Goal: Transaction & Acquisition: Book appointment/travel/reservation

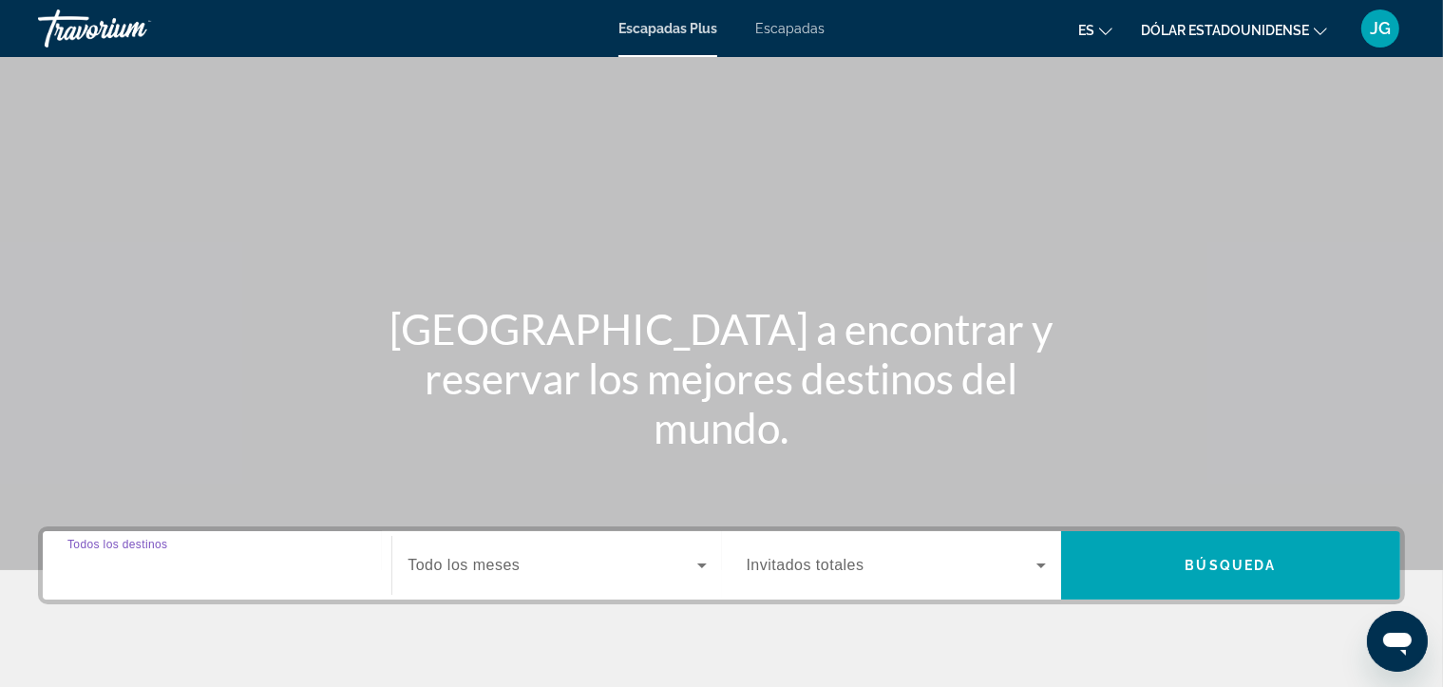
click at [225, 564] on input "Destination Todos los destinos" at bounding box center [216, 566] width 299 height 23
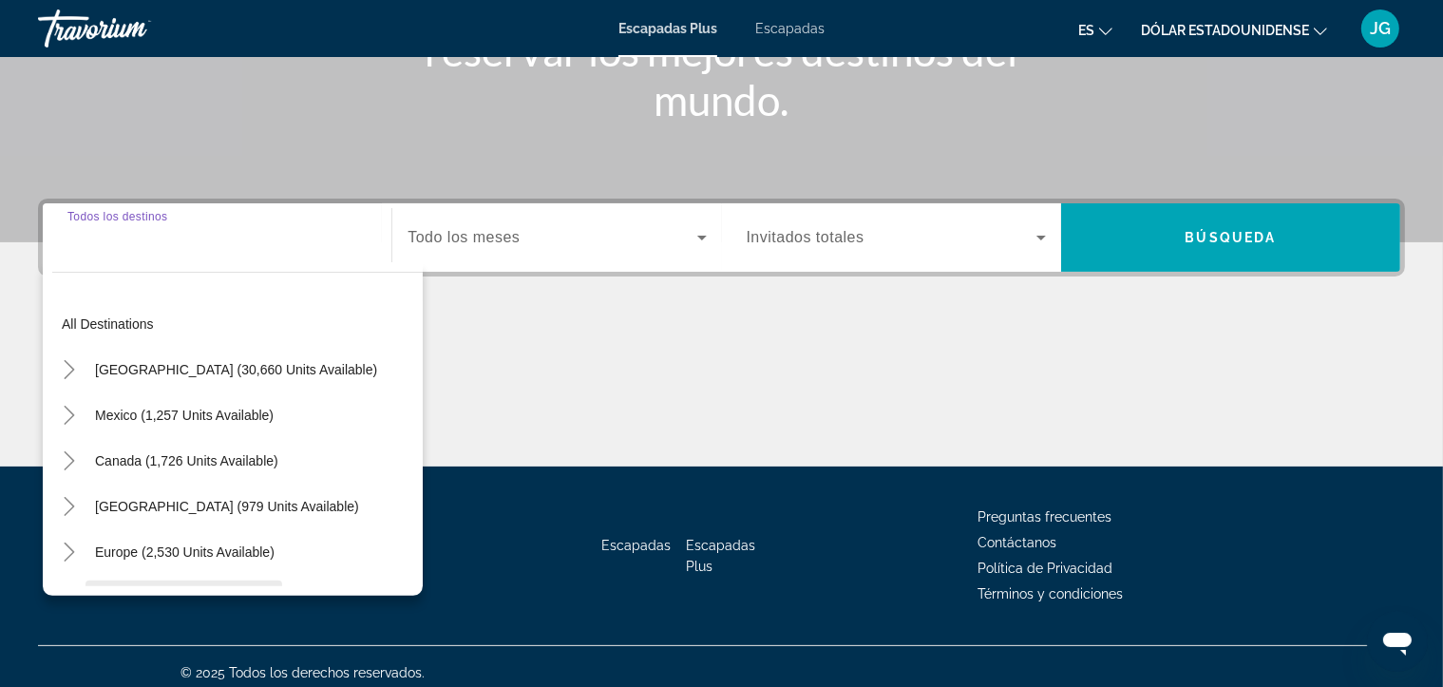
scroll to position [339, 0]
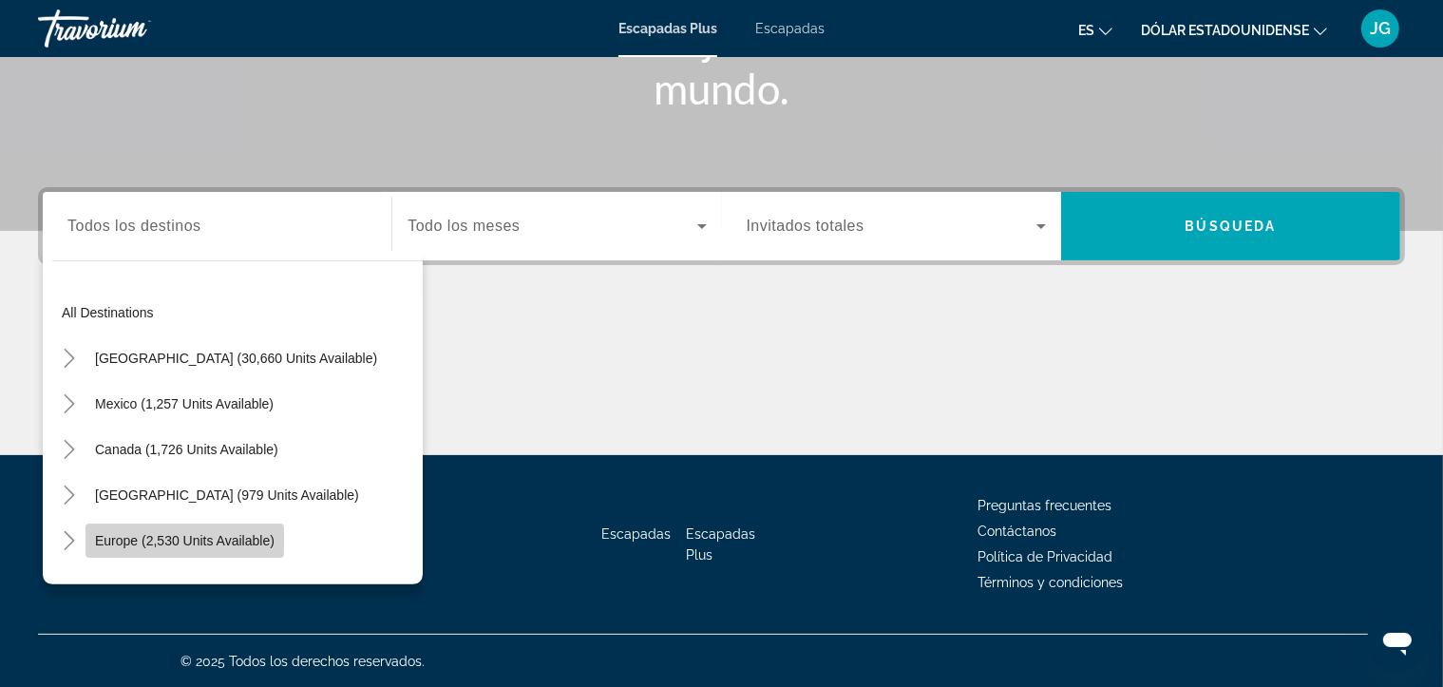
click at [266, 536] on span "Europe (2,530 units available)" at bounding box center [184, 540] width 179 height 15
type input "**********"
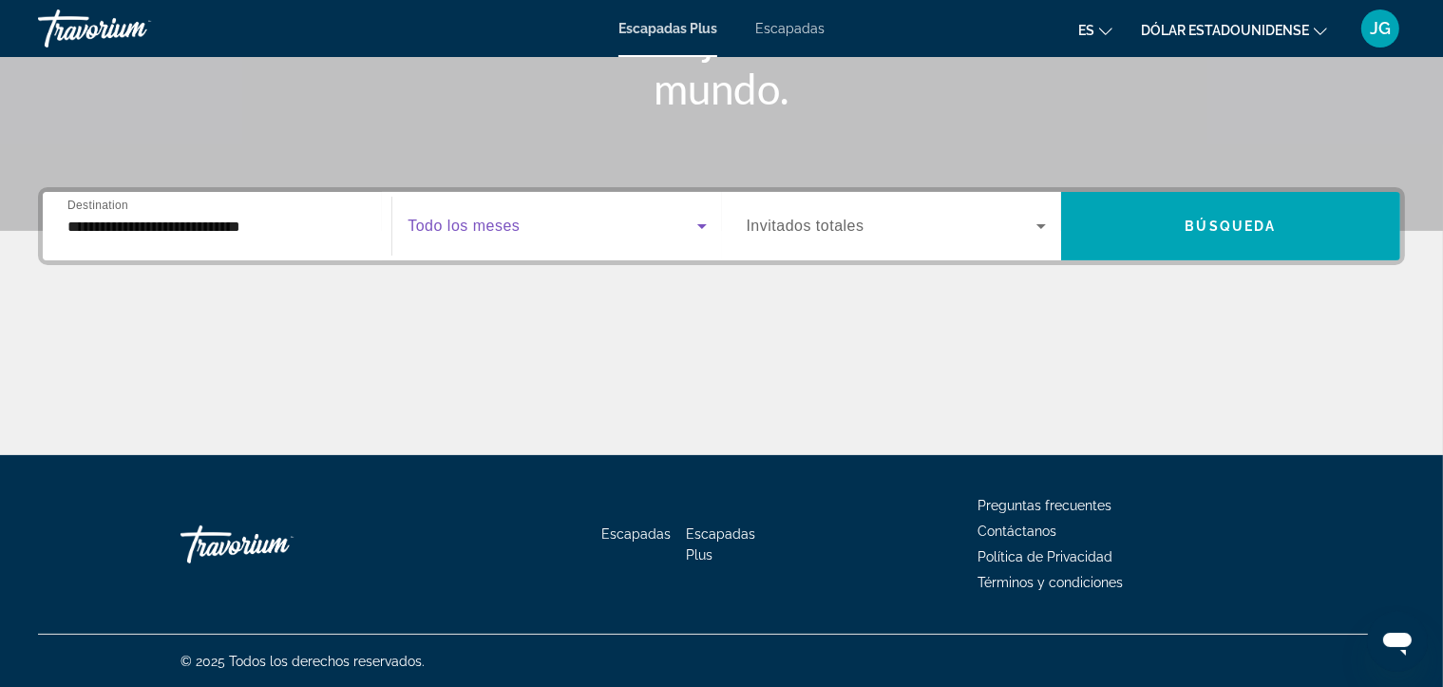
click at [708, 227] on icon "Widget de búsqueda" at bounding box center [701, 226] width 23 height 23
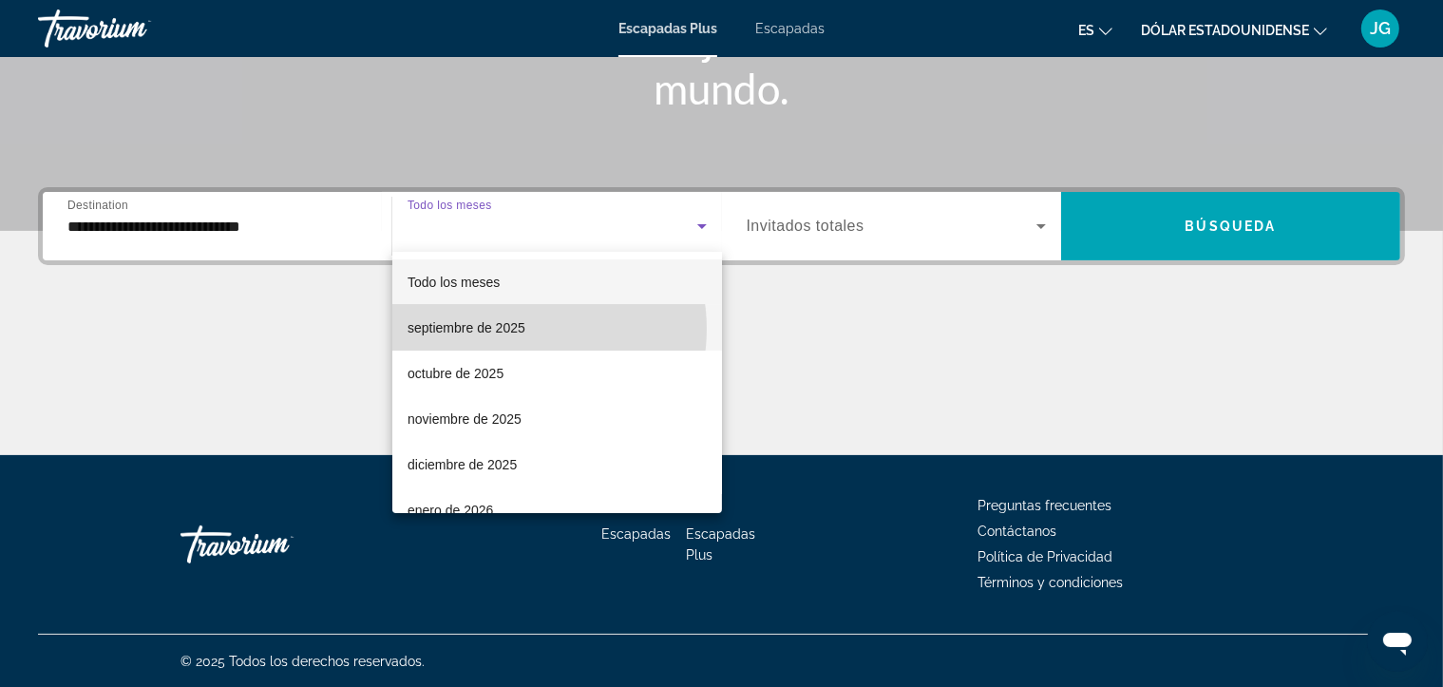
click at [518, 329] on font "septiembre de 2025" at bounding box center [466, 327] width 118 height 15
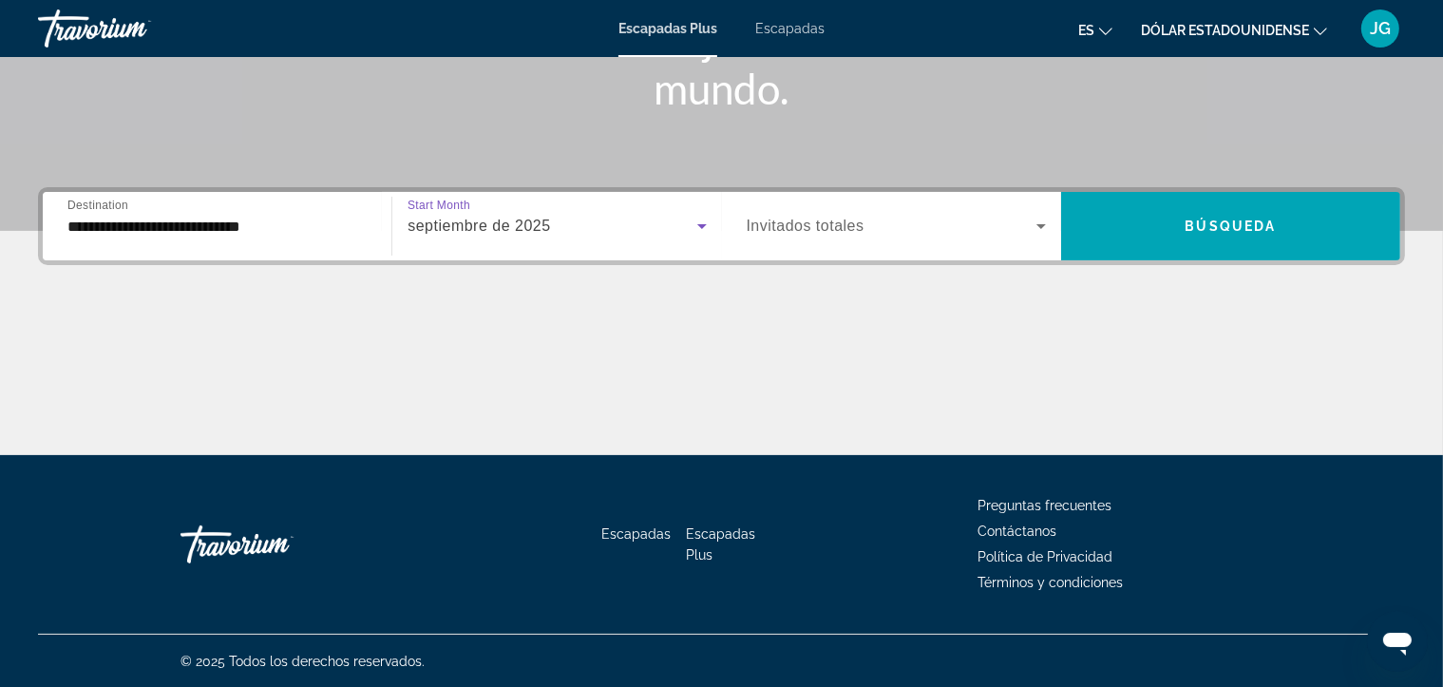
click at [691, 229] on icon "Widget de búsqueda" at bounding box center [701, 226] width 23 height 23
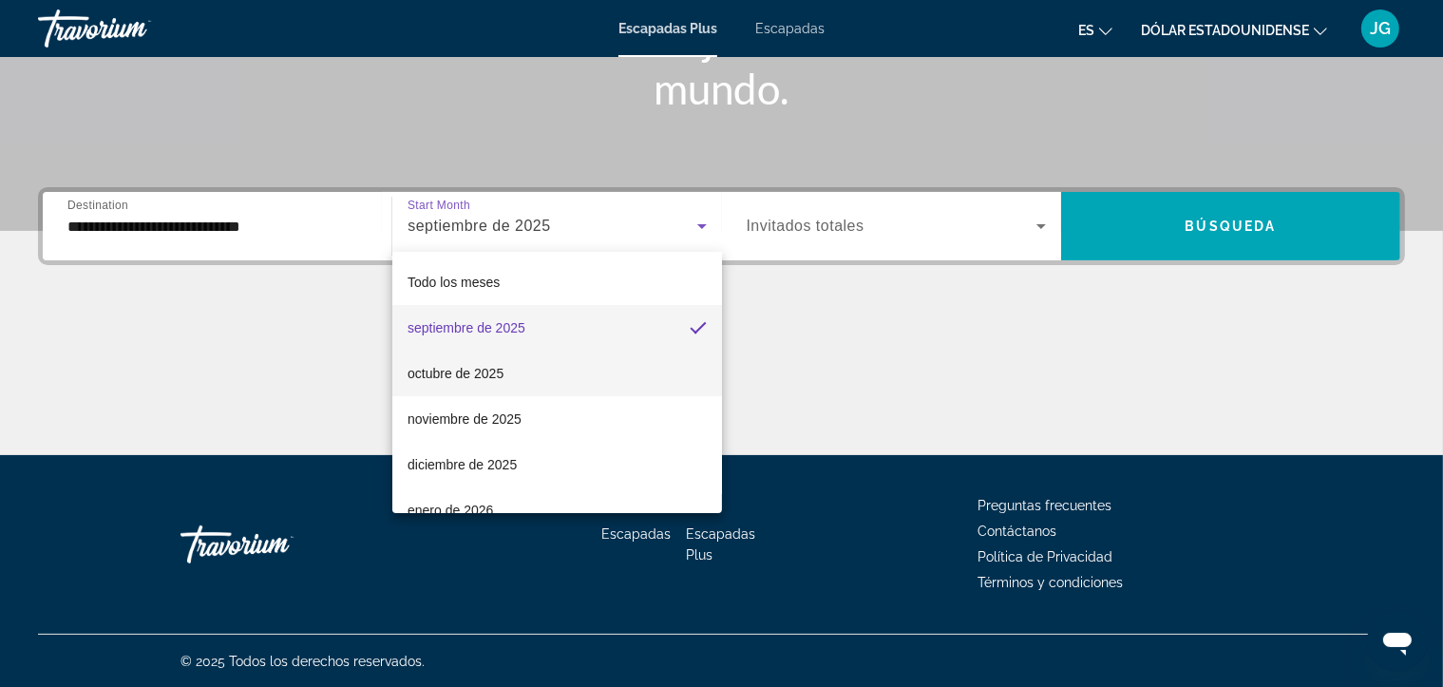
click at [503, 376] on mat-option "octubre de 2025" at bounding box center [557, 373] width 330 height 46
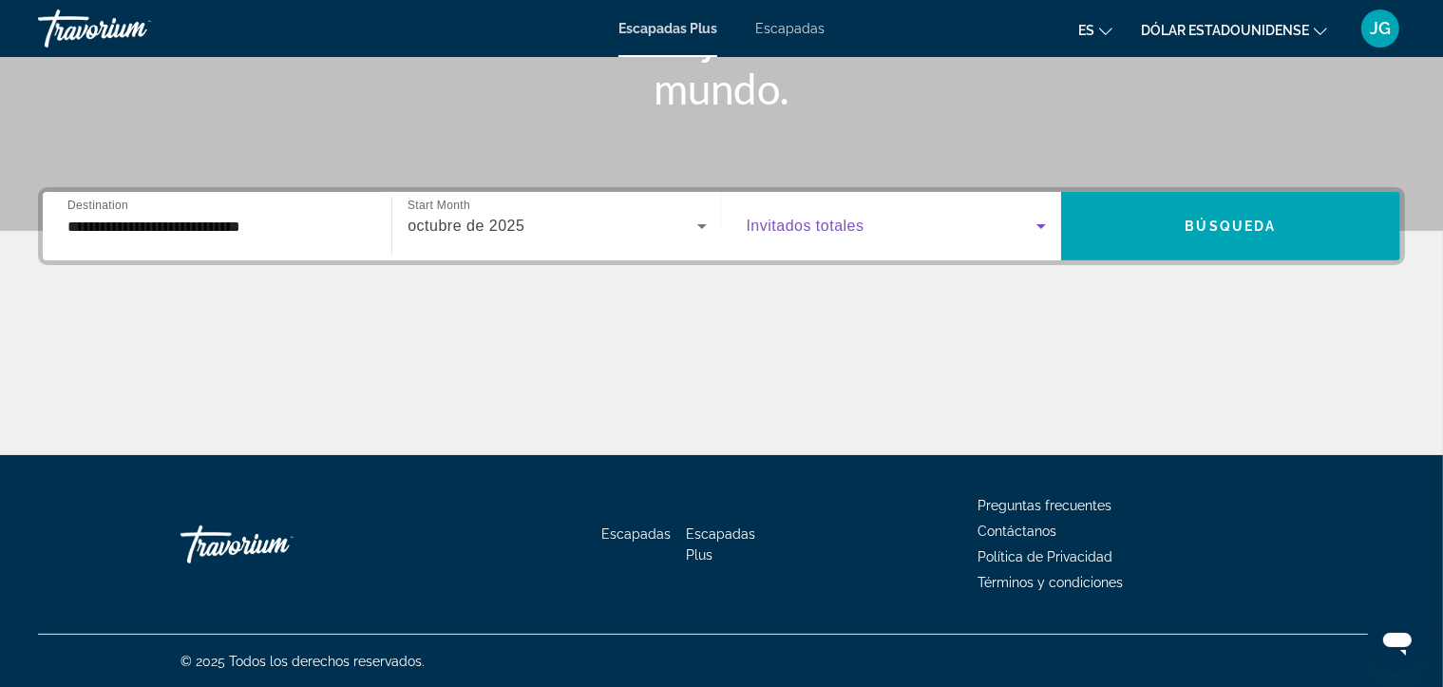
click at [1037, 224] on icon "Widget de búsqueda" at bounding box center [1040, 226] width 23 height 23
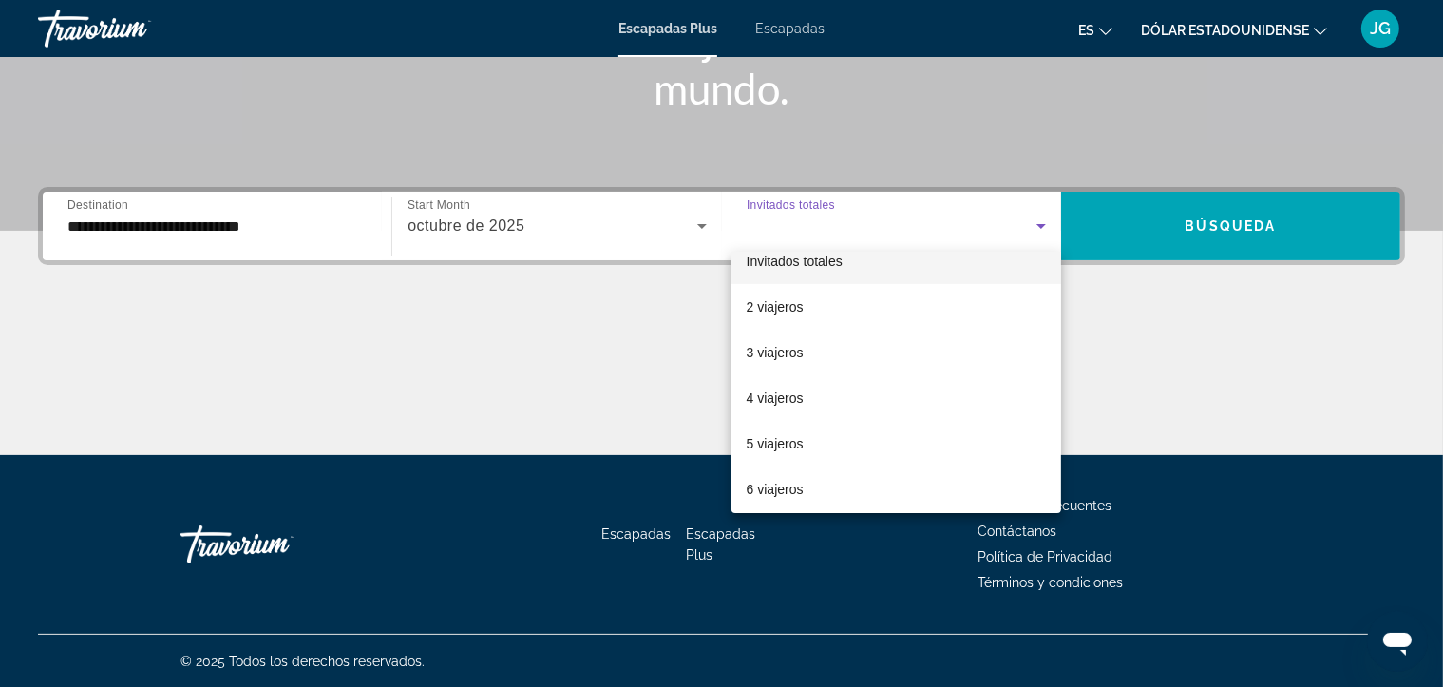
scroll to position [38, 0]
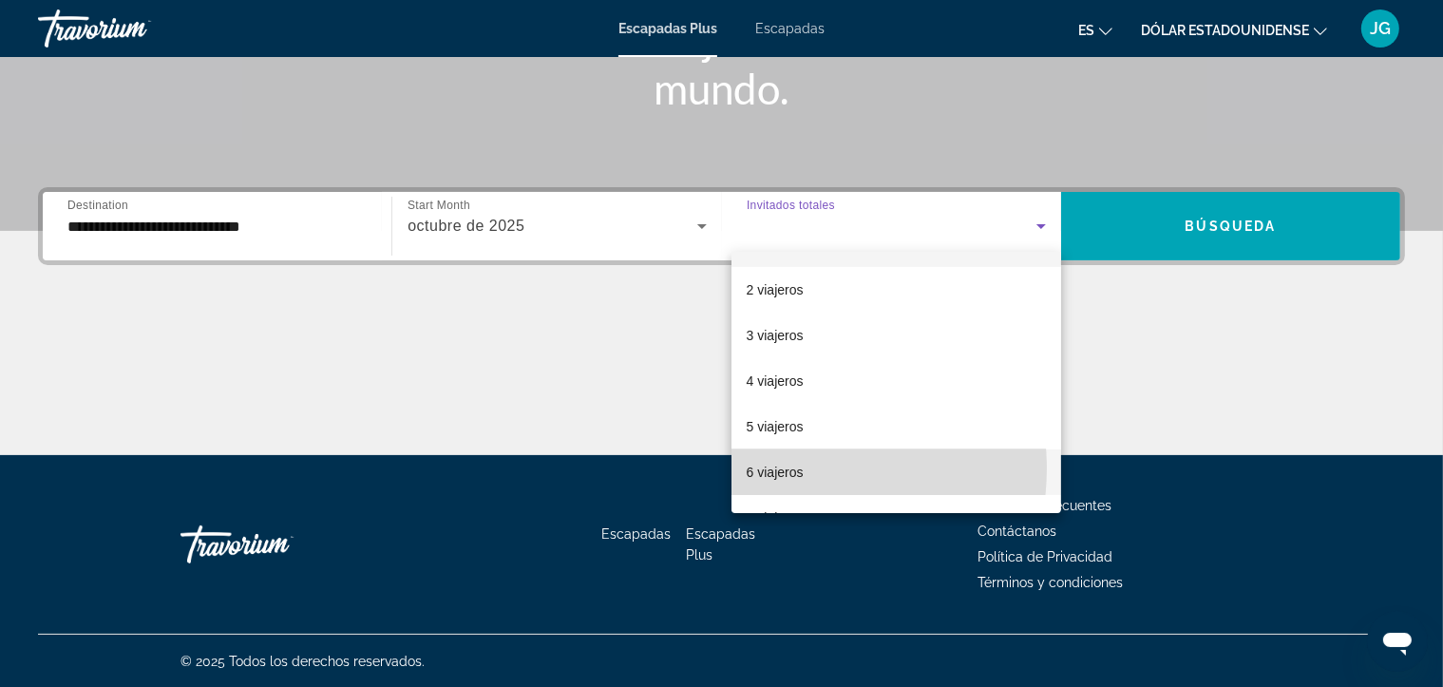
click at [798, 468] on font "6 viajeros" at bounding box center [774, 471] width 57 height 15
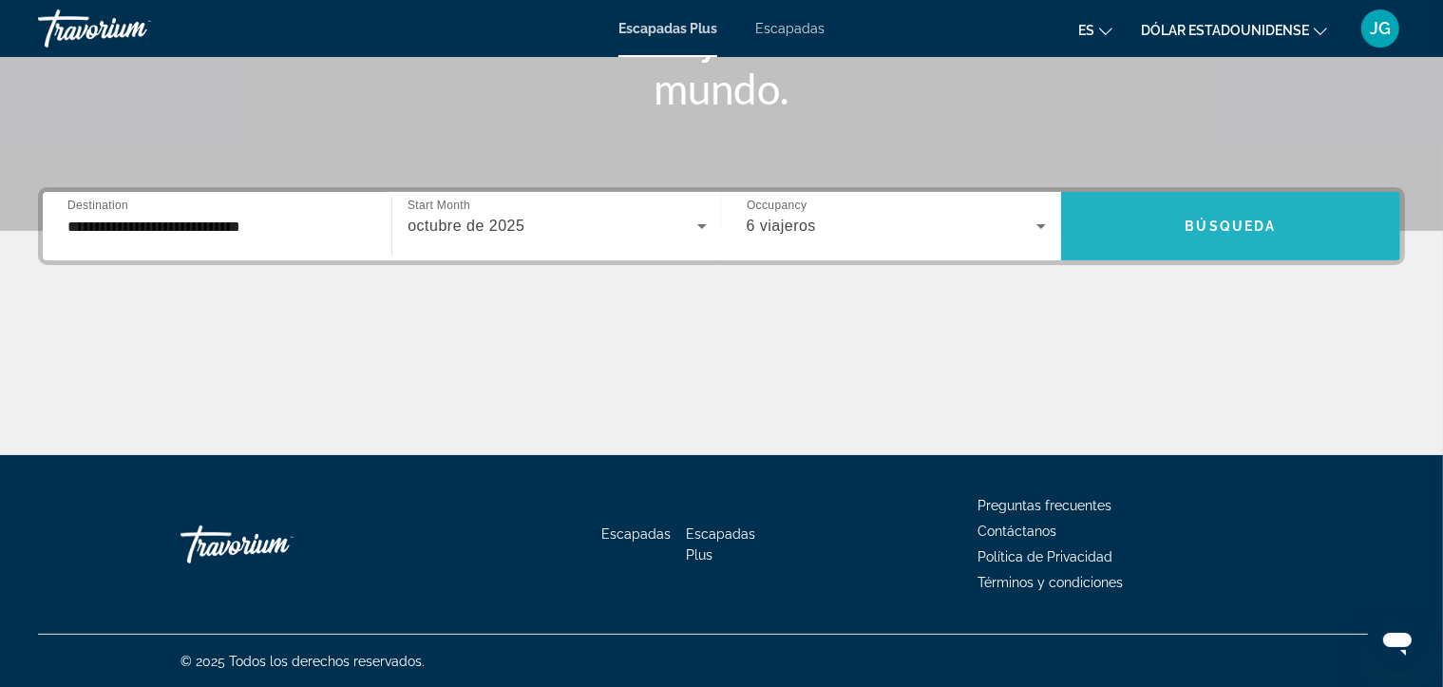
click at [1287, 230] on span "Widget de búsqueda" at bounding box center [1230, 226] width 339 height 46
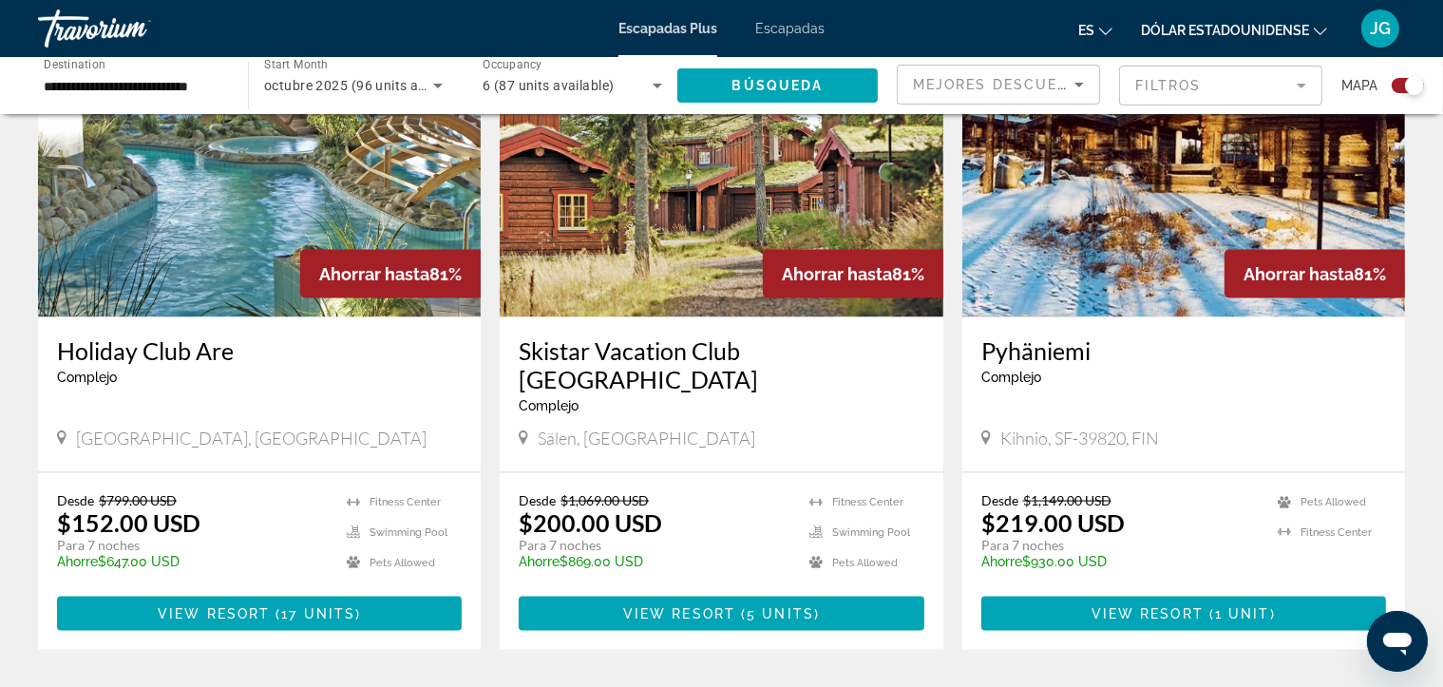
scroll to position [2805, 0]
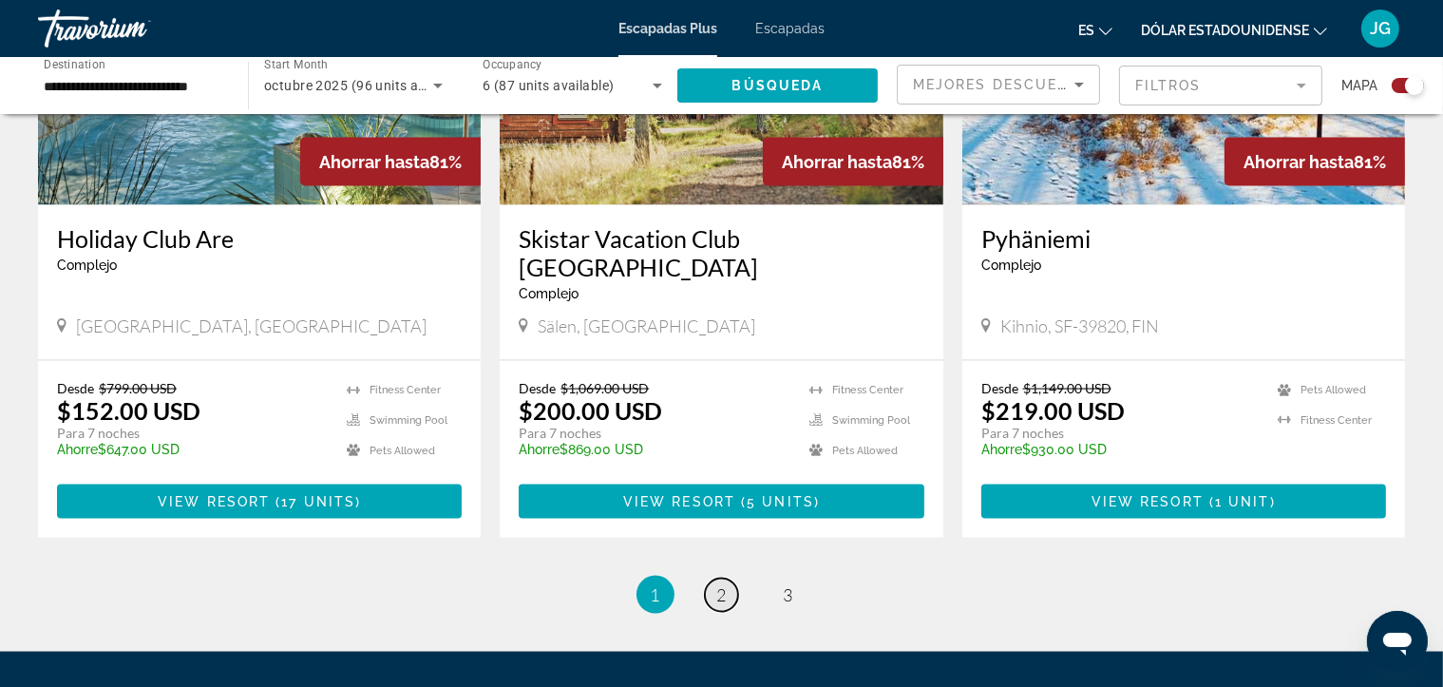
click at [725, 584] on span "2" at bounding box center [721, 594] width 9 height 21
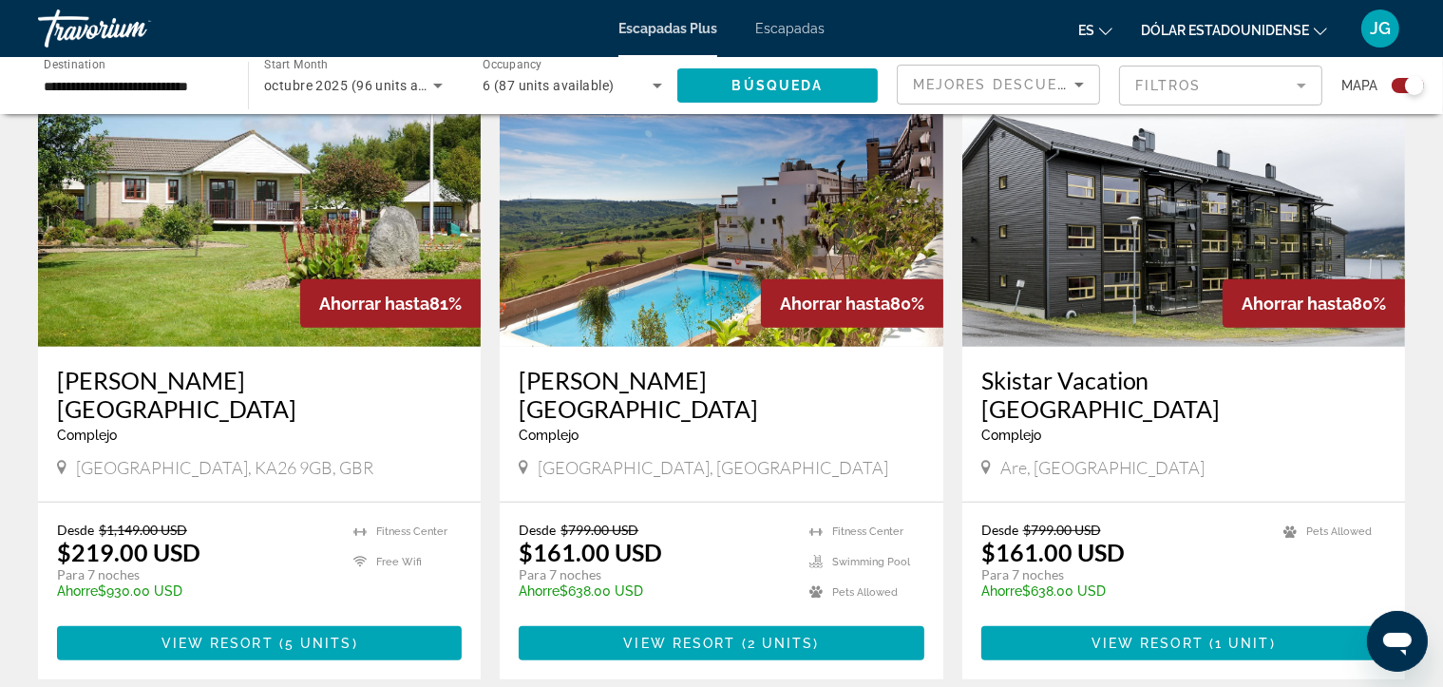
scroll to position [707, 0]
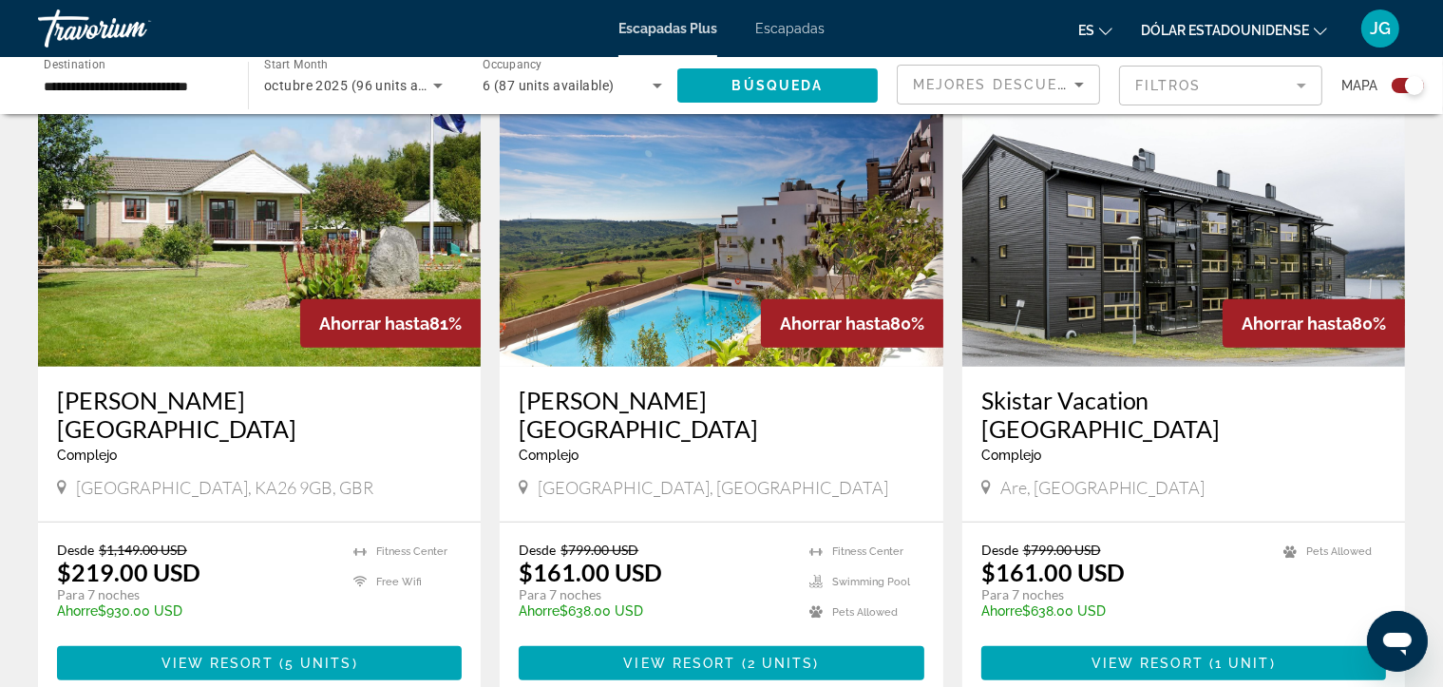
click at [204, 220] on img "Contenido principal" at bounding box center [259, 215] width 443 height 304
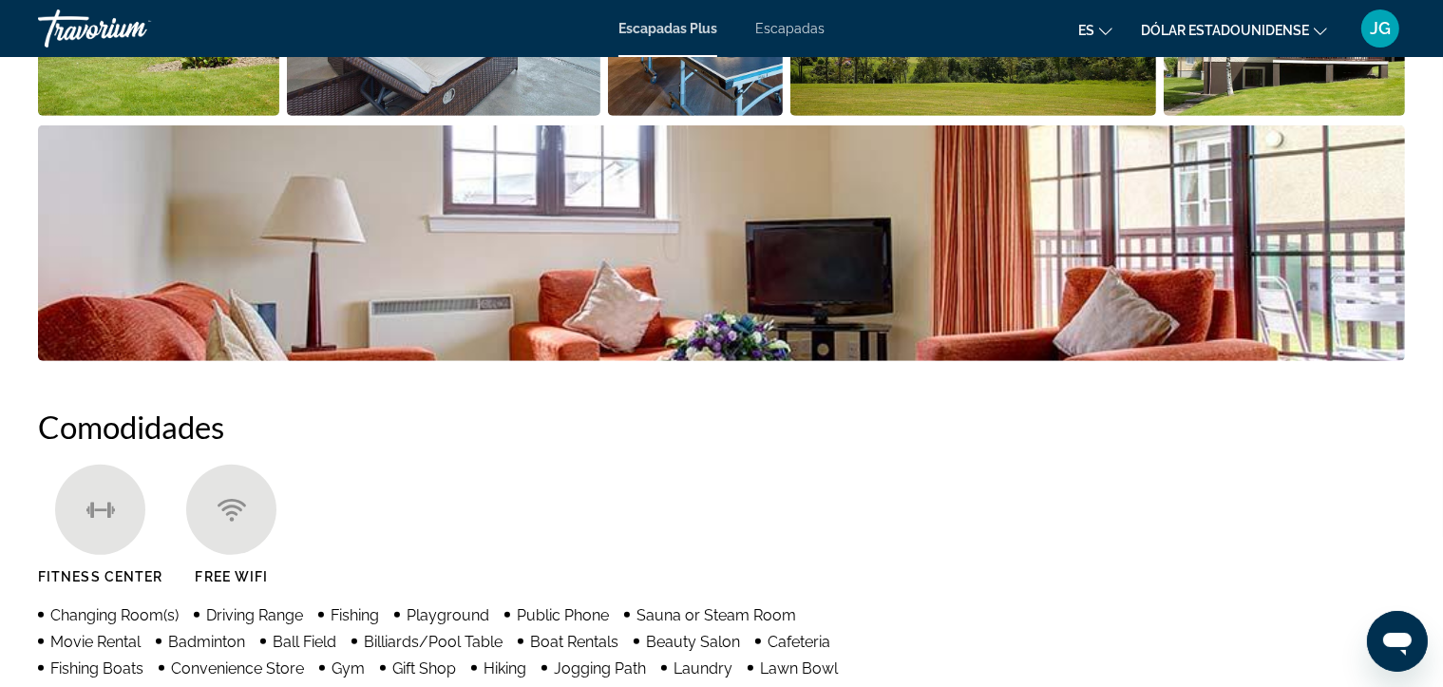
scroll to position [1183, 0]
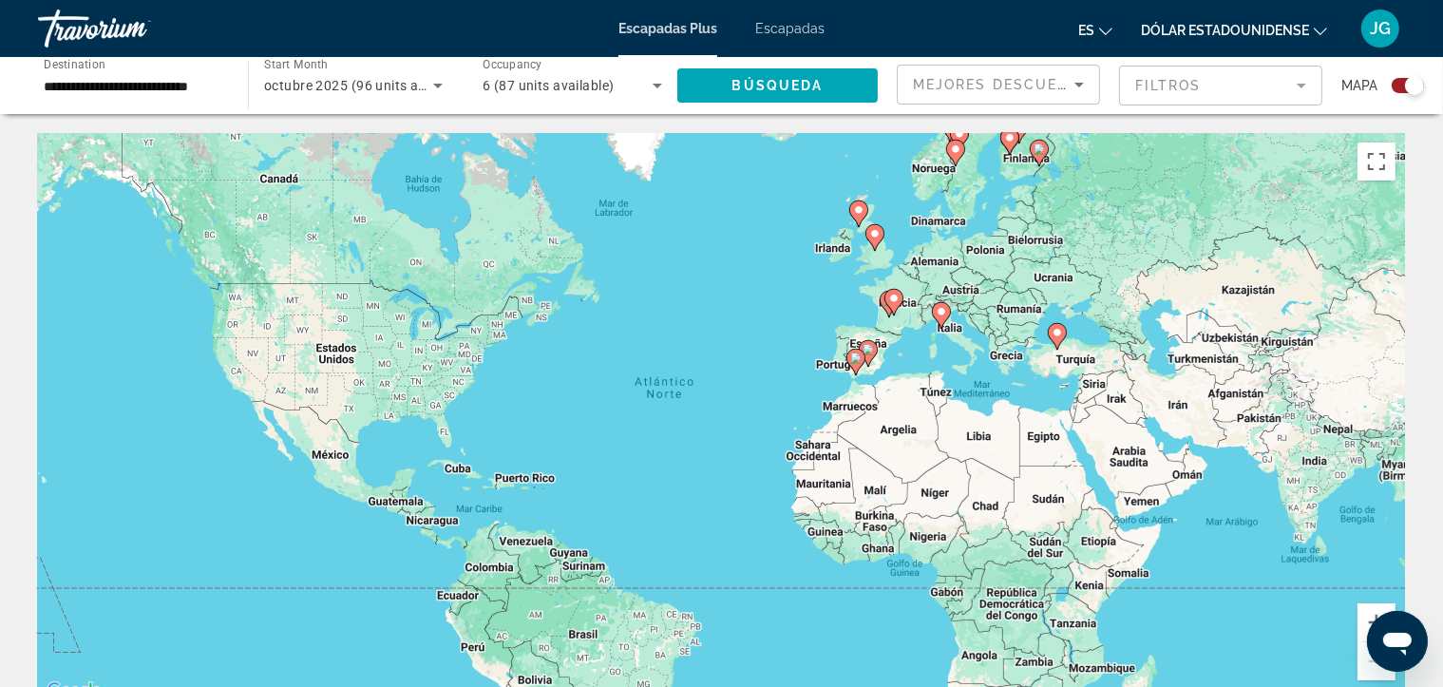
click at [648, 83] on icon "Search widget" at bounding box center [657, 85] width 23 height 23
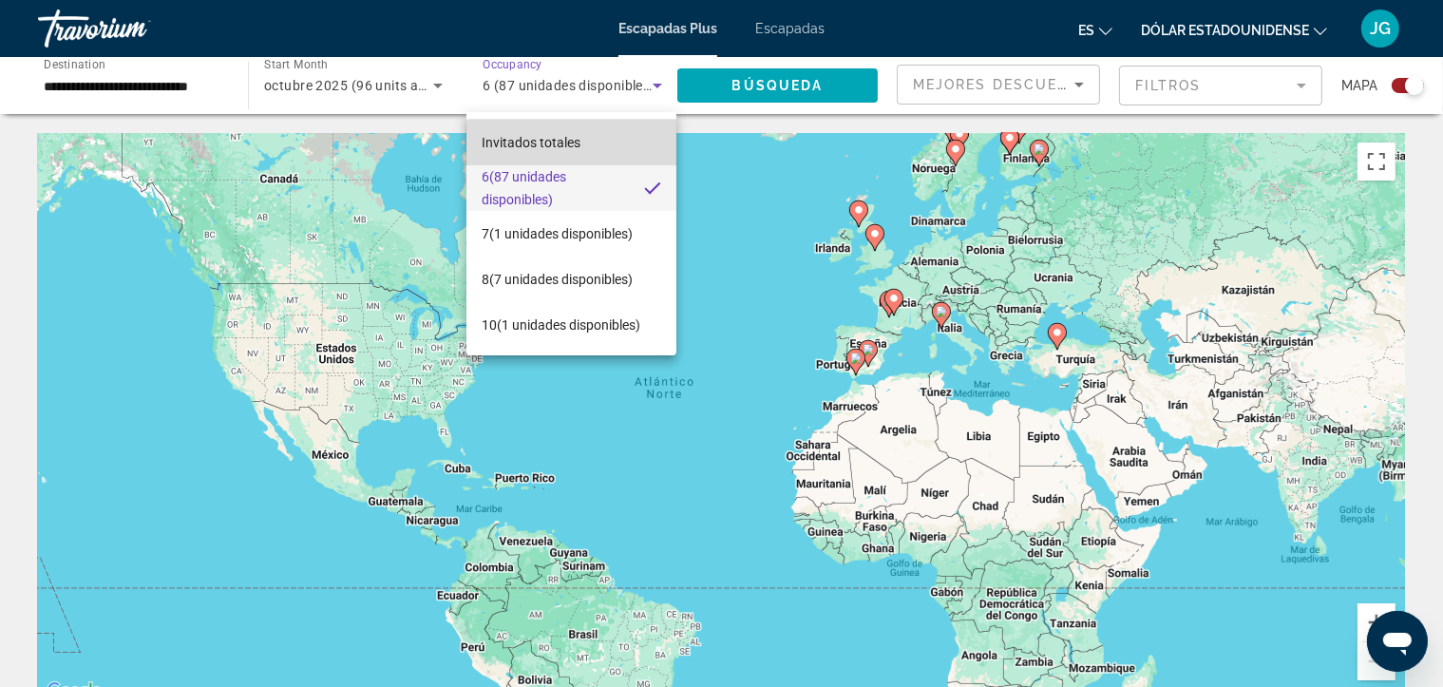
click at [613, 150] on mat-option "Invitados totales" at bounding box center [571, 143] width 210 height 46
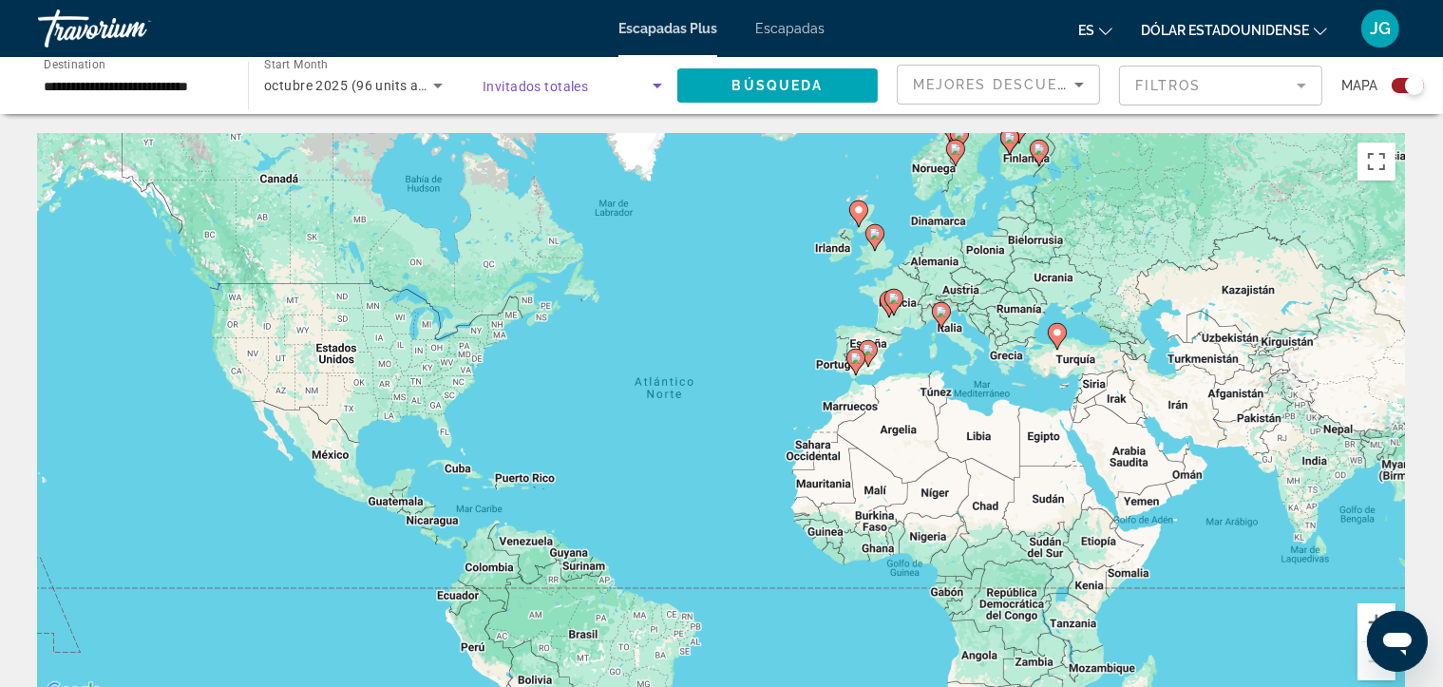
click at [660, 77] on icon "Search widget" at bounding box center [657, 85] width 23 height 23
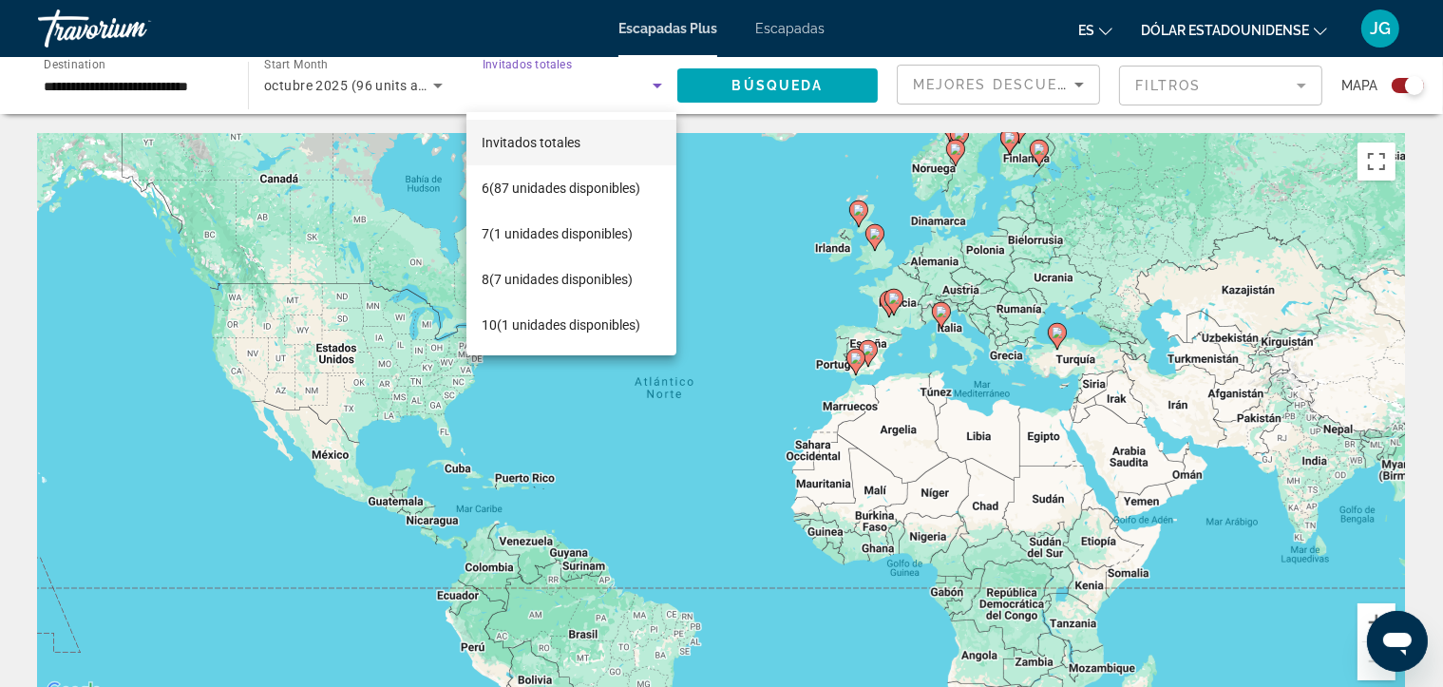
click at [794, 28] on div at bounding box center [721, 343] width 1443 height 687
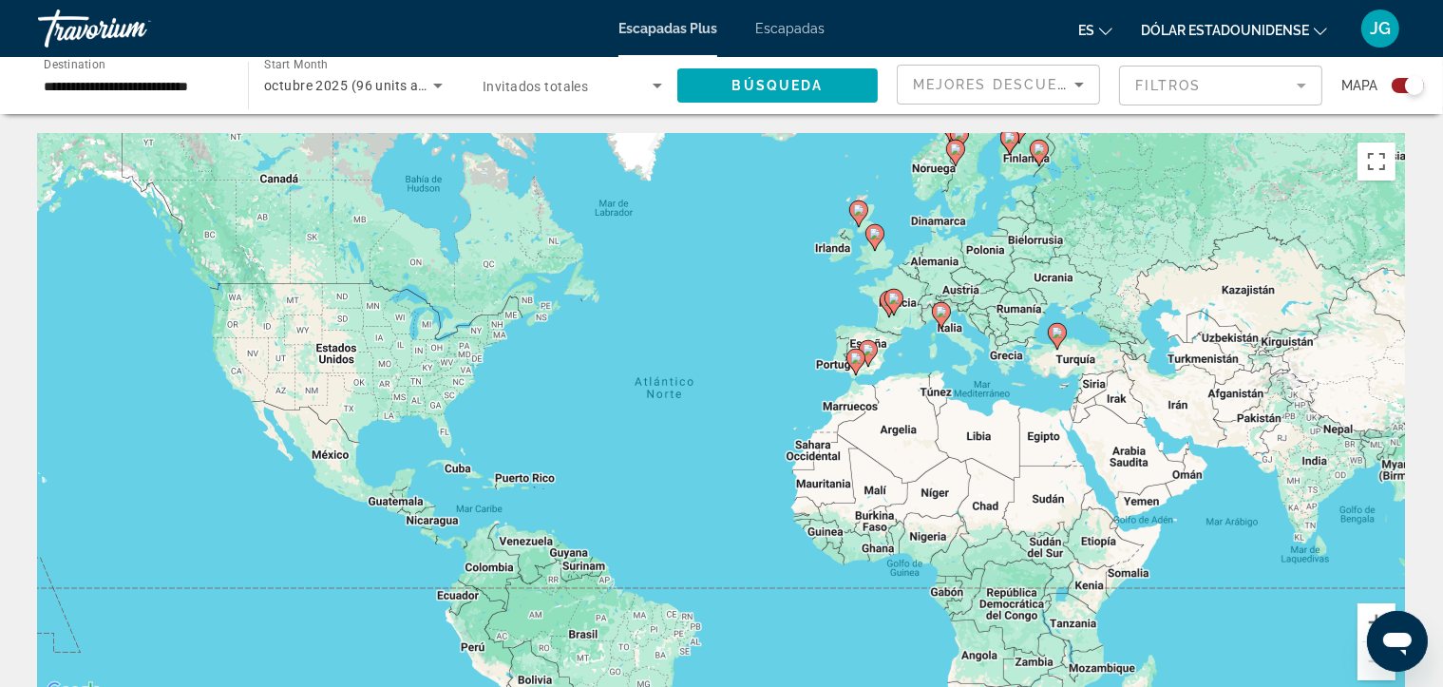
click at [793, 28] on font "Escapadas" at bounding box center [789, 28] width 69 height 15
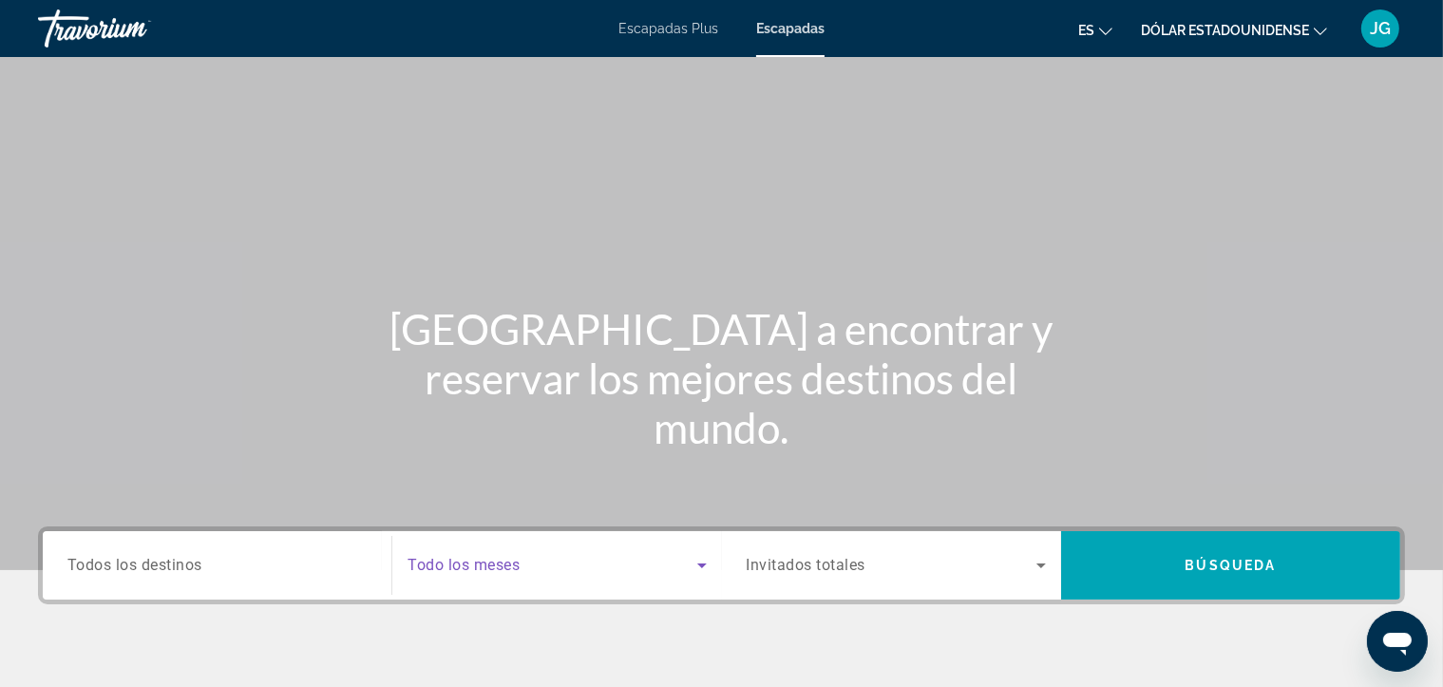
click at [699, 568] on icon "Search widget" at bounding box center [701, 565] width 23 height 23
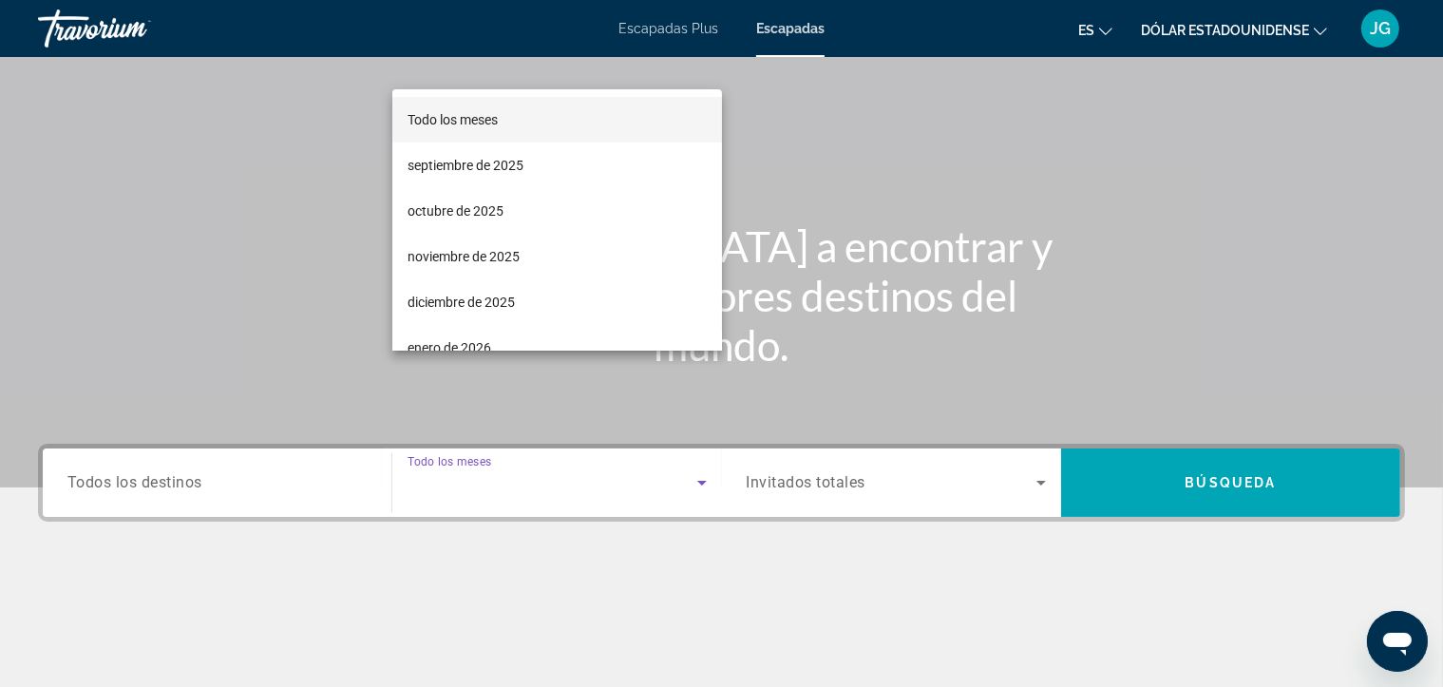
scroll to position [339, 0]
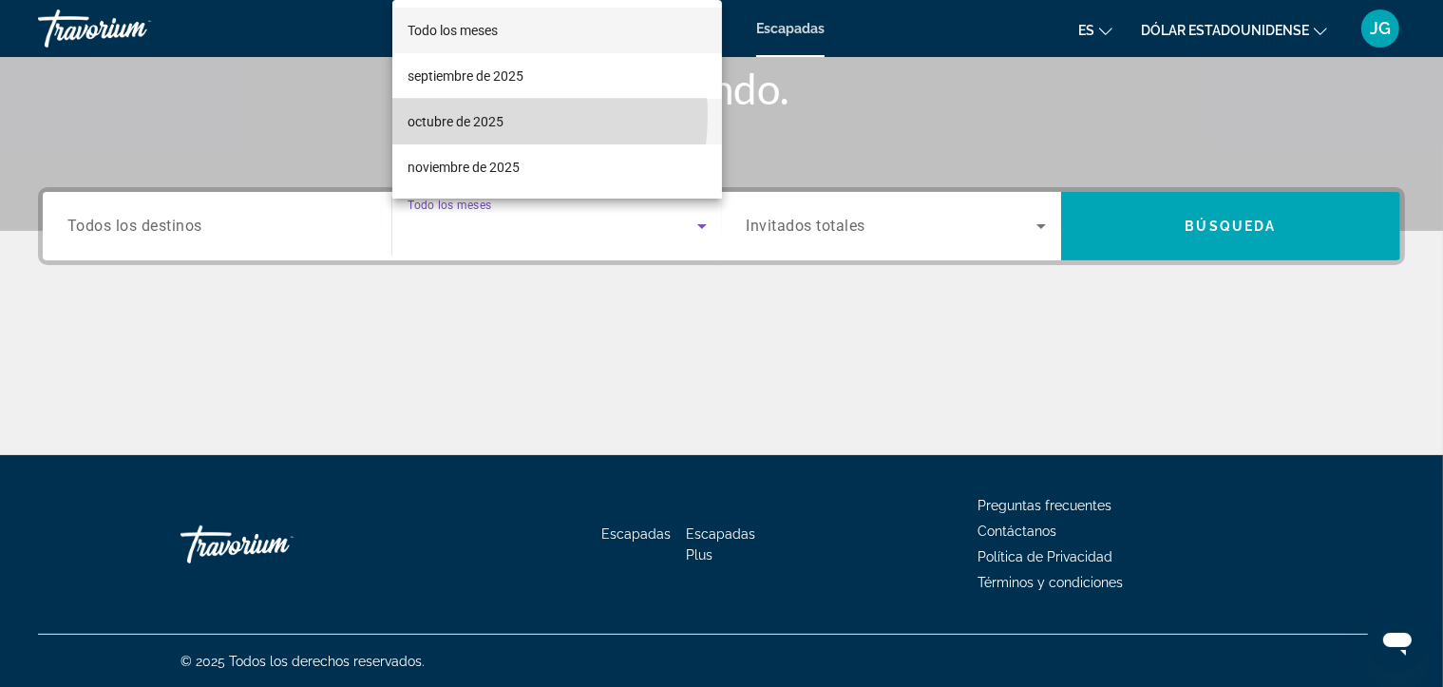
click at [464, 115] on font "octubre de 2025" at bounding box center [455, 121] width 96 height 15
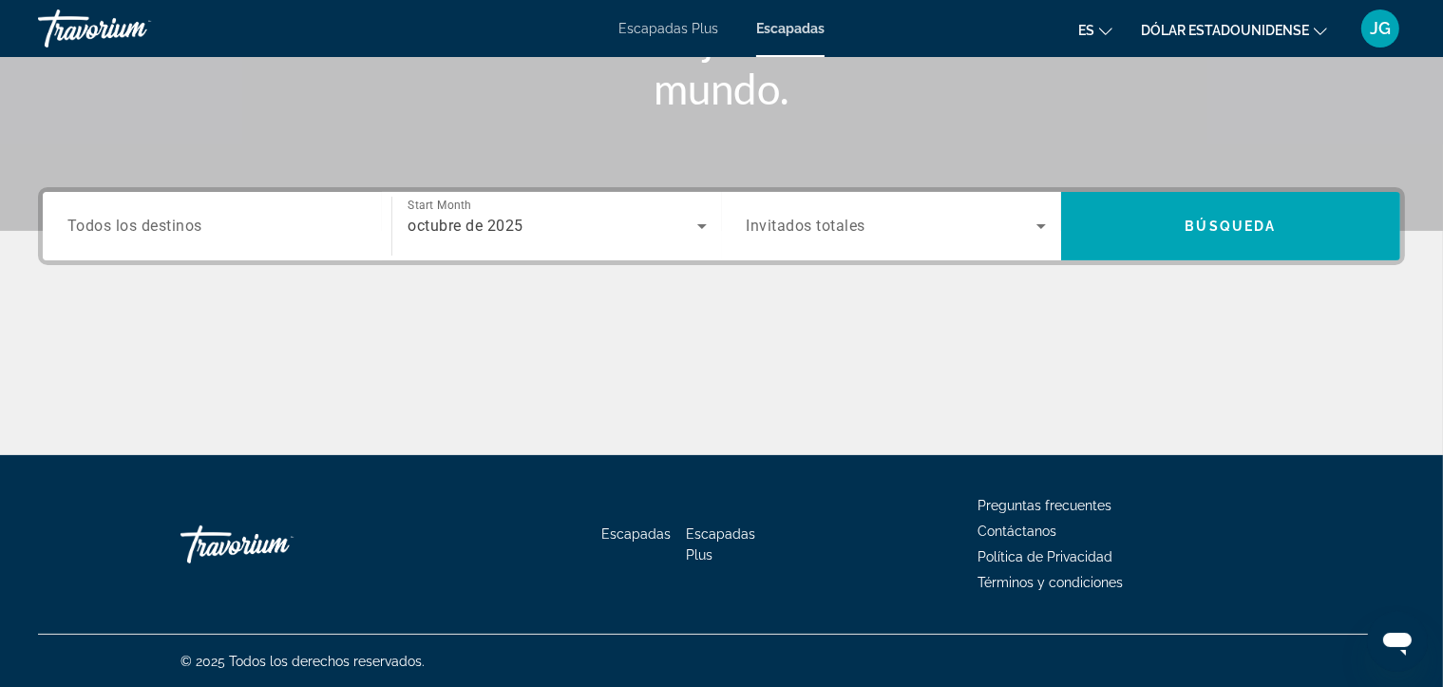
click at [176, 234] on span "Todos los destinos" at bounding box center [134, 226] width 135 height 18
click at [176, 234] on input "Destination Todos los destinos" at bounding box center [216, 227] width 299 height 23
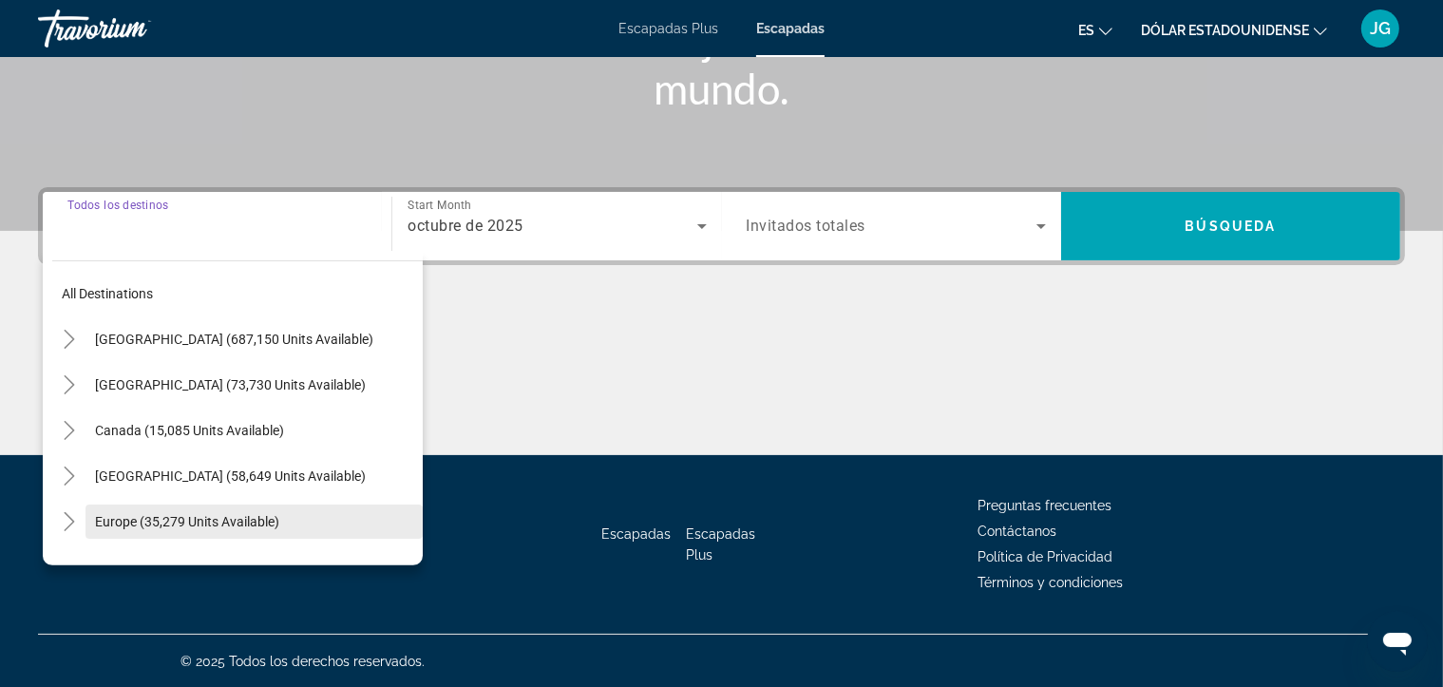
click at [306, 530] on span "Search widget" at bounding box center [253, 522] width 337 height 46
type input "**********"
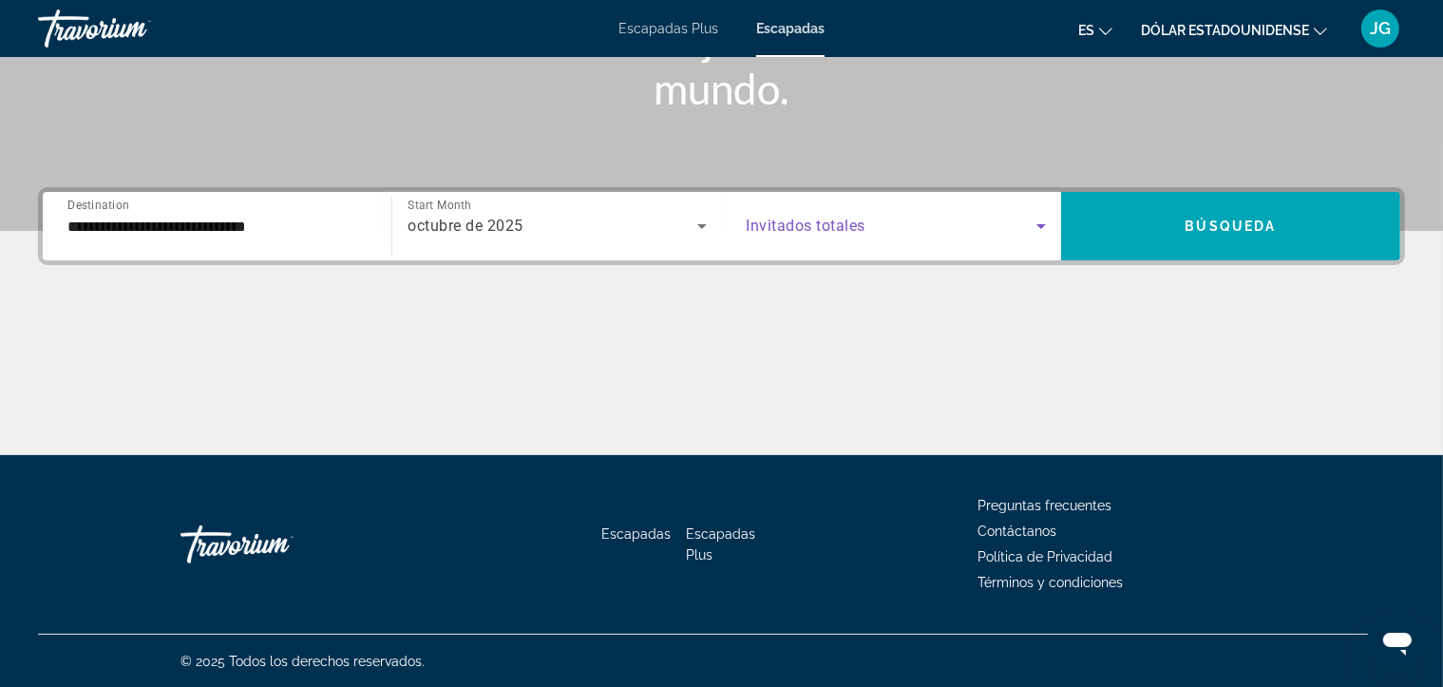
click at [1048, 220] on icon "Search widget" at bounding box center [1040, 226] width 23 height 23
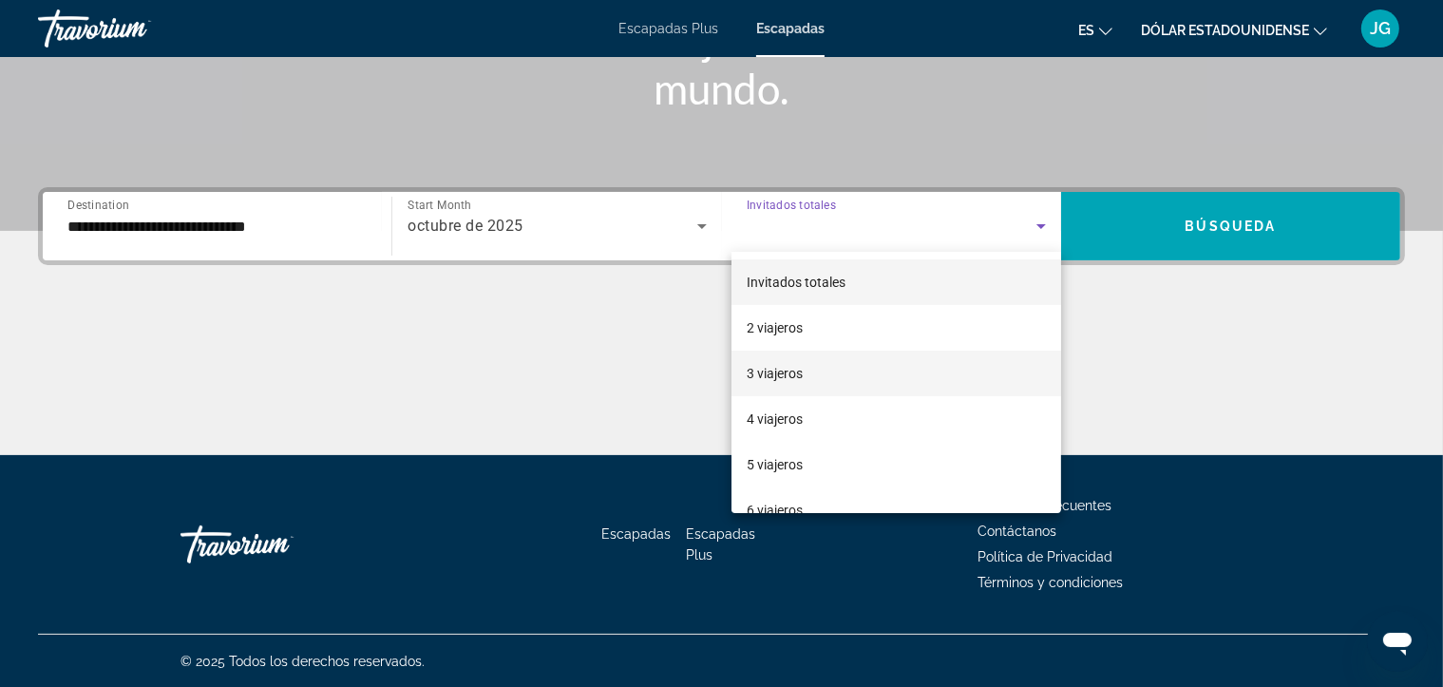
click at [829, 380] on mat-option "3 viajeros" at bounding box center [896, 373] width 330 height 46
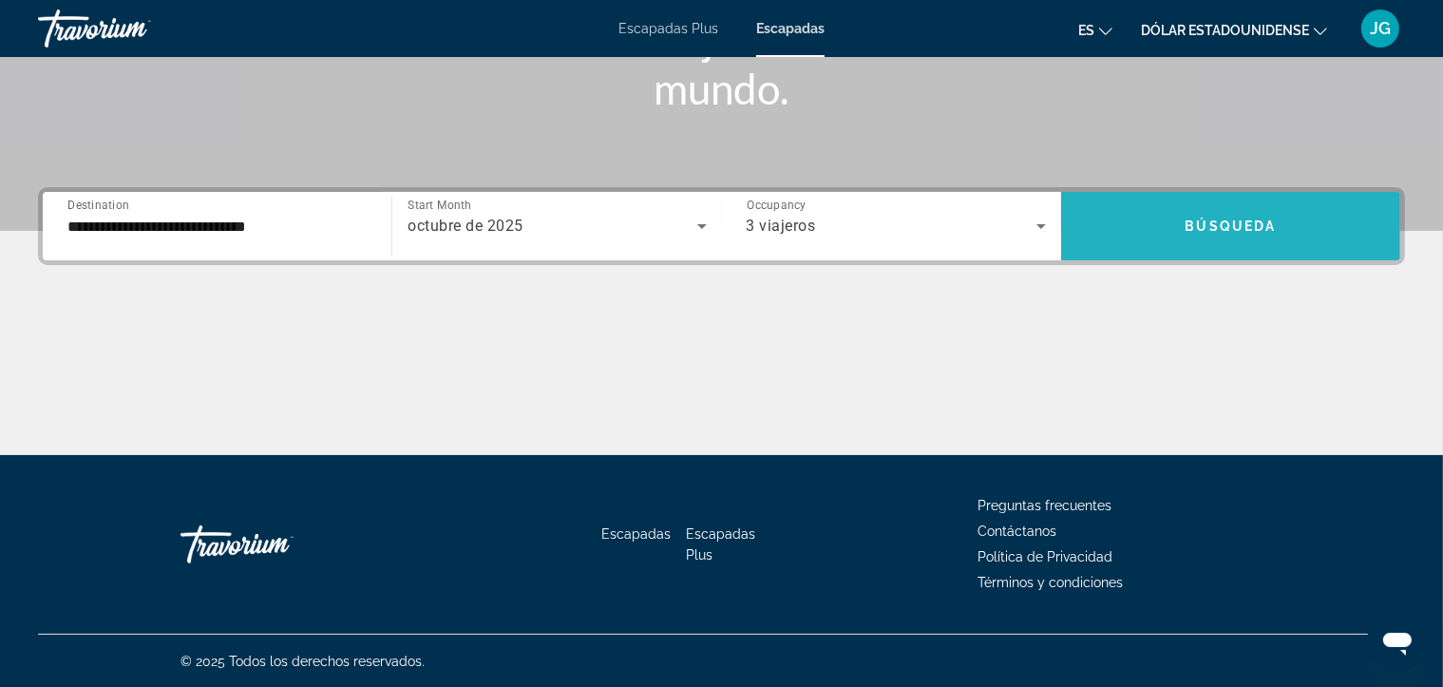
click at [1228, 218] on span "Búsqueda" at bounding box center [1229, 225] width 91 height 15
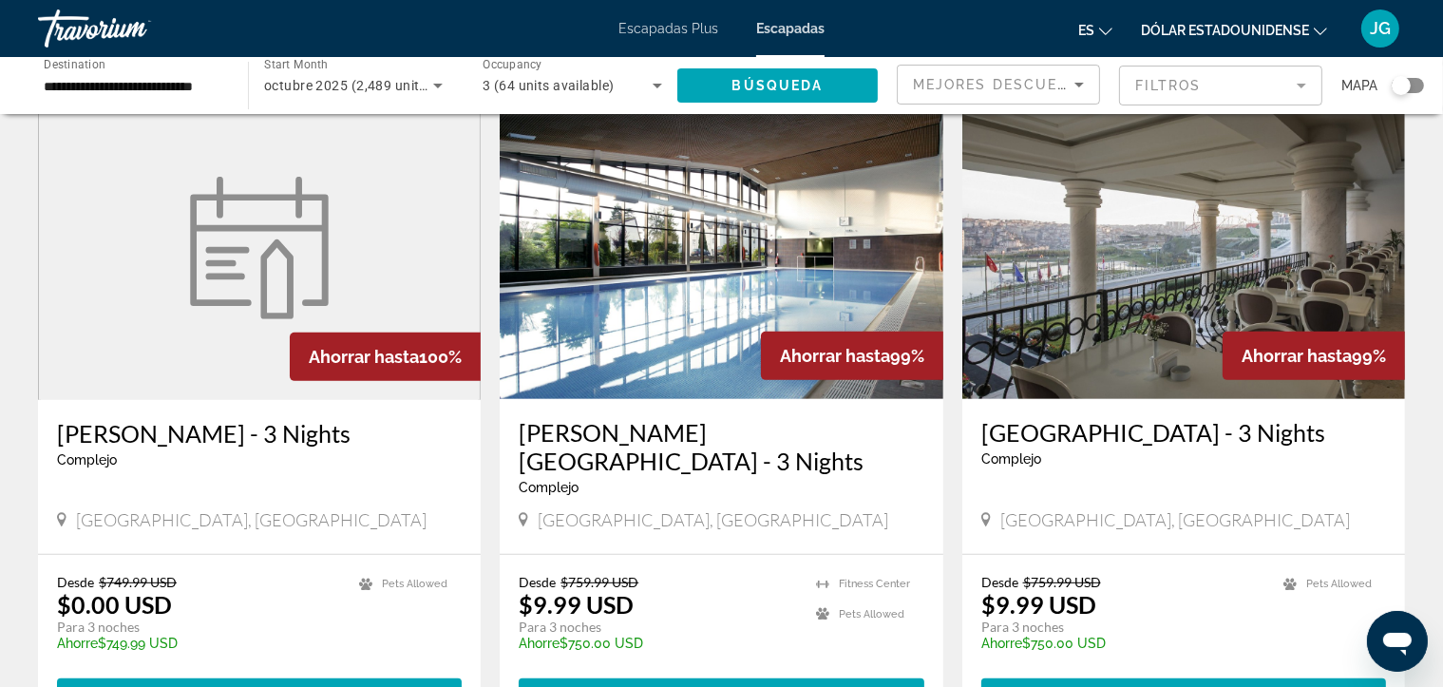
scroll to position [729, 0]
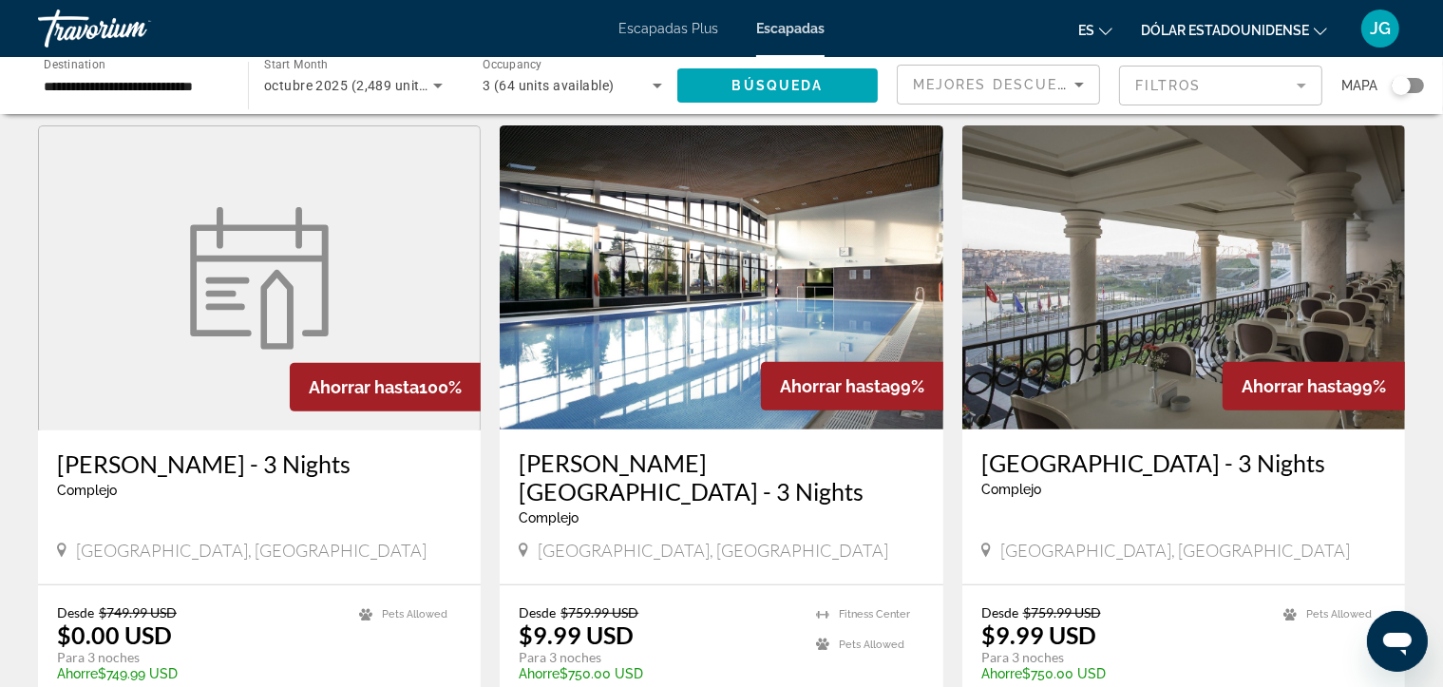
click at [1103, 280] on img "Contenido principal" at bounding box center [1183, 277] width 443 height 304
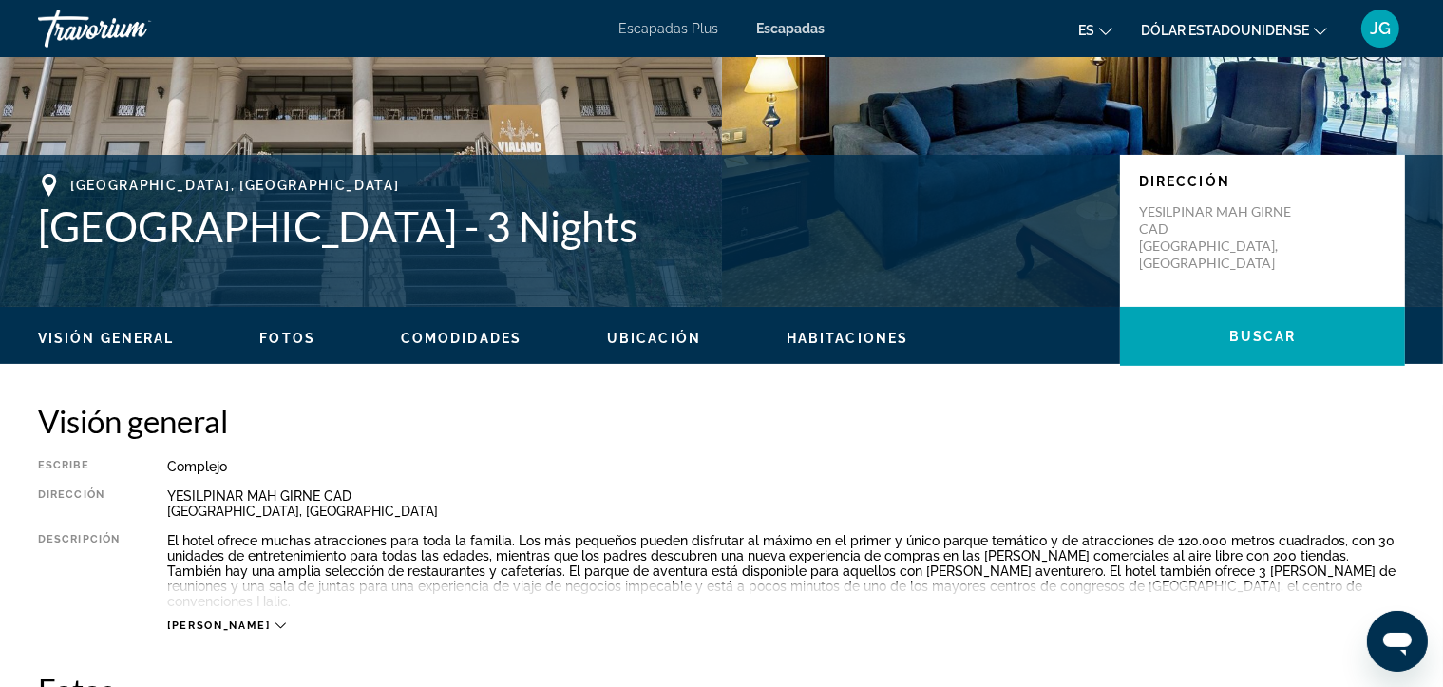
scroll to position [350, 0]
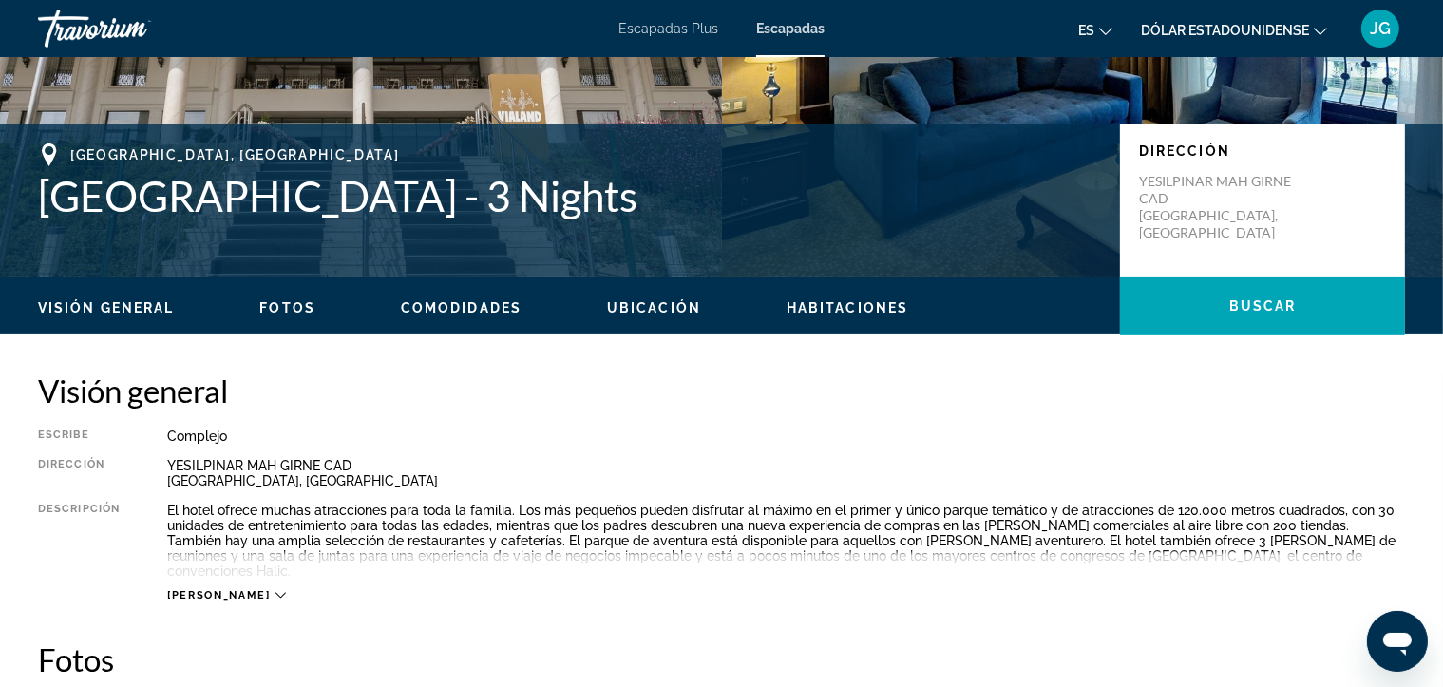
click at [275, 590] on icon "Contenido principal" at bounding box center [280, 595] width 10 height 10
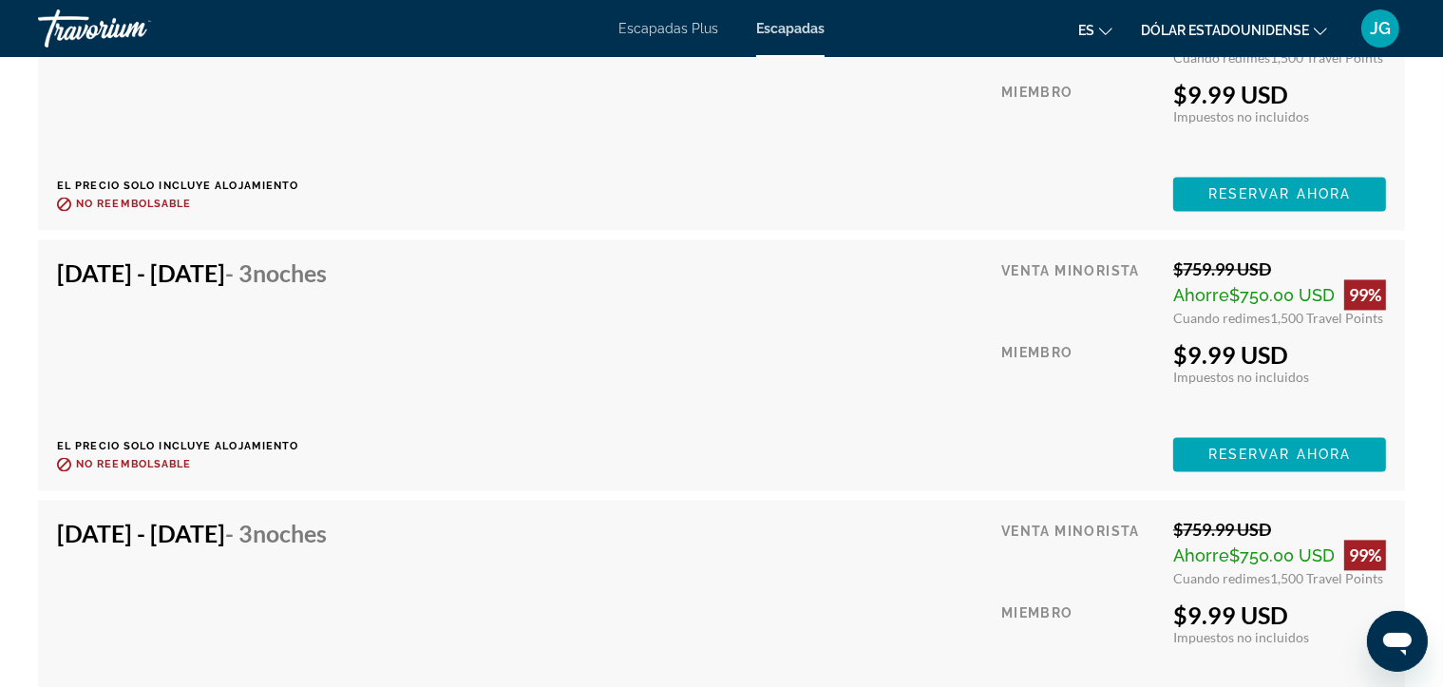
scroll to position [4045, 0]
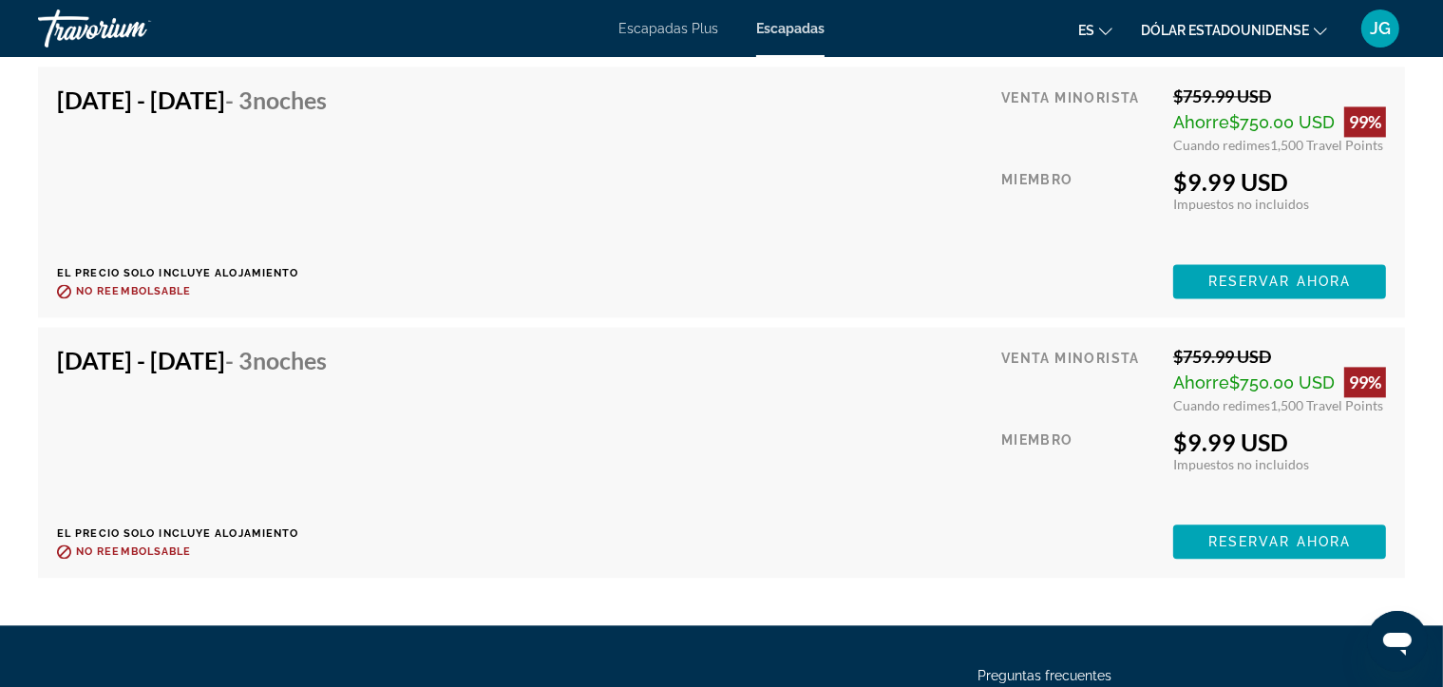
drag, startPoint x: 1434, startPoint y: 226, endPoint x: 1442, endPoint y: 36, distance: 190.1
drag, startPoint x: 1442, startPoint y: 36, endPoint x: 924, endPoint y: 245, distance: 558.2
click at [924, 245] on div "[DATE] - [DATE] - 3 noches El precio solo incluye alojamiento Reembolsable hast…" at bounding box center [721, 191] width 1329 height 213
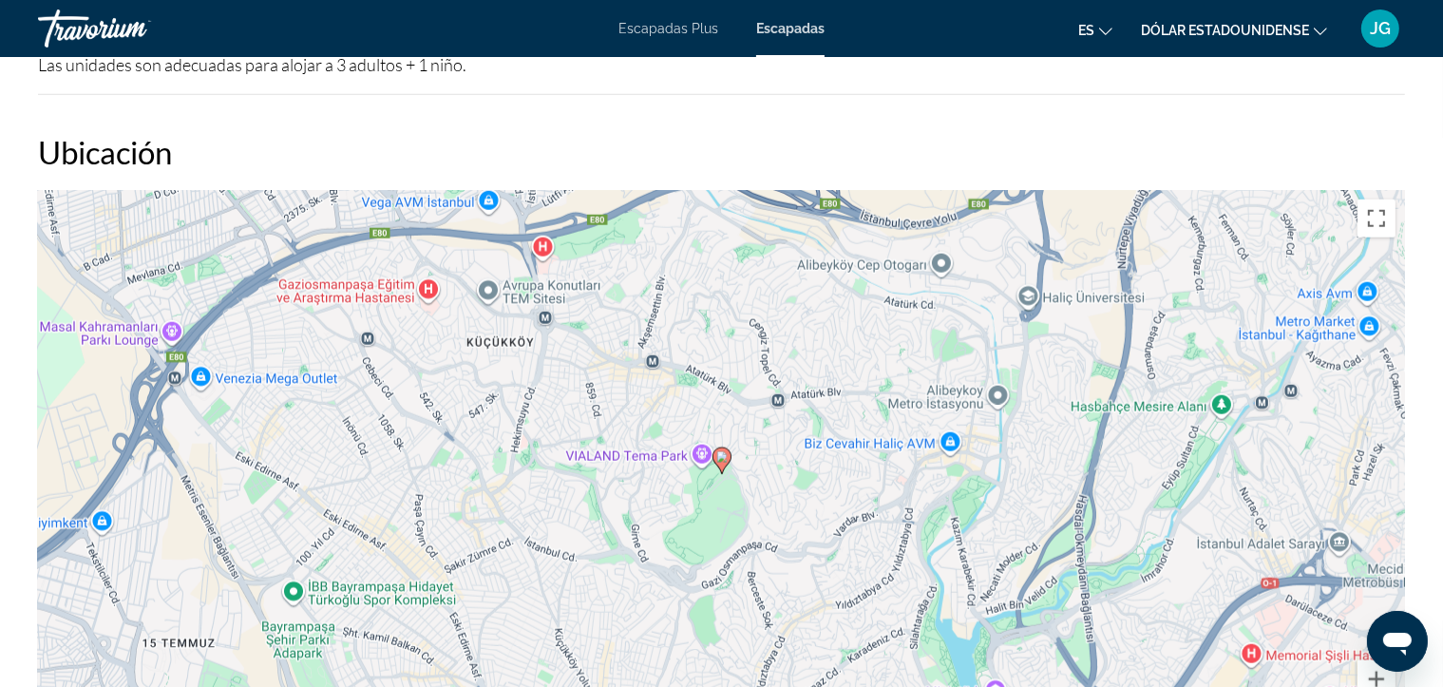
scroll to position [1939, 0]
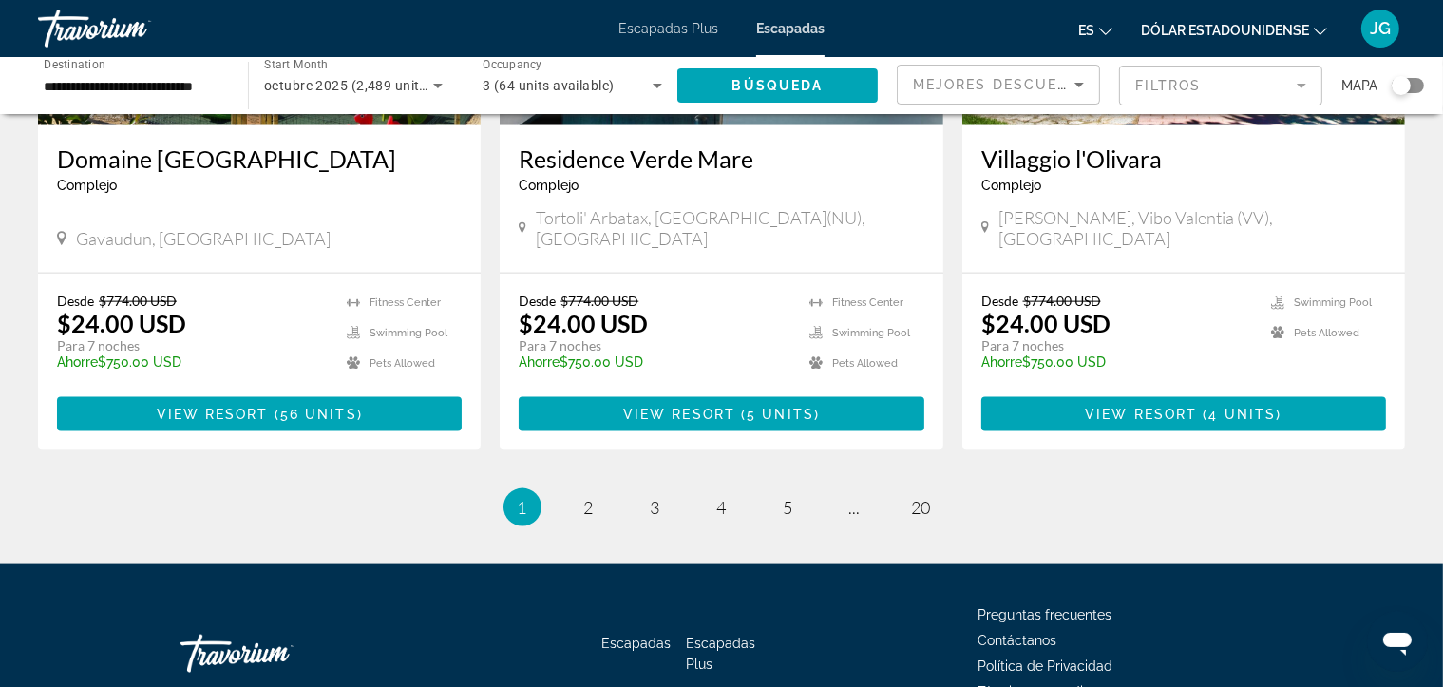
scroll to position [2355, 0]
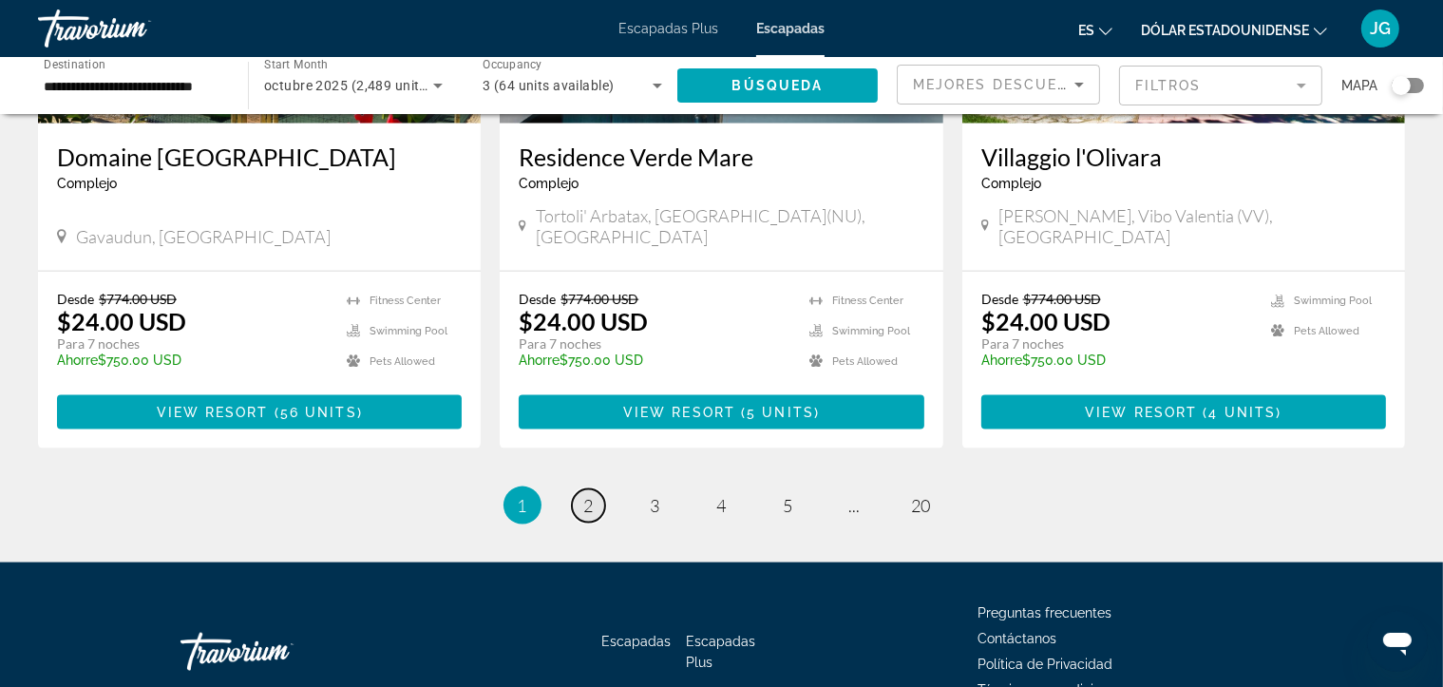
click at [580, 493] on link "page 2" at bounding box center [588, 505] width 33 height 33
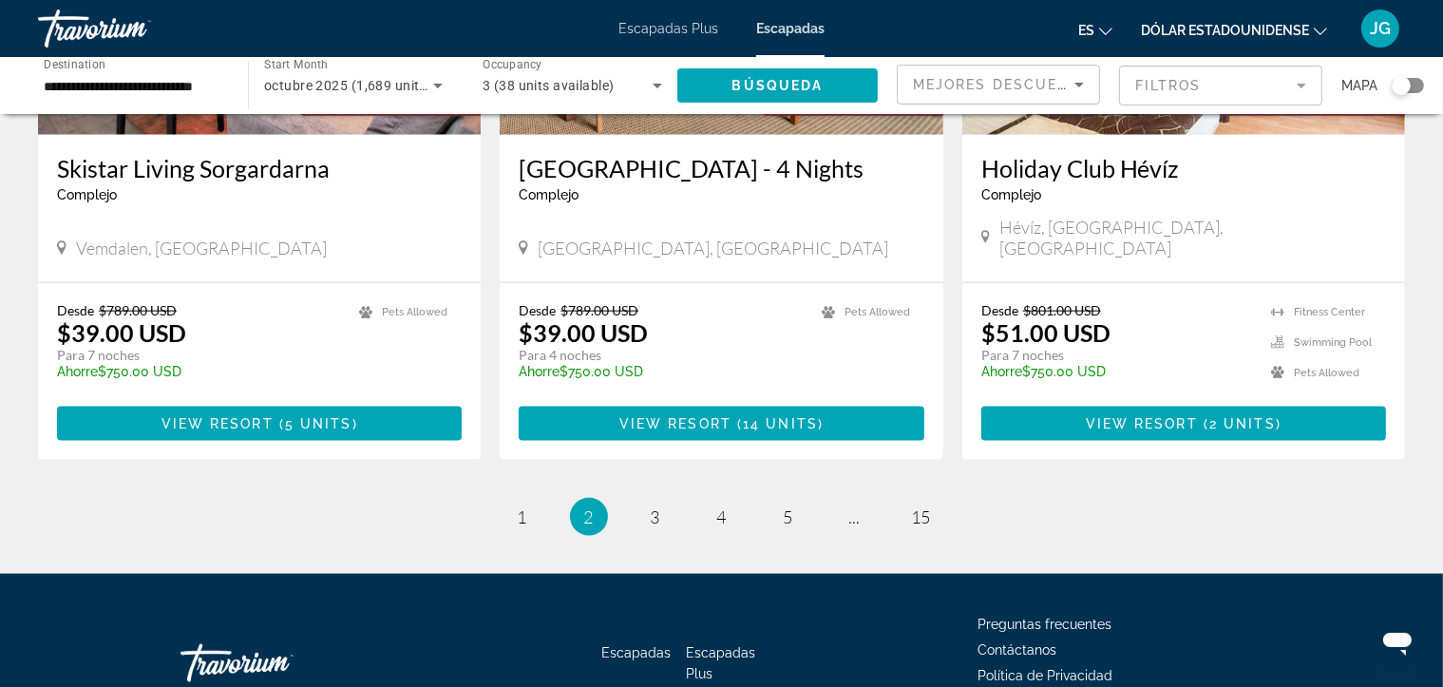
scroll to position [2385, 0]
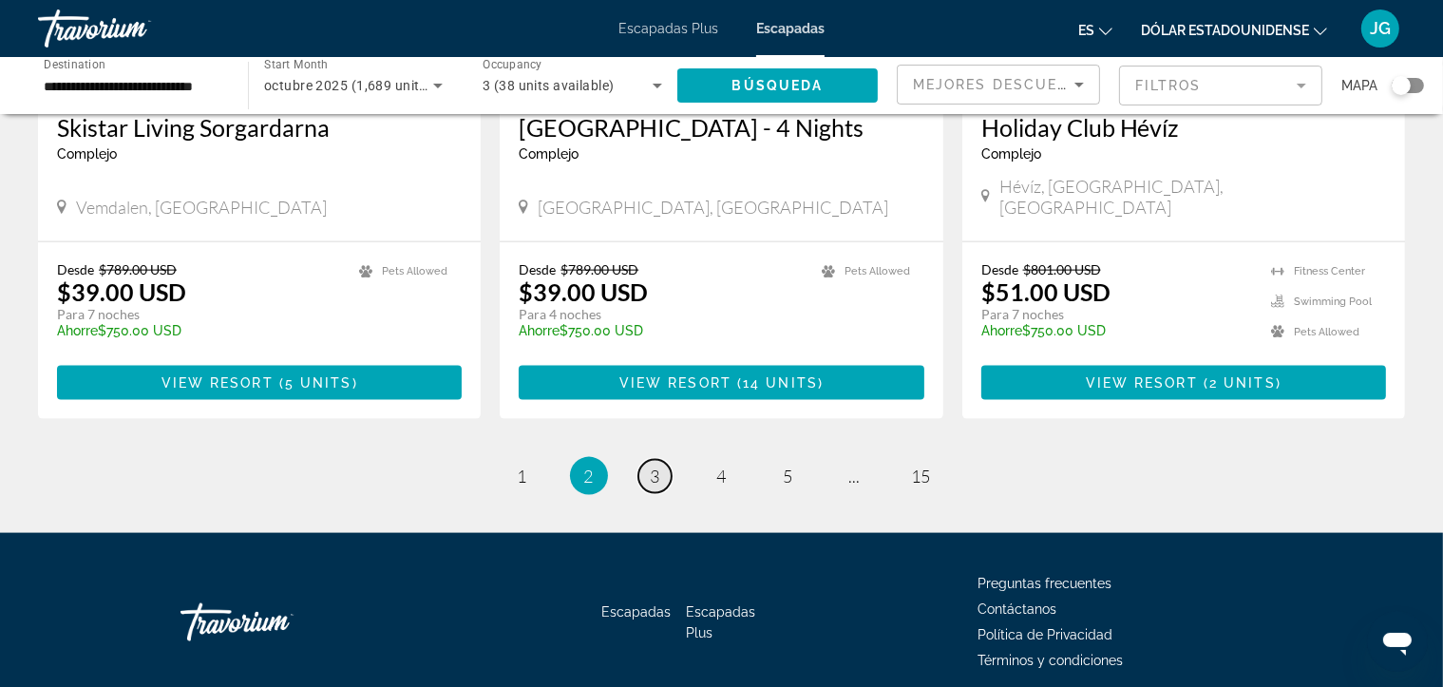
click at [651, 465] on span "3" at bounding box center [655, 475] width 9 height 21
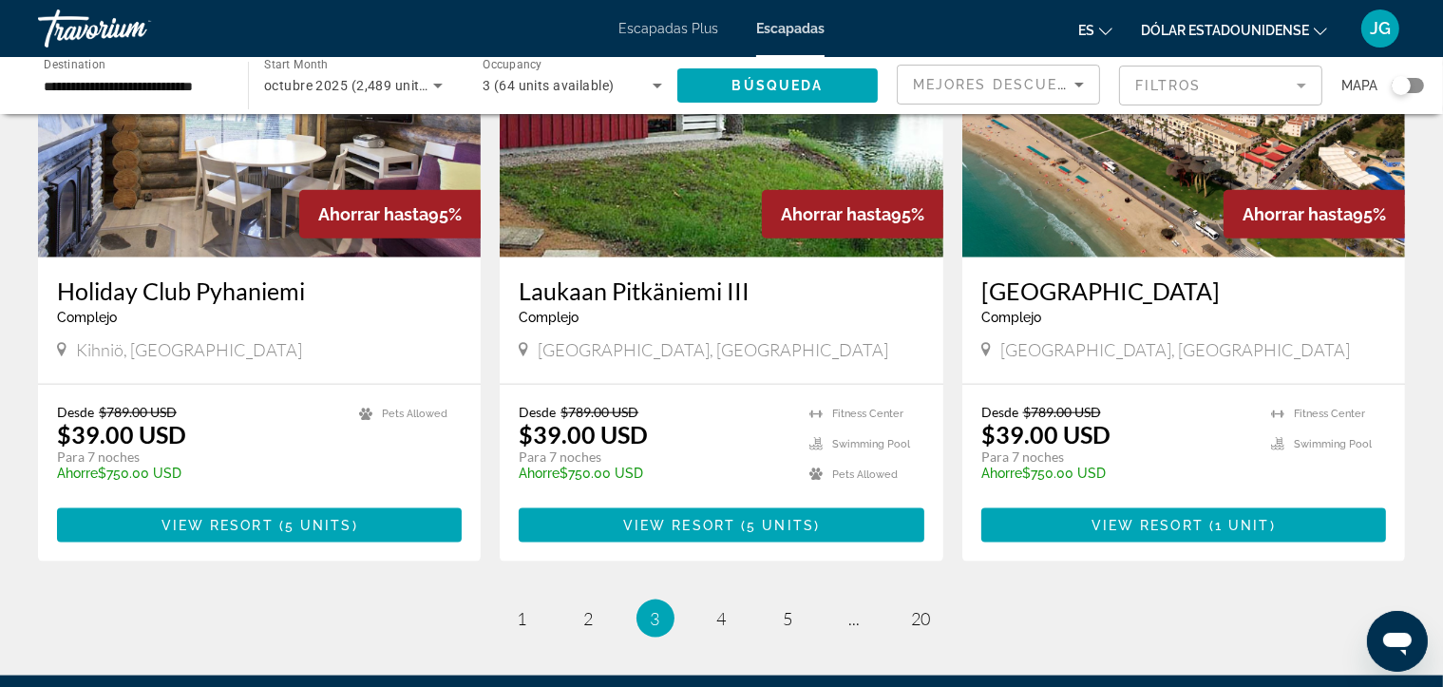
scroll to position [2241, 0]
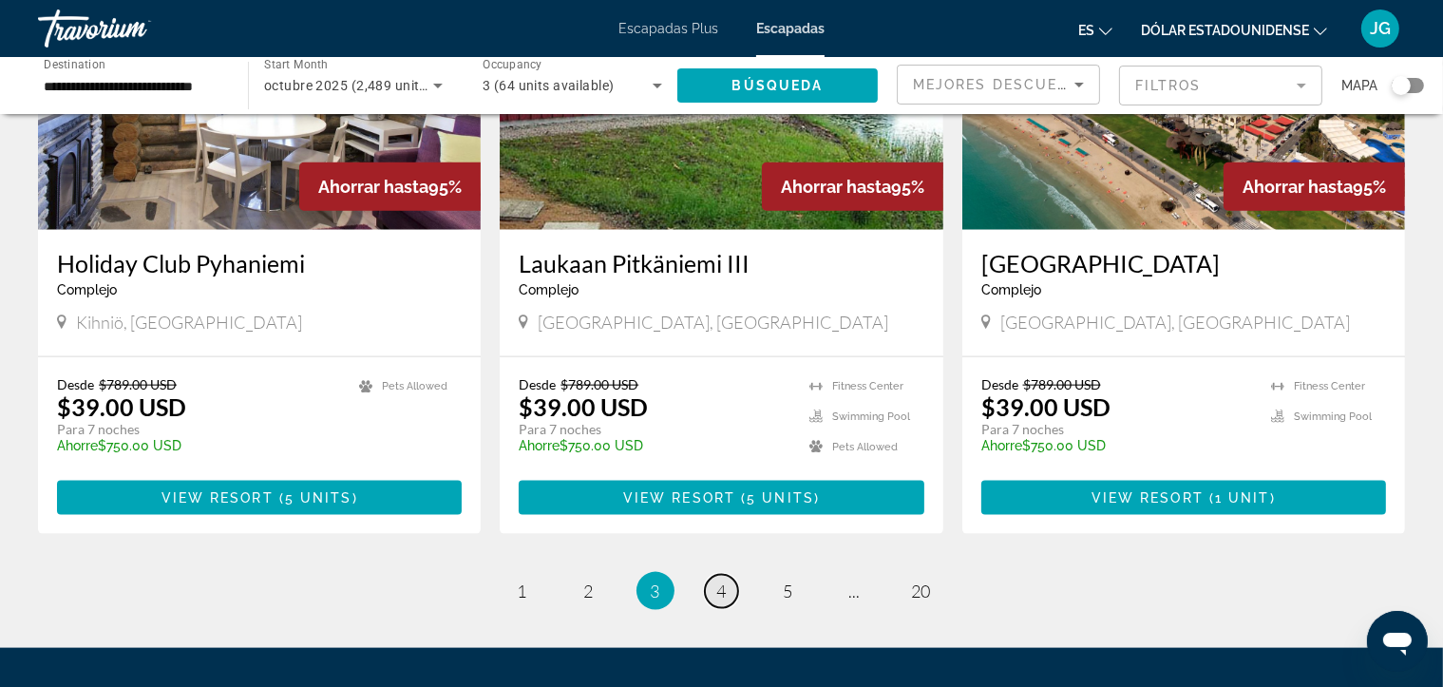
click at [727, 575] on link "page 4" at bounding box center [721, 591] width 33 height 33
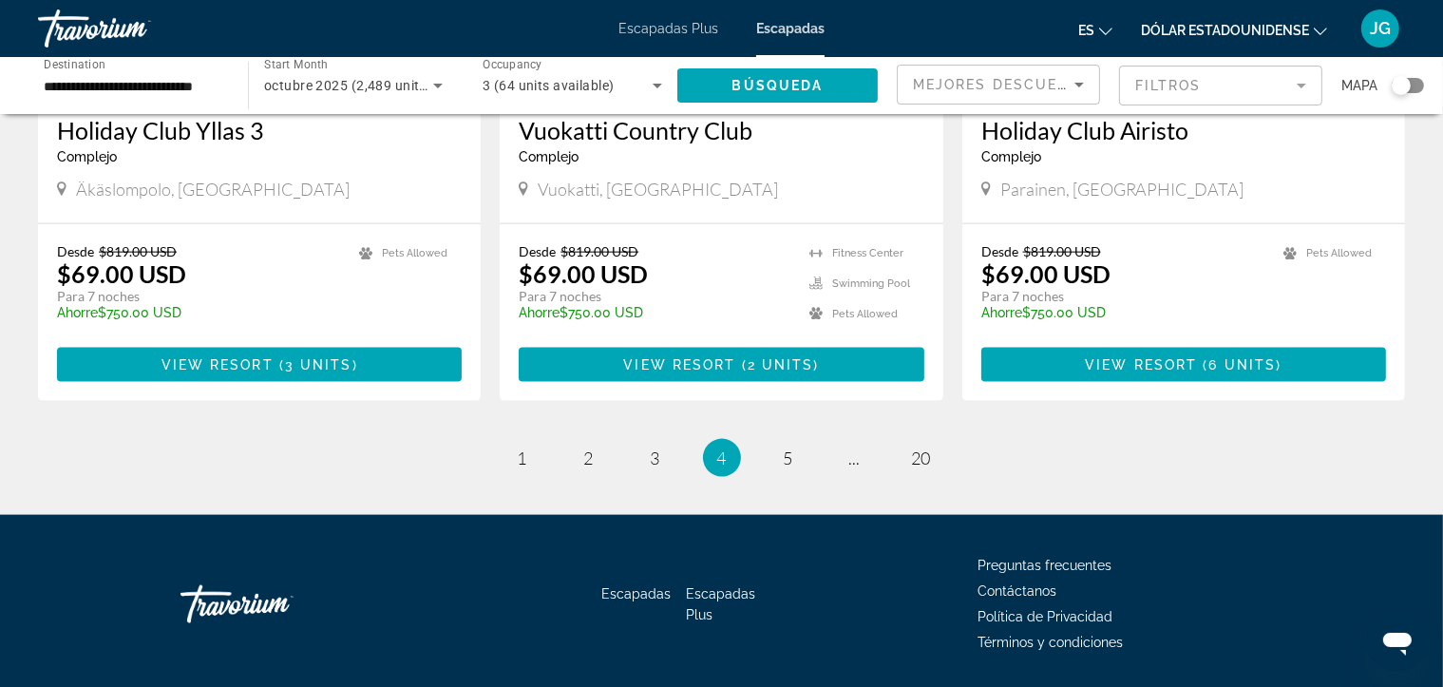
scroll to position [2385, 0]
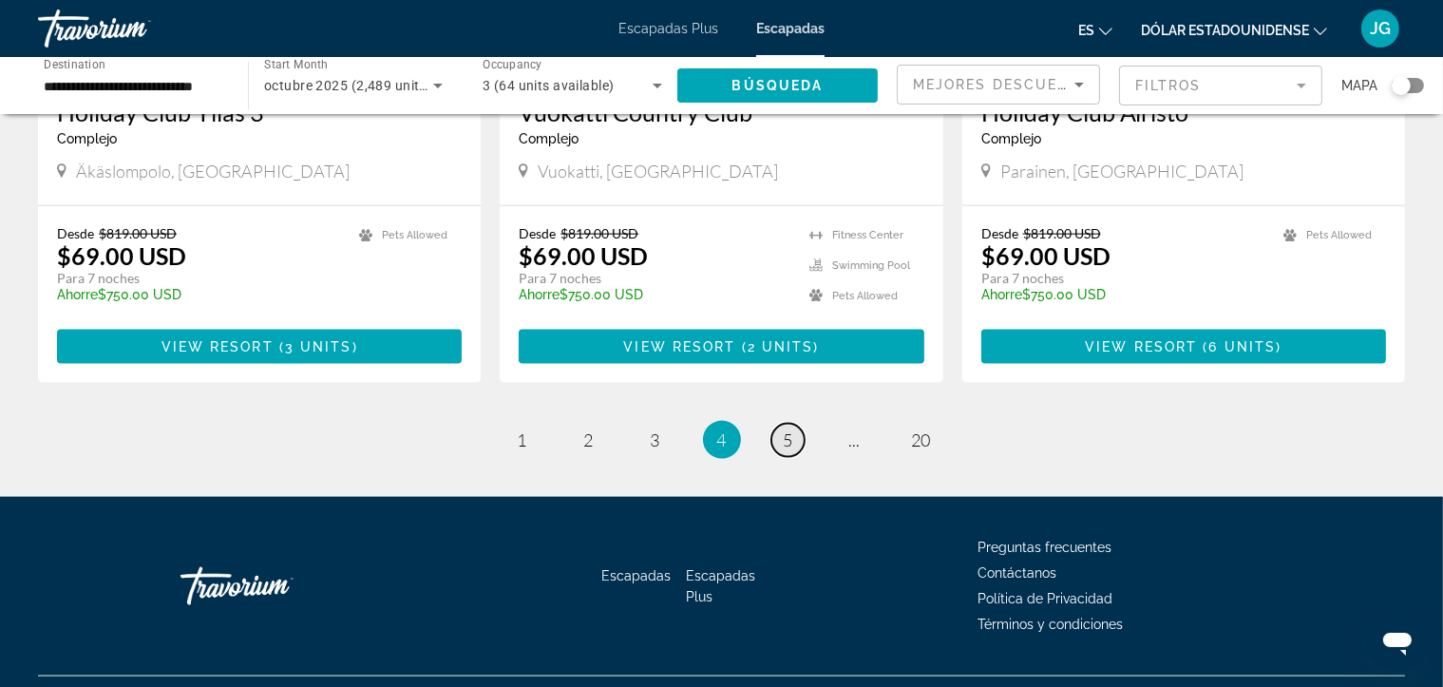
click at [776, 424] on link "page 5" at bounding box center [787, 440] width 33 height 33
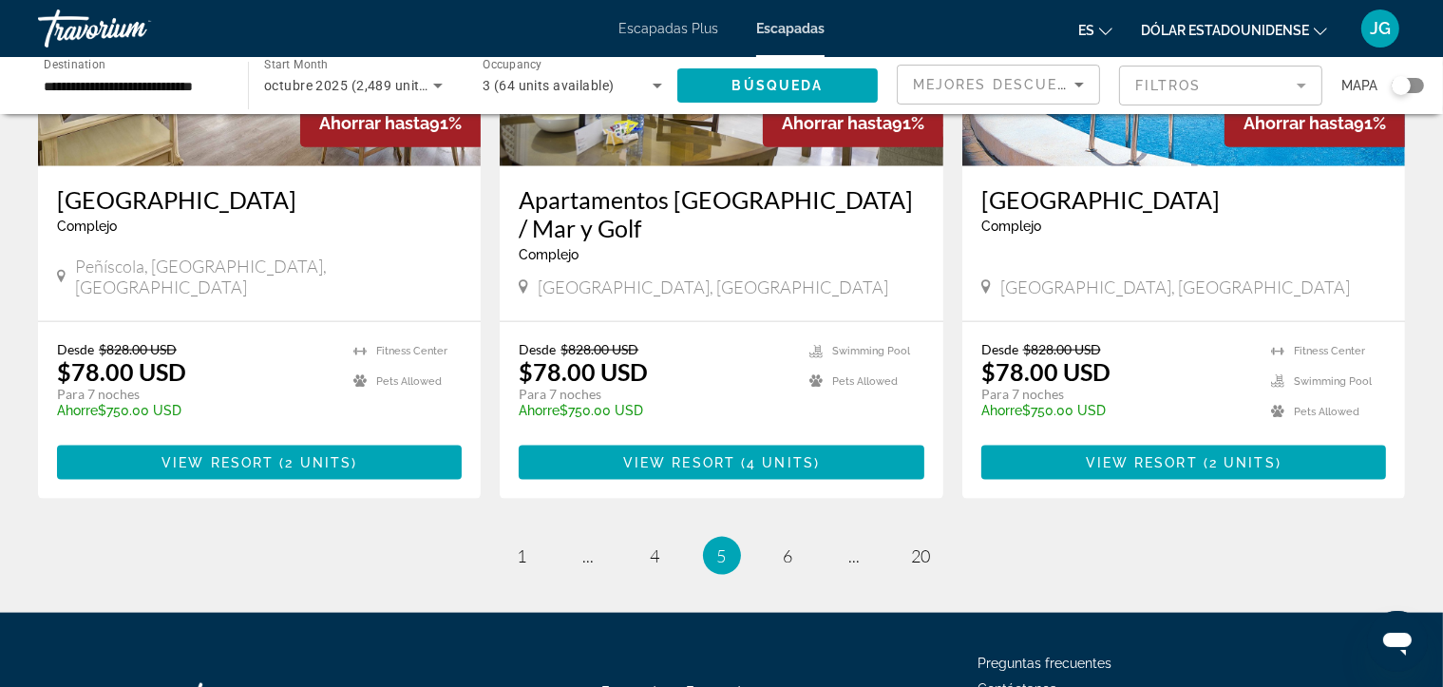
scroll to position [2279, 0]
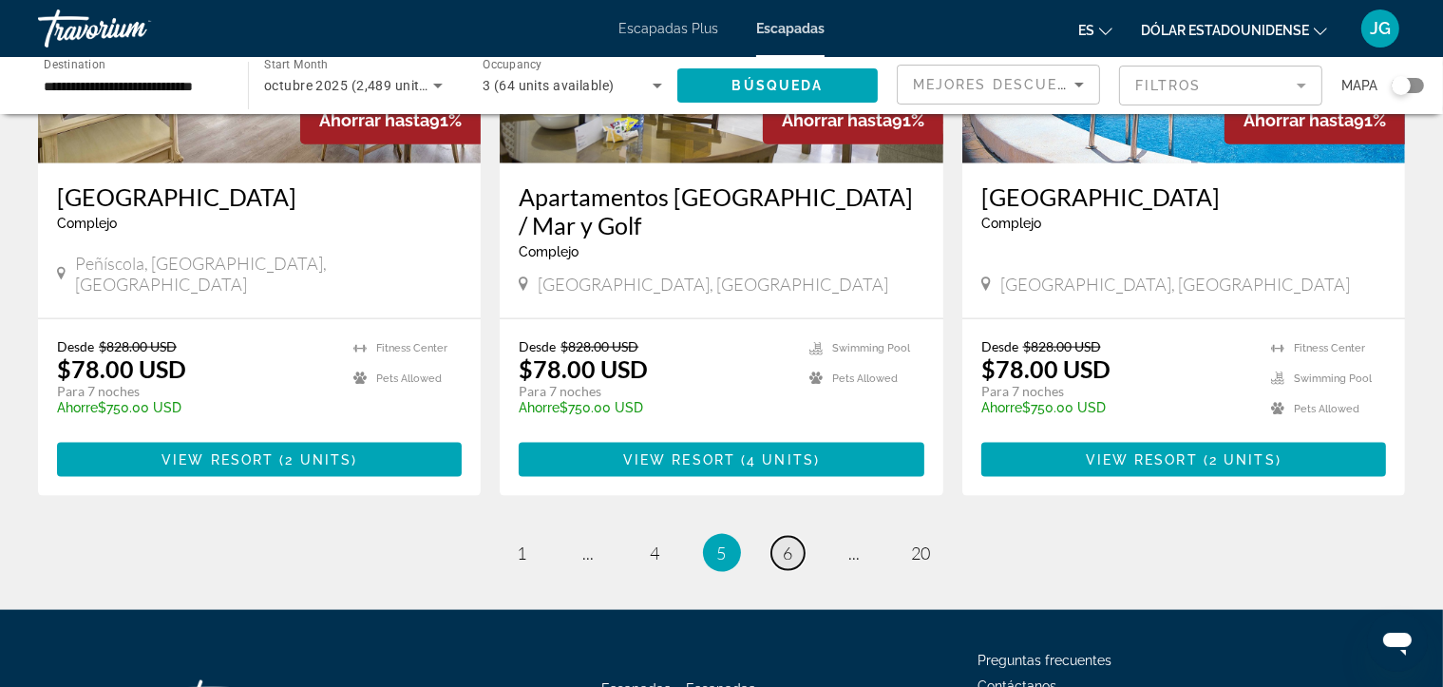
click at [784, 542] on span "6" at bounding box center [788, 552] width 9 height 21
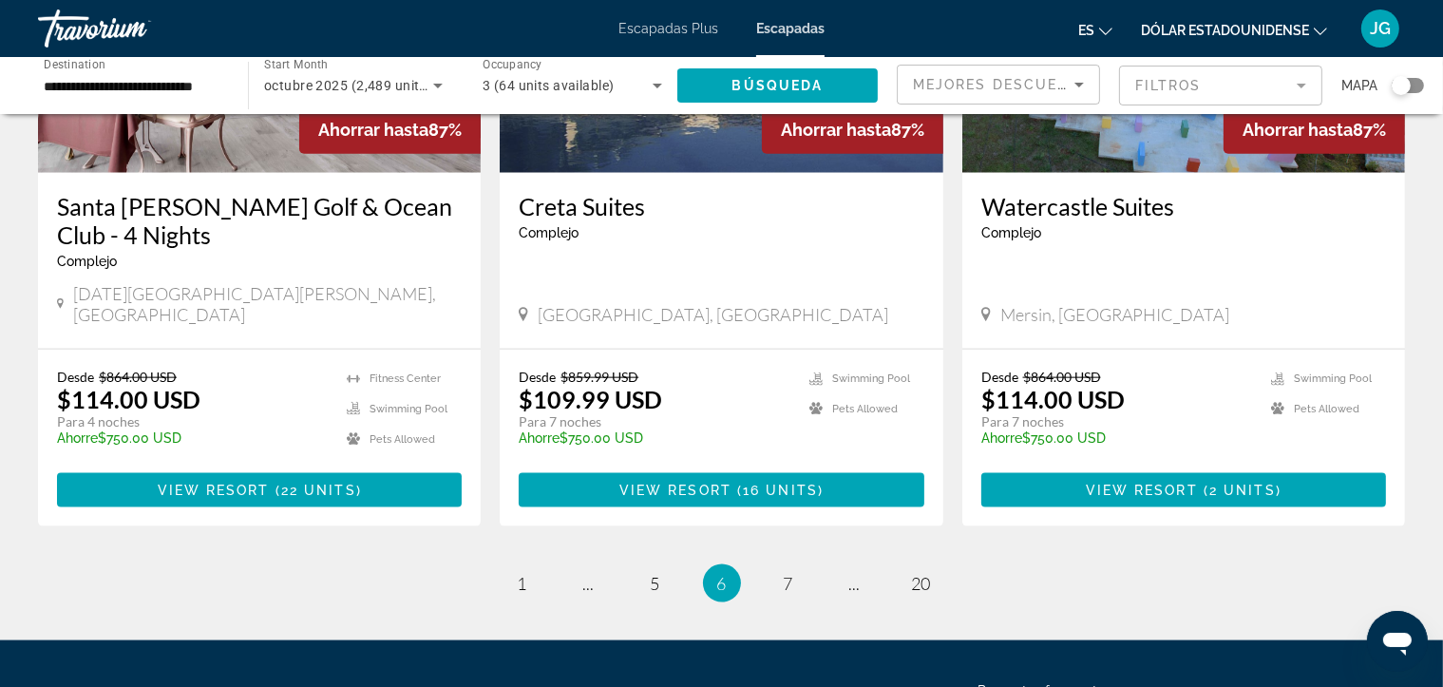
scroll to position [2413, 0]
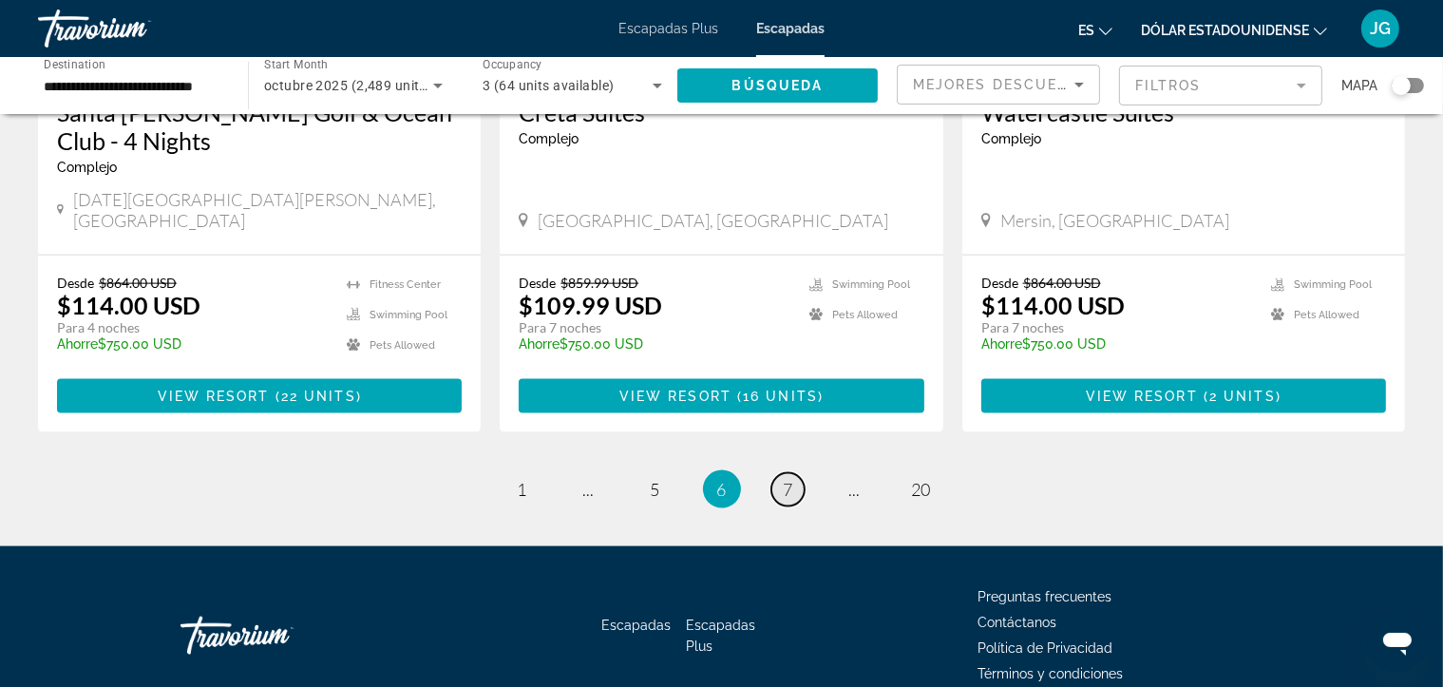
click at [791, 479] on span "7" at bounding box center [788, 489] width 9 height 21
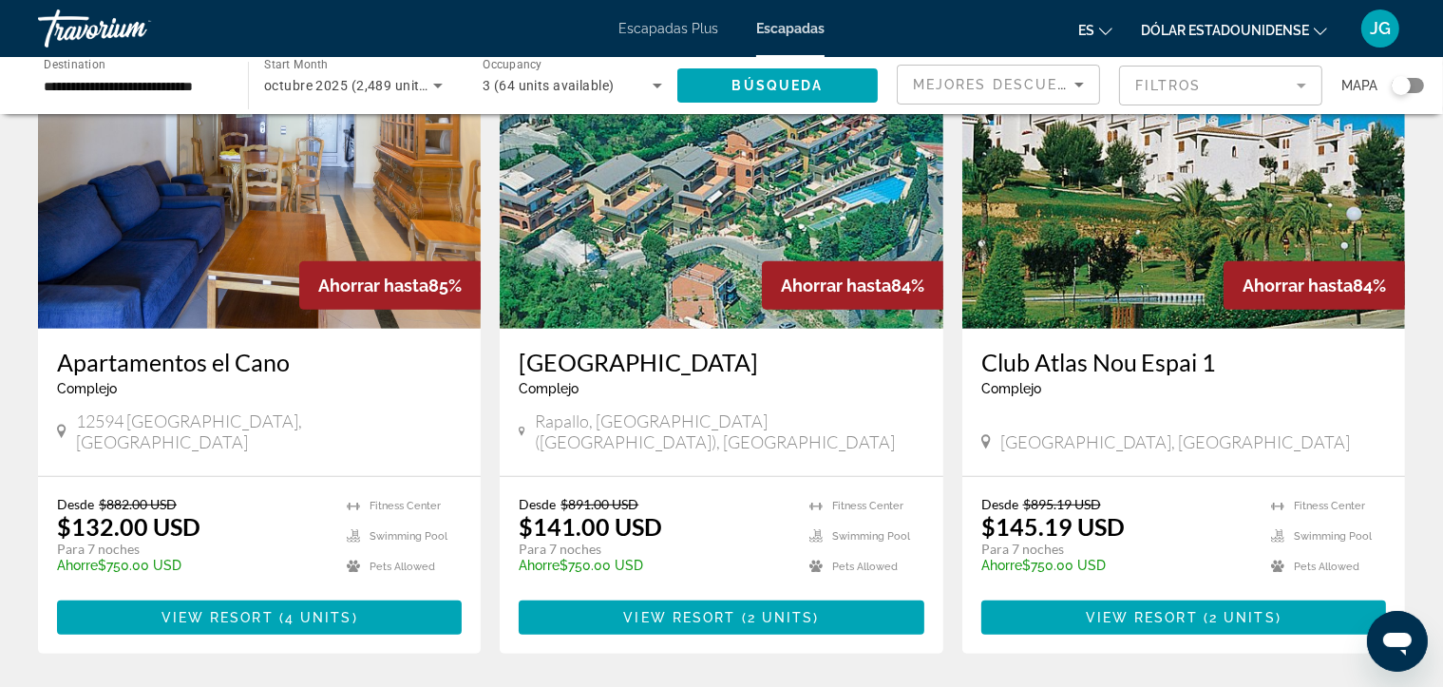
scroll to position [836, 0]
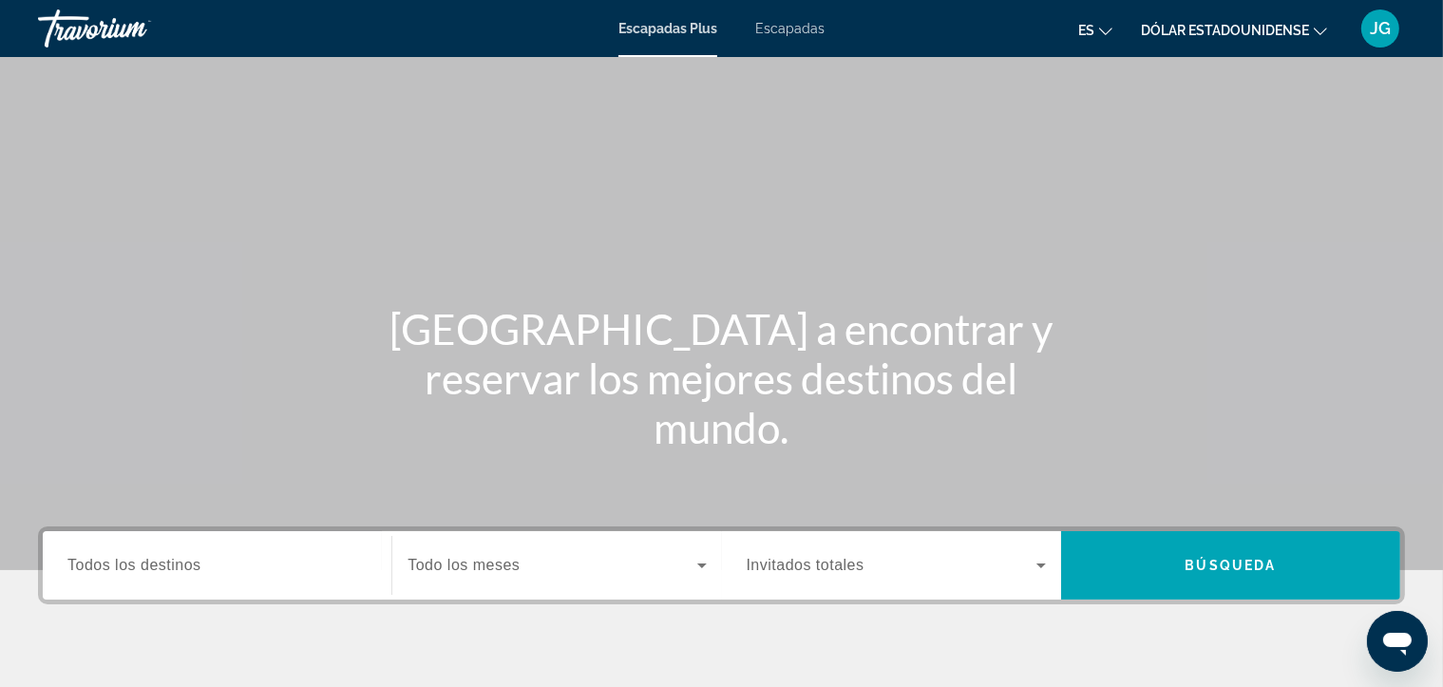
click at [1165, 214] on div "Contenido principal" at bounding box center [721, 285] width 1443 height 570
click at [287, 575] on input "Destination Todos los destinos" at bounding box center [216, 566] width 299 height 23
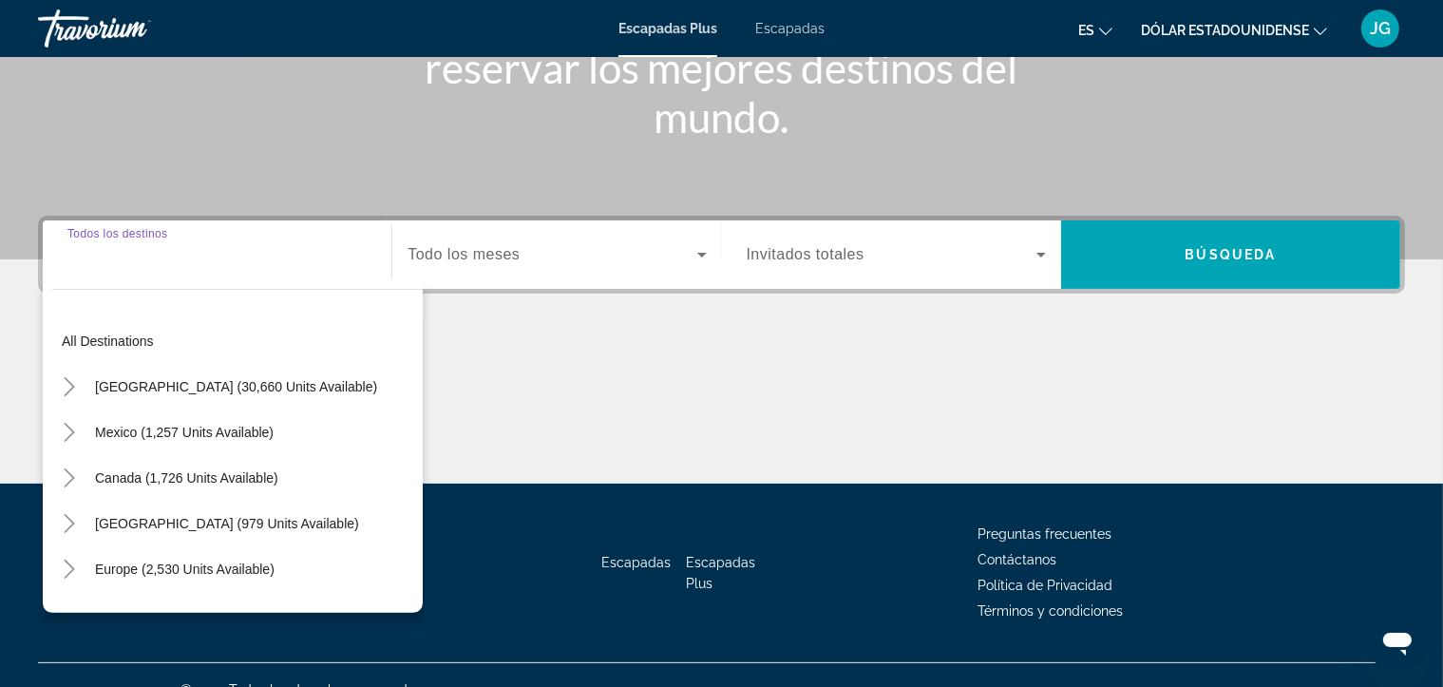
scroll to position [339, 0]
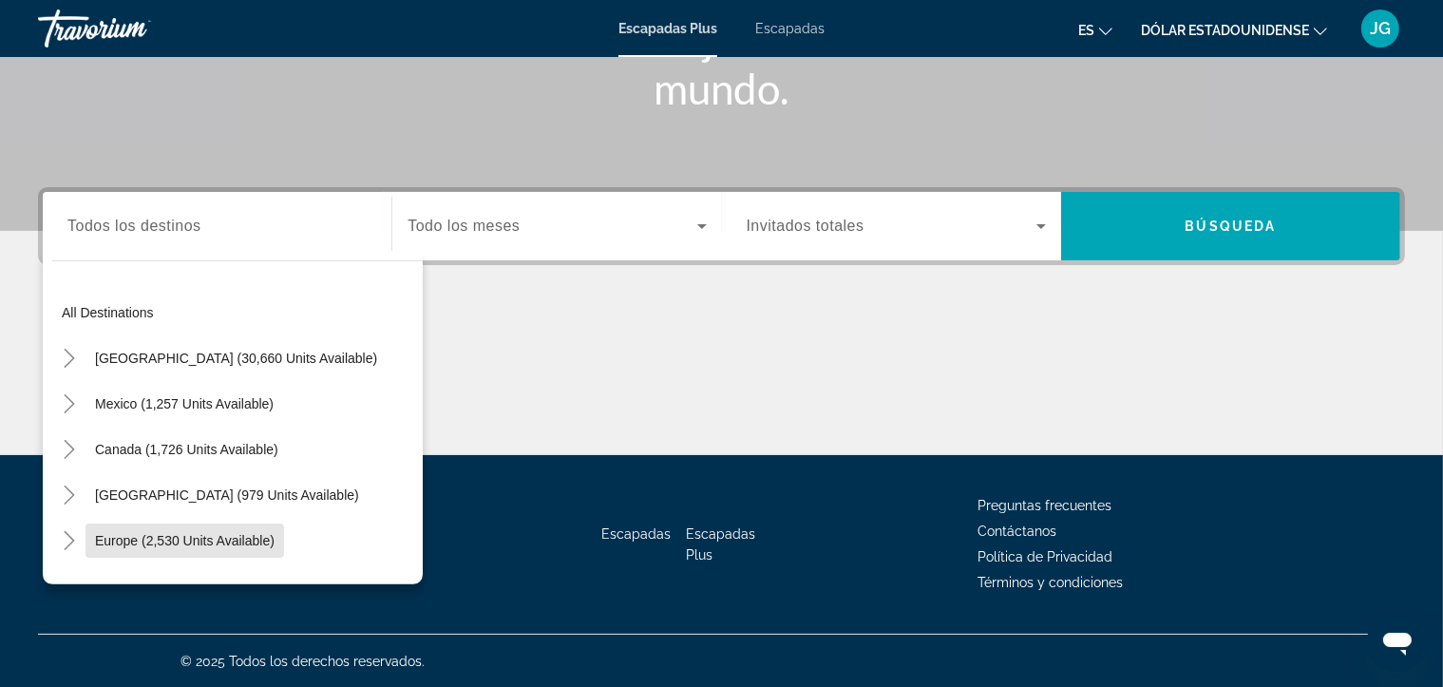
click at [254, 536] on span "Europe (2,530 units available)" at bounding box center [184, 540] width 179 height 15
type input "**********"
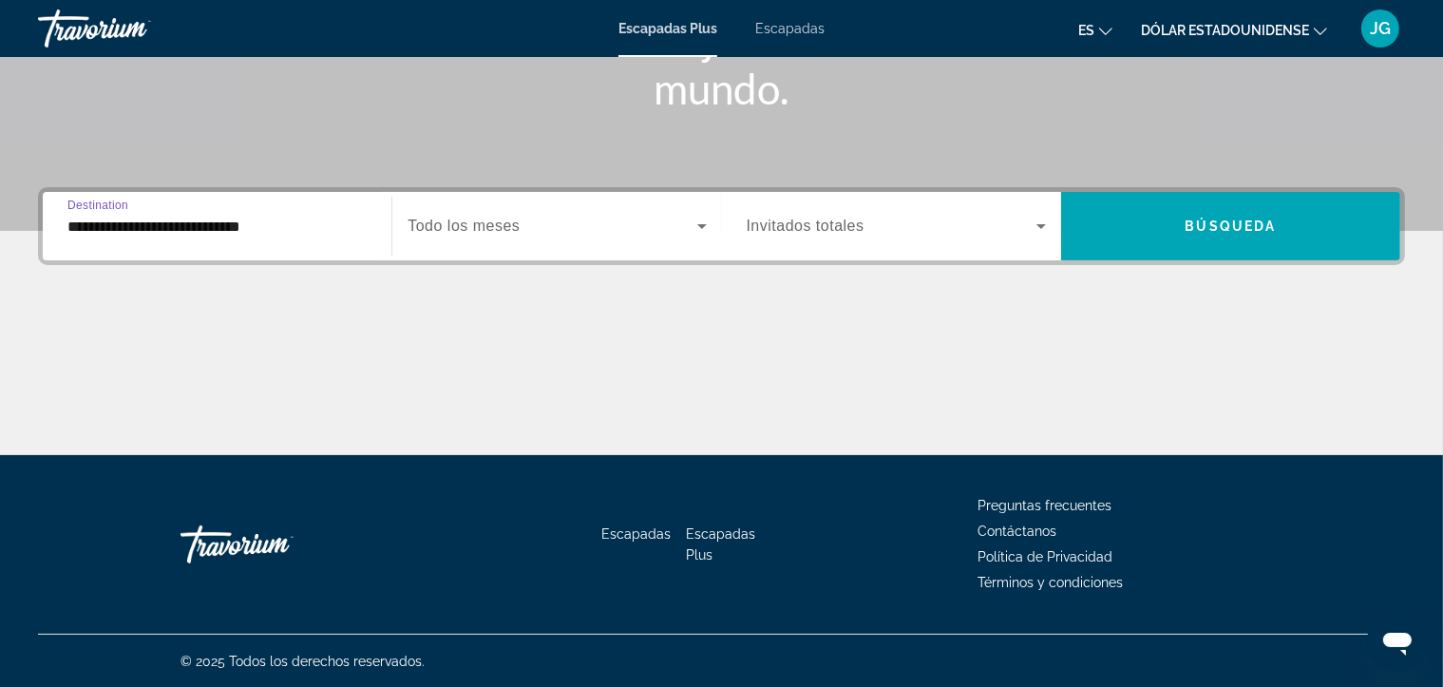
click at [702, 227] on icon "Widget de búsqueda" at bounding box center [701, 226] width 23 height 23
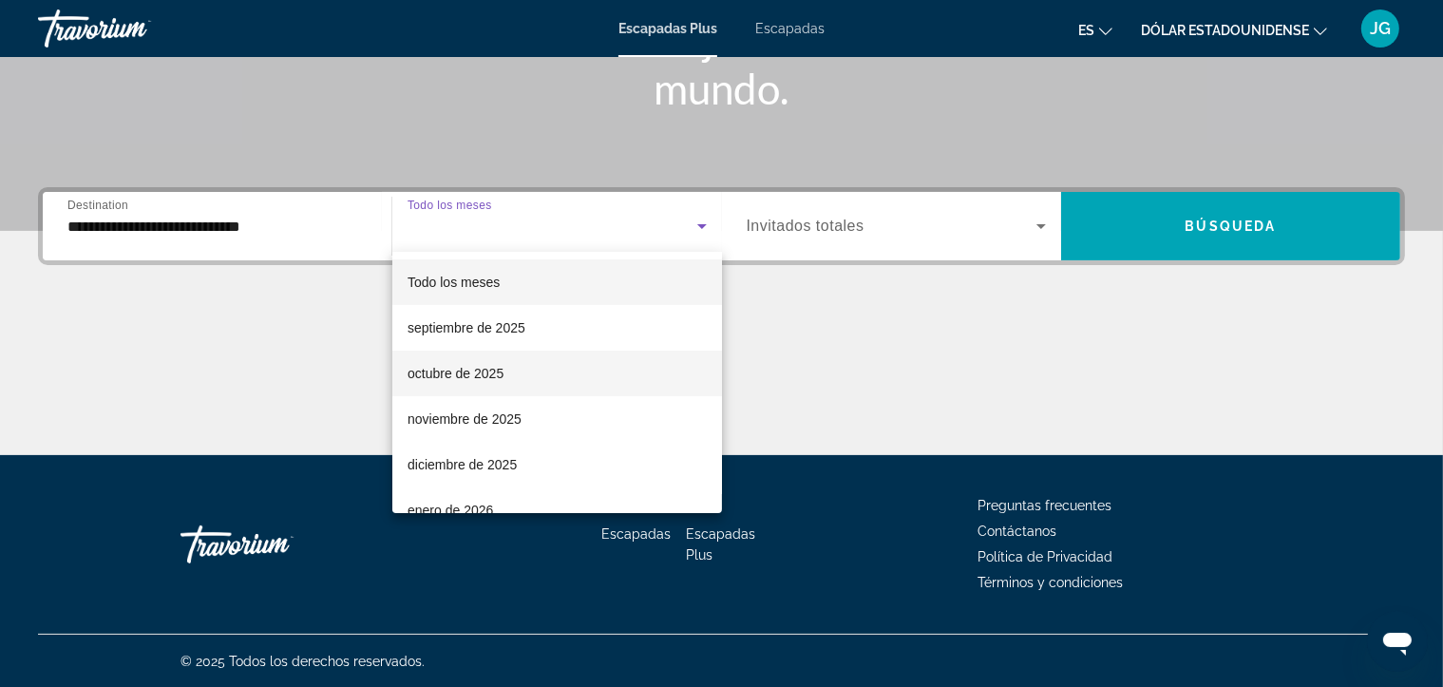
click at [490, 374] on font "octubre de 2025" at bounding box center [455, 373] width 96 height 15
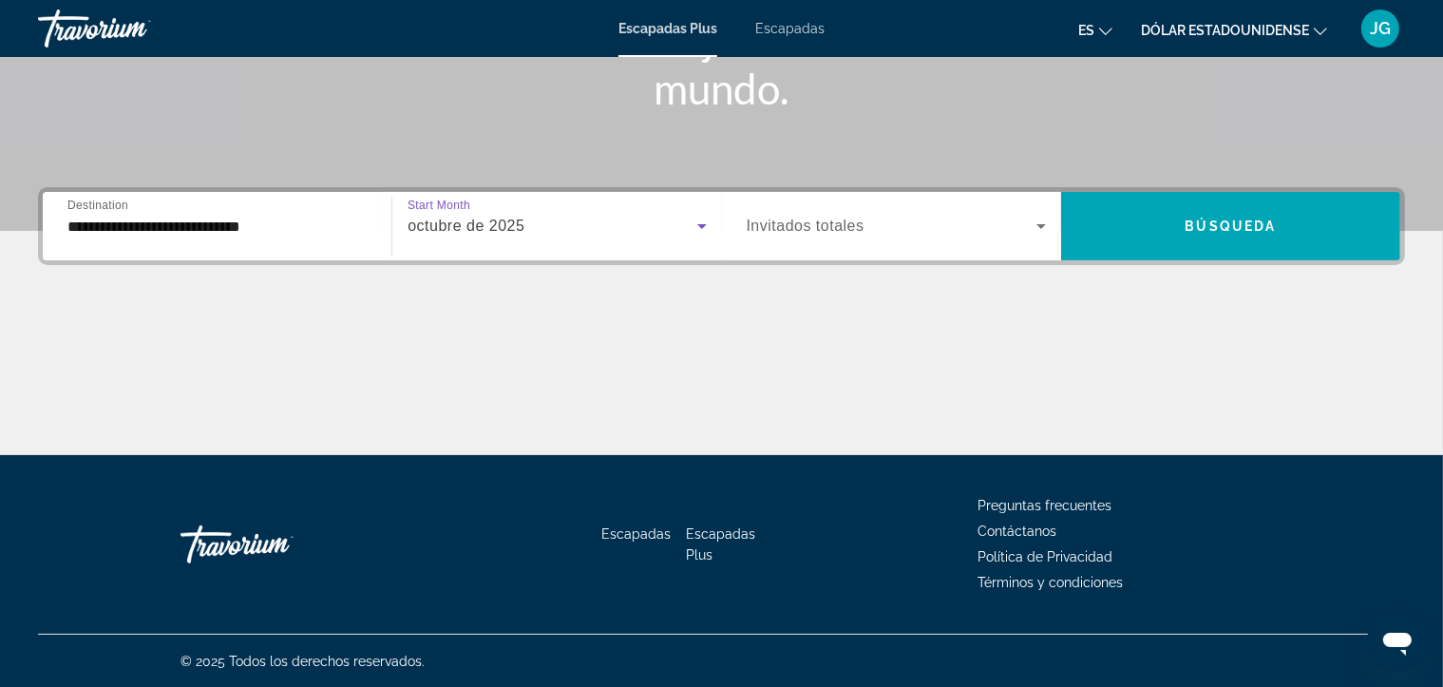
click at [708, 226] on icon "Widget de búsqueda" at bounding box center [701, 226] width 23 height 23
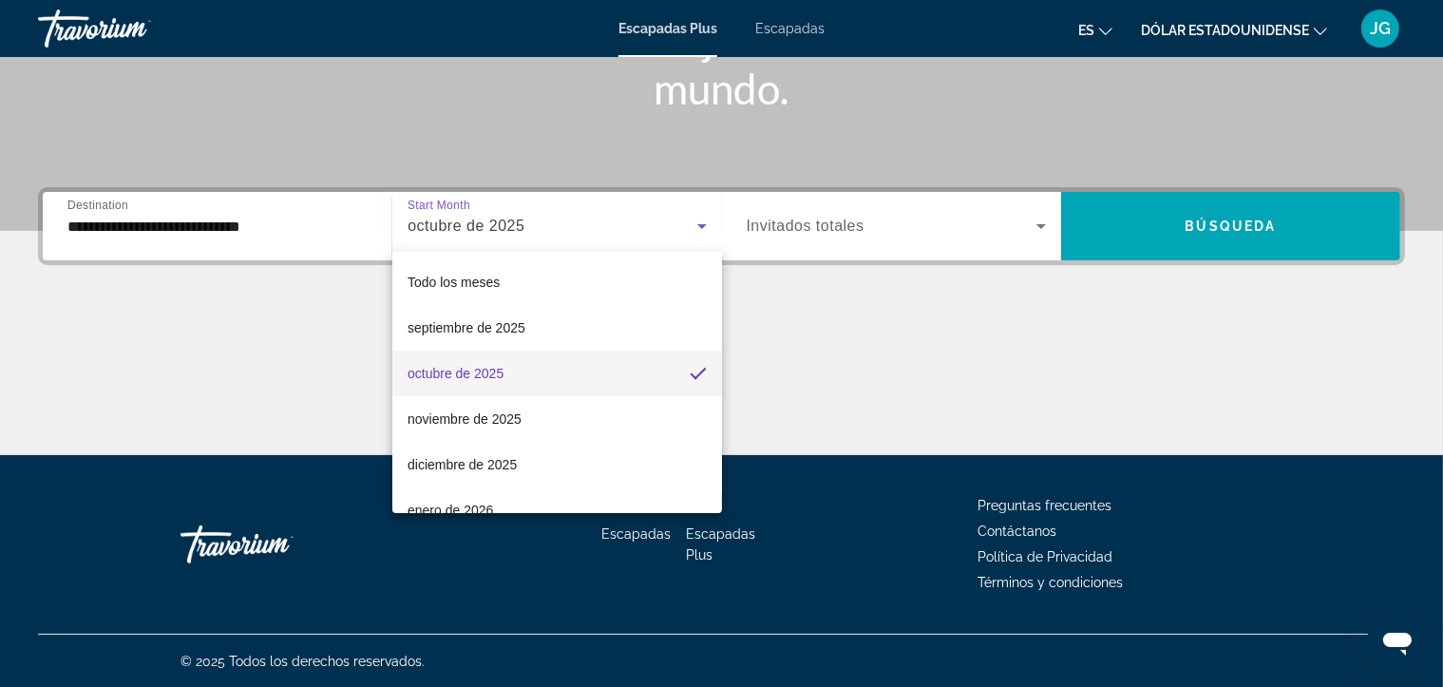
click at [834, 380] on div at bounding box center [721, 343] width 1443 height 687
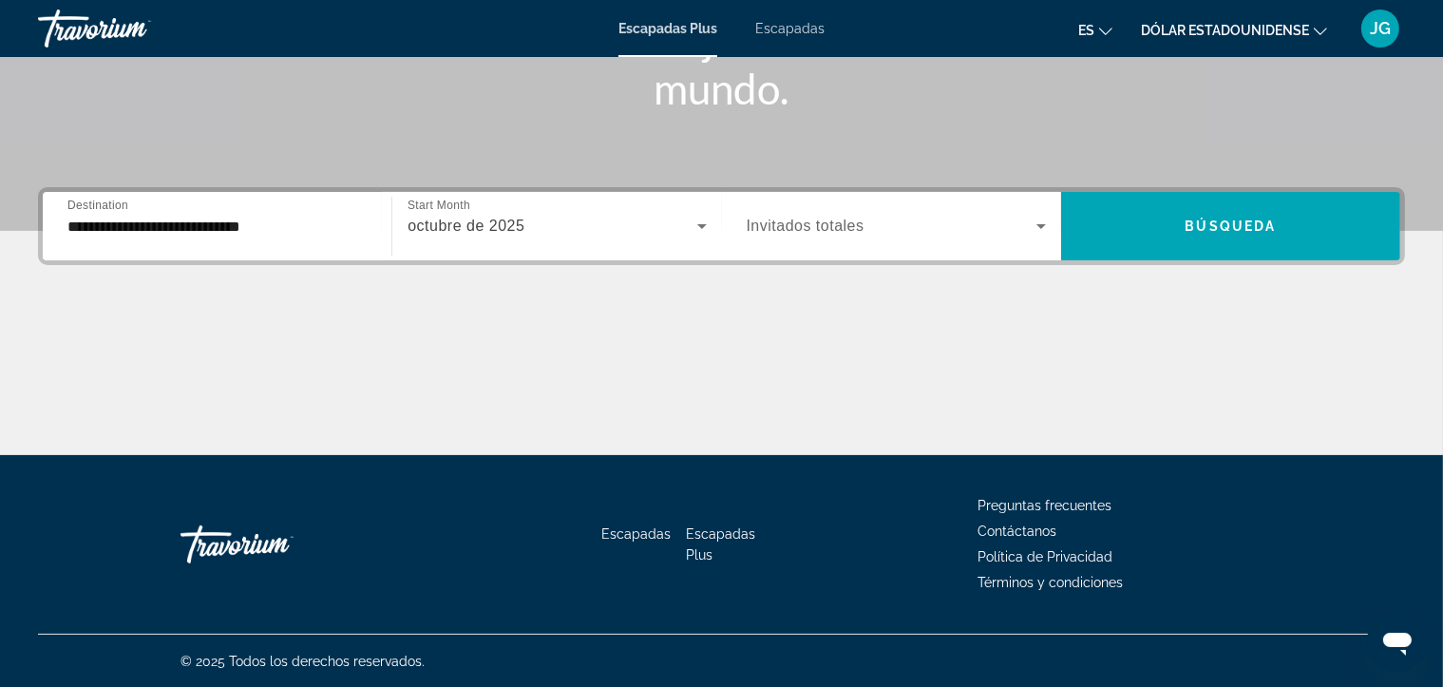
click at [1312, 25] on button "Dólar estadounidense USD ($) MXN (Mex$) CAD (Can$) GBP (£) EUR (€) AUD (A$) NZD…" at bounding box center [1234, 30] width 186 height 28
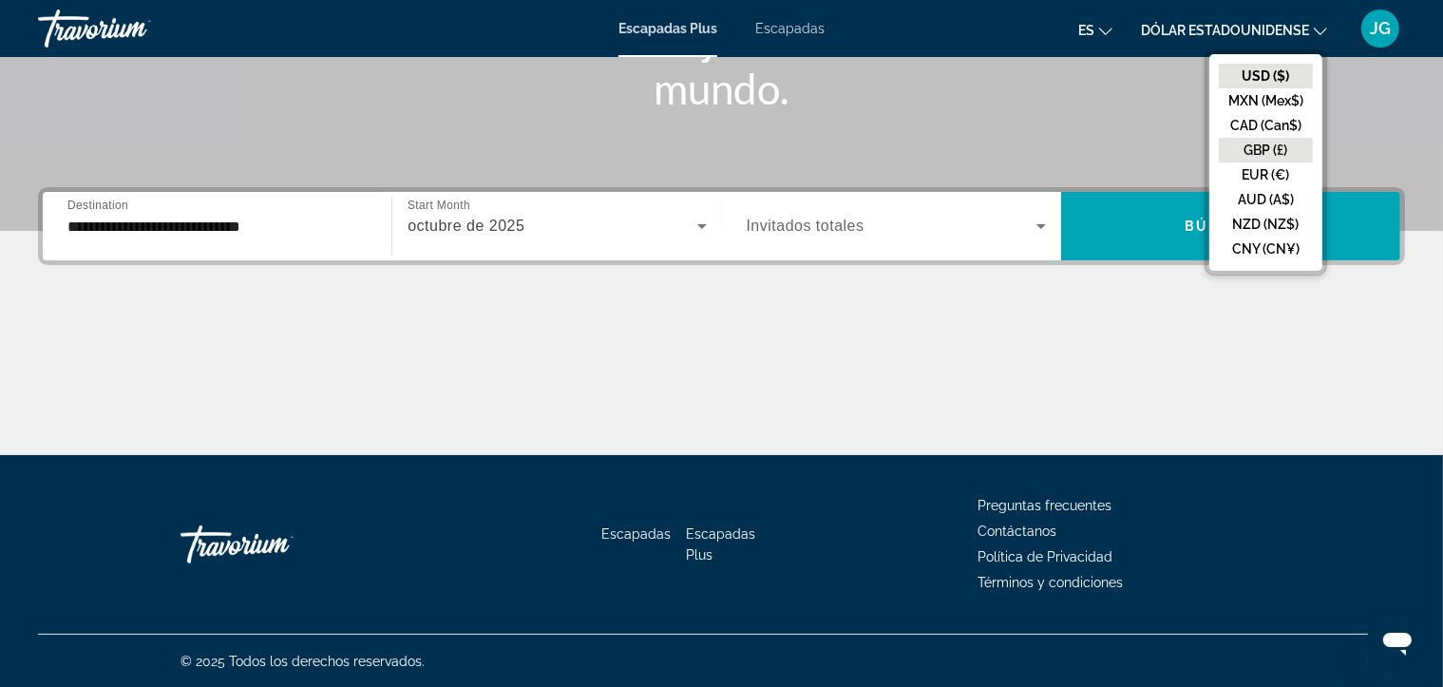
click at [1288, 153] on button "GBP (£)" at bounding box center [1265, 150] width 94 height 25
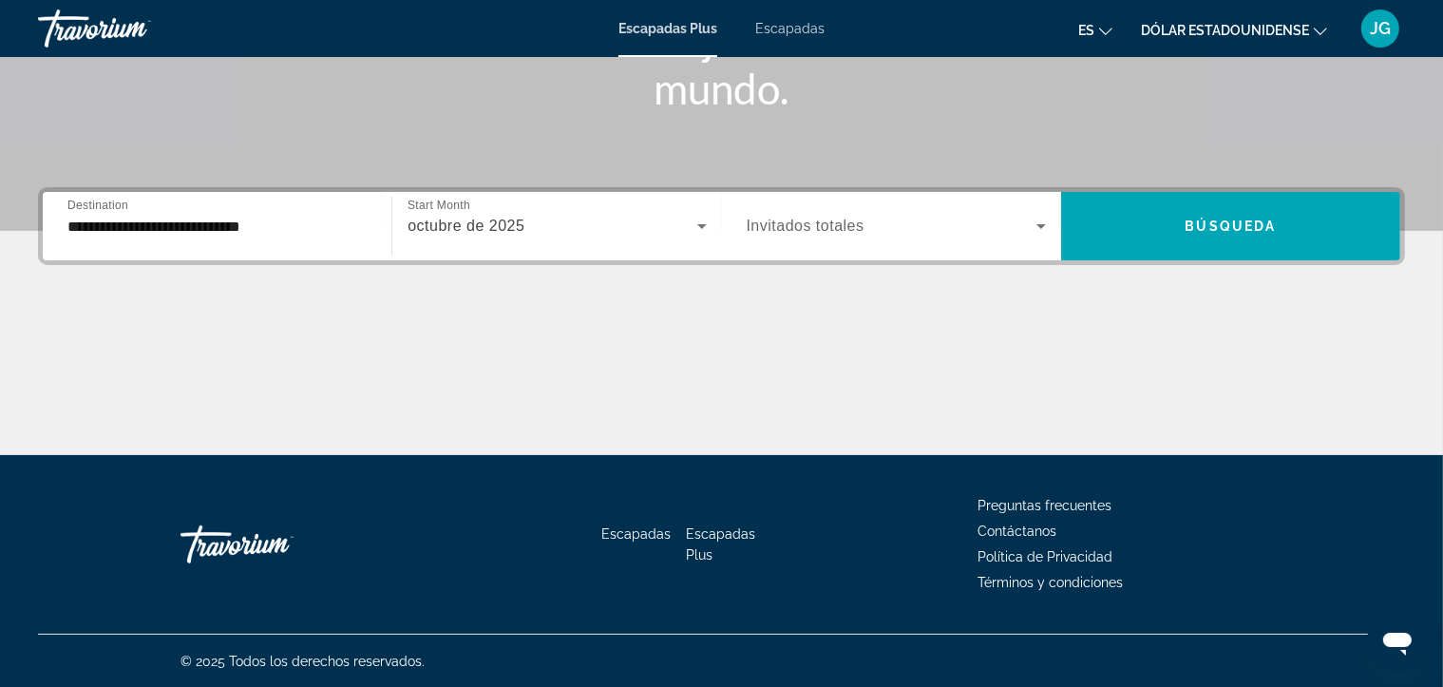
click at [1316, 26] on icon "Cambiar moneda" at bounding box center [1319, 31] width 13 height 13
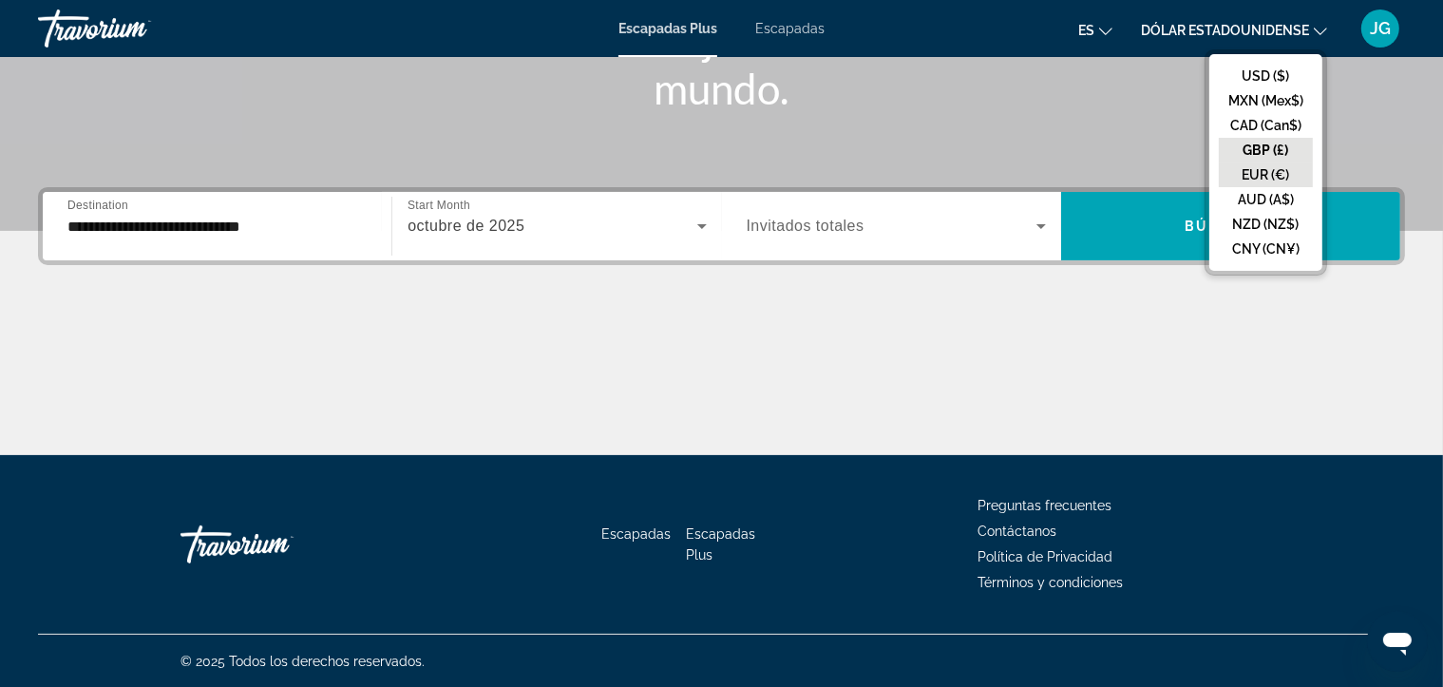
click at [1269, 165] on button "EUR (€)" at bounding box center [1265, 174] width 94 height 25
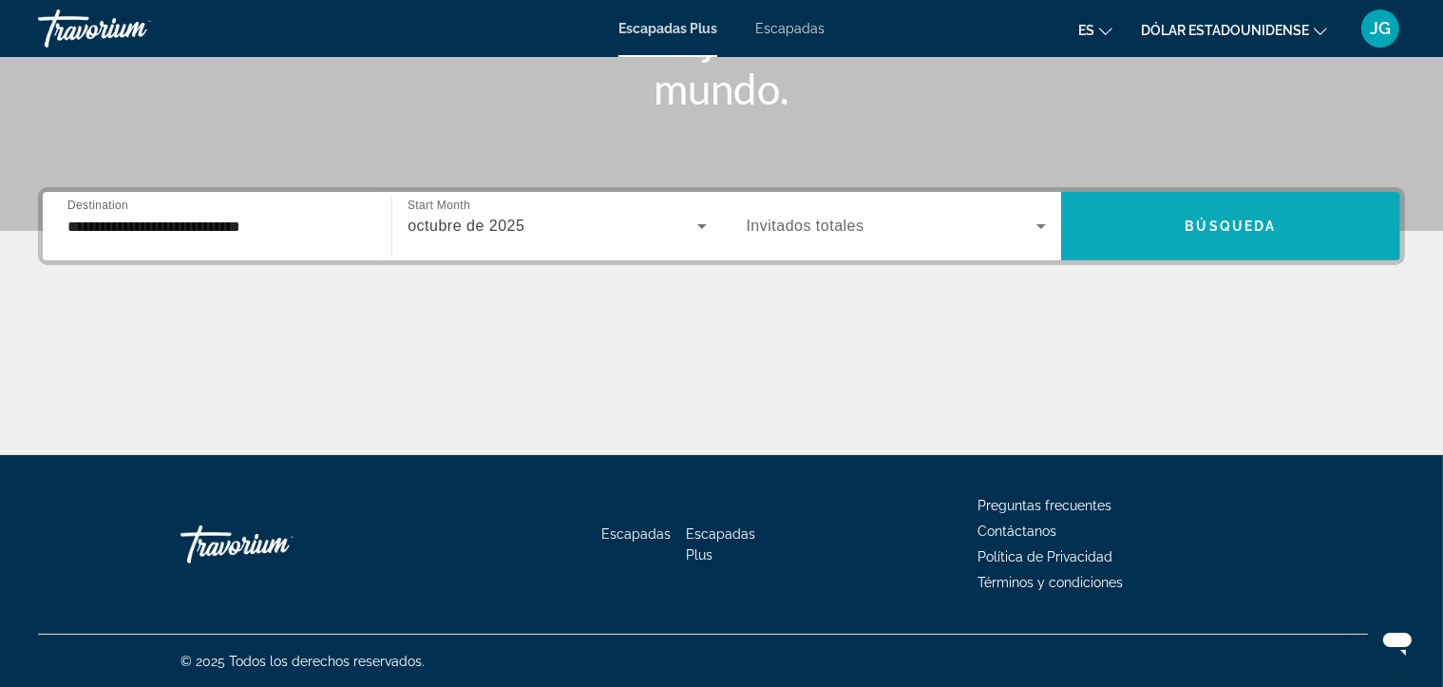
click at [1198, 239] on span "Widget de búsqueda" at bounding box center [1230, 226] width 339 height 46
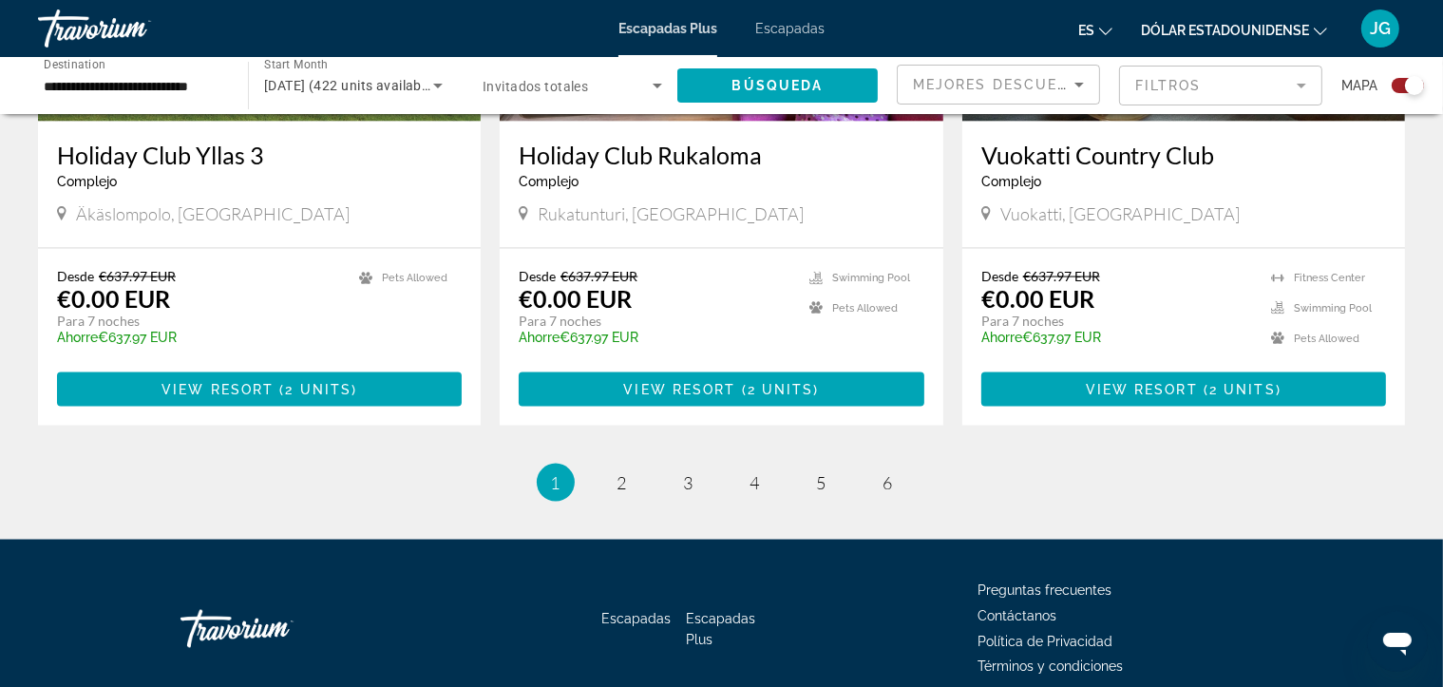
scroll to position [2974, 0]
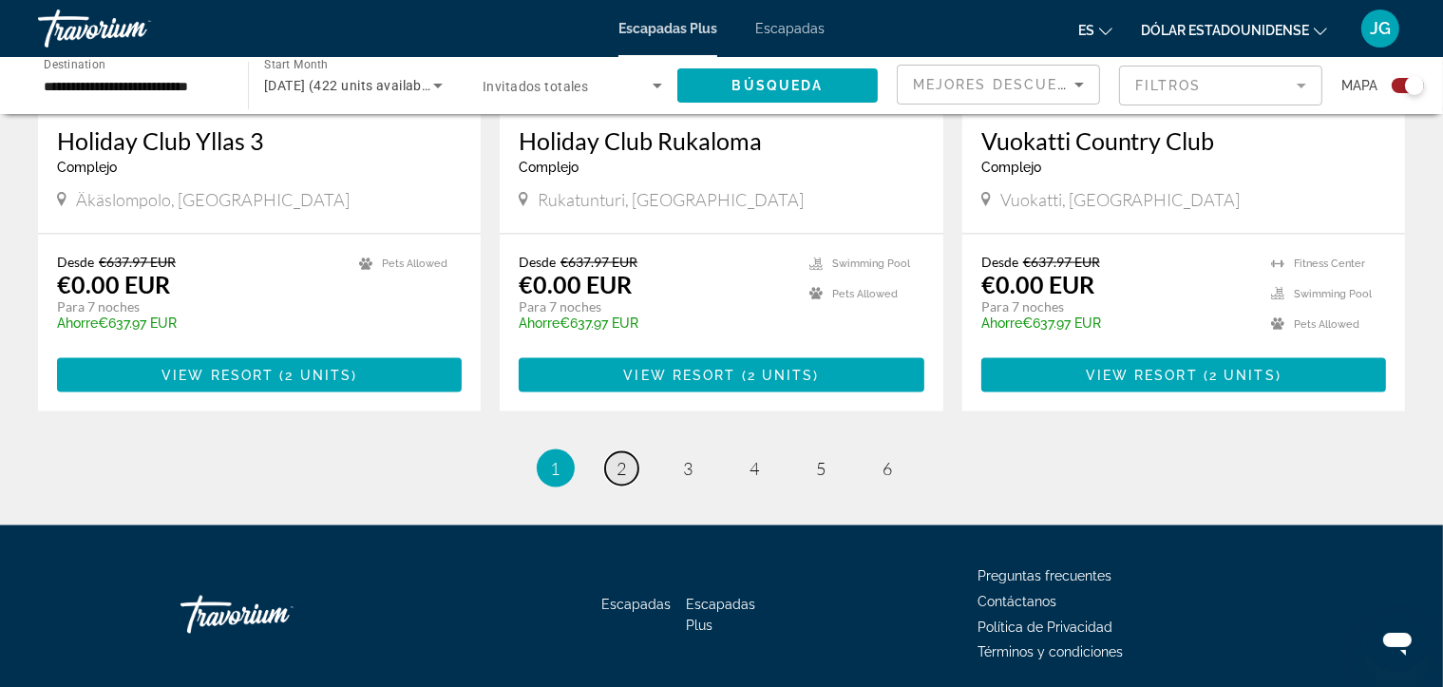
click at [619, 458] on span "2" at bounding box center [621, 468] width 9 height 21
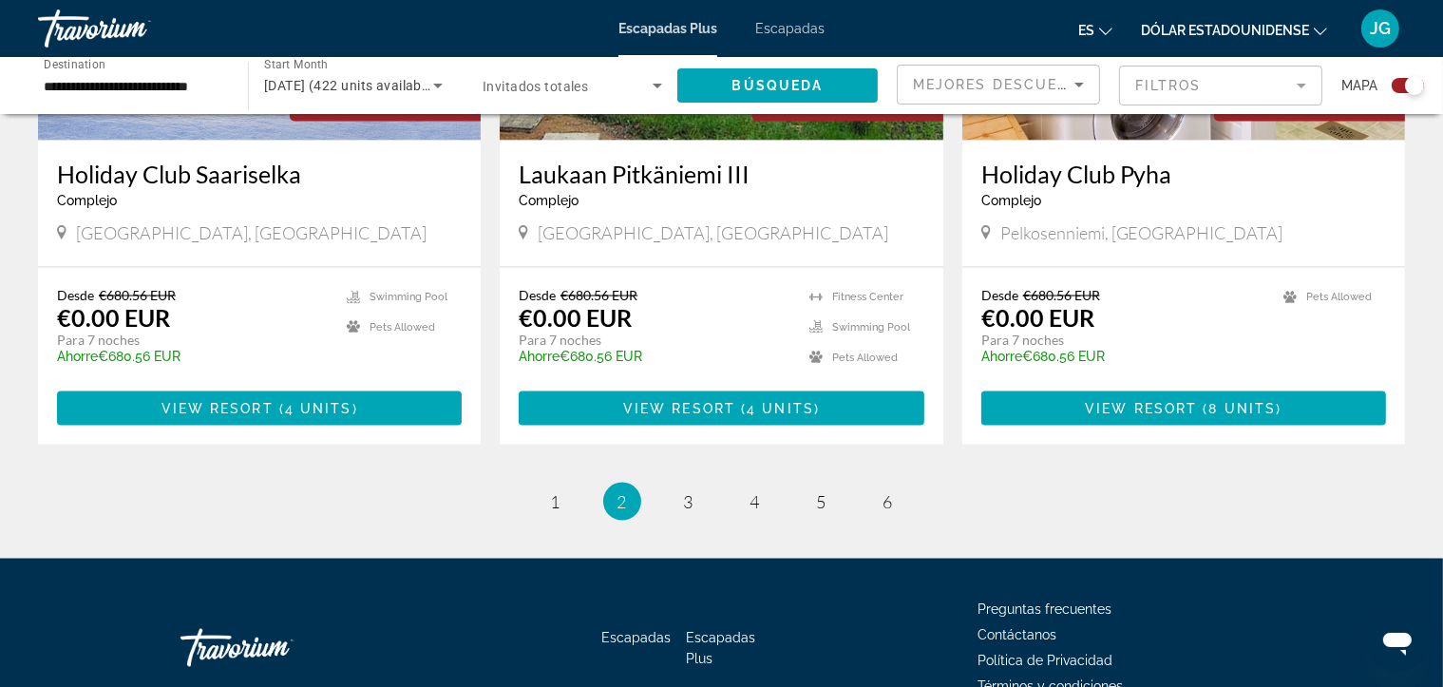
scroll to position [2972, 0]
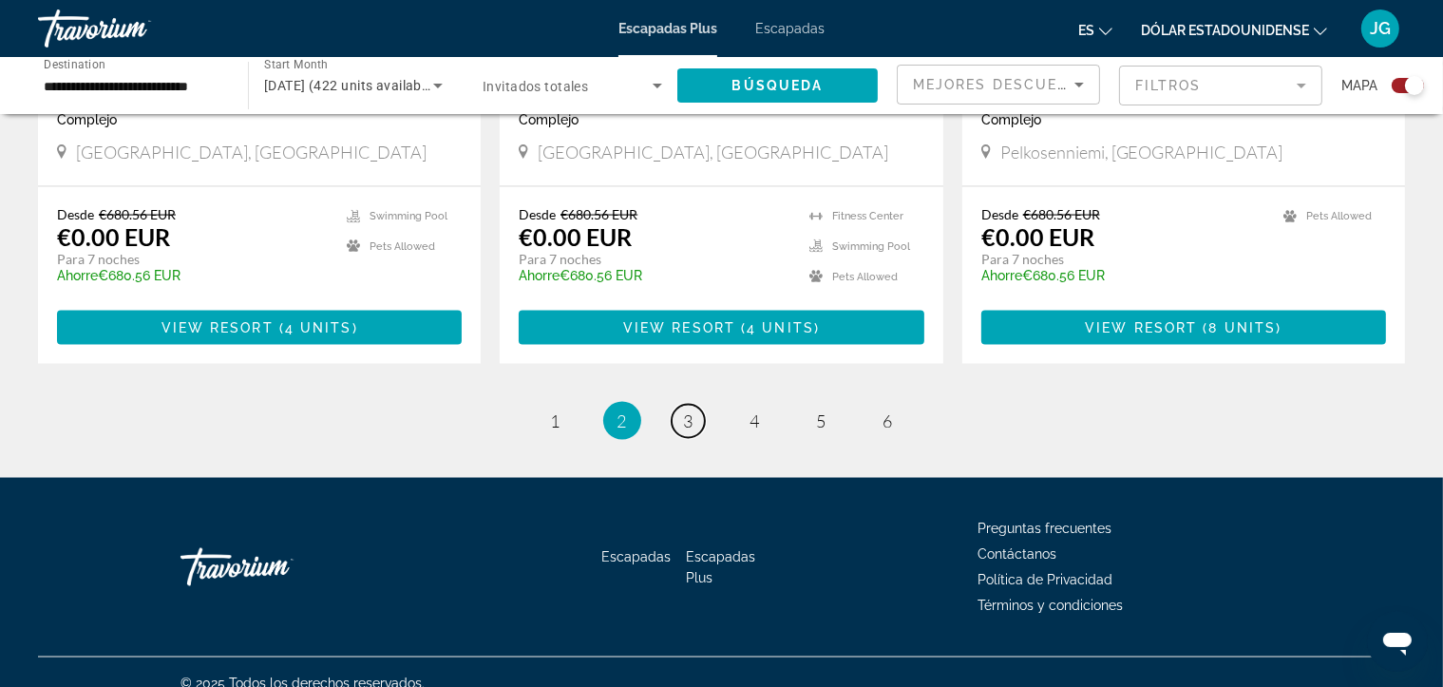
click at [684, 410] on span "3" at bounding box center [688, 420] width 9 height 21
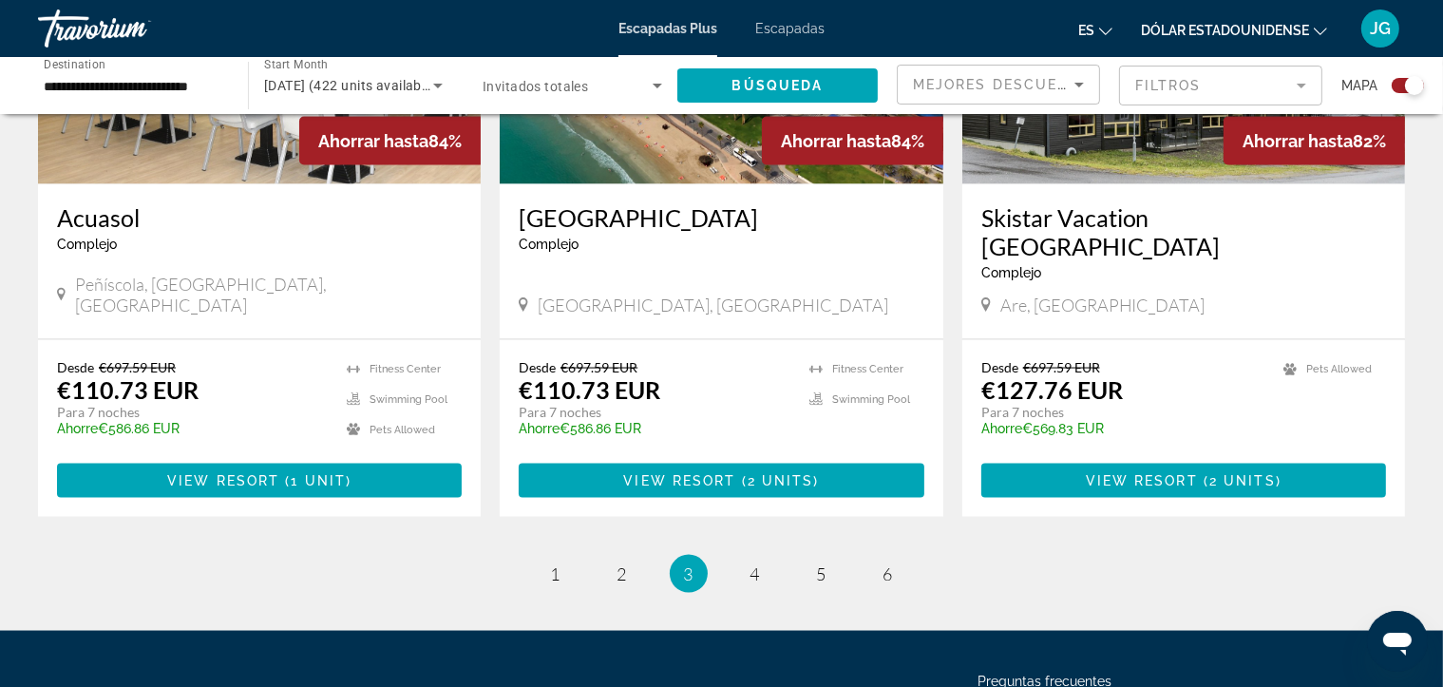
scroll to position [2898, 0]
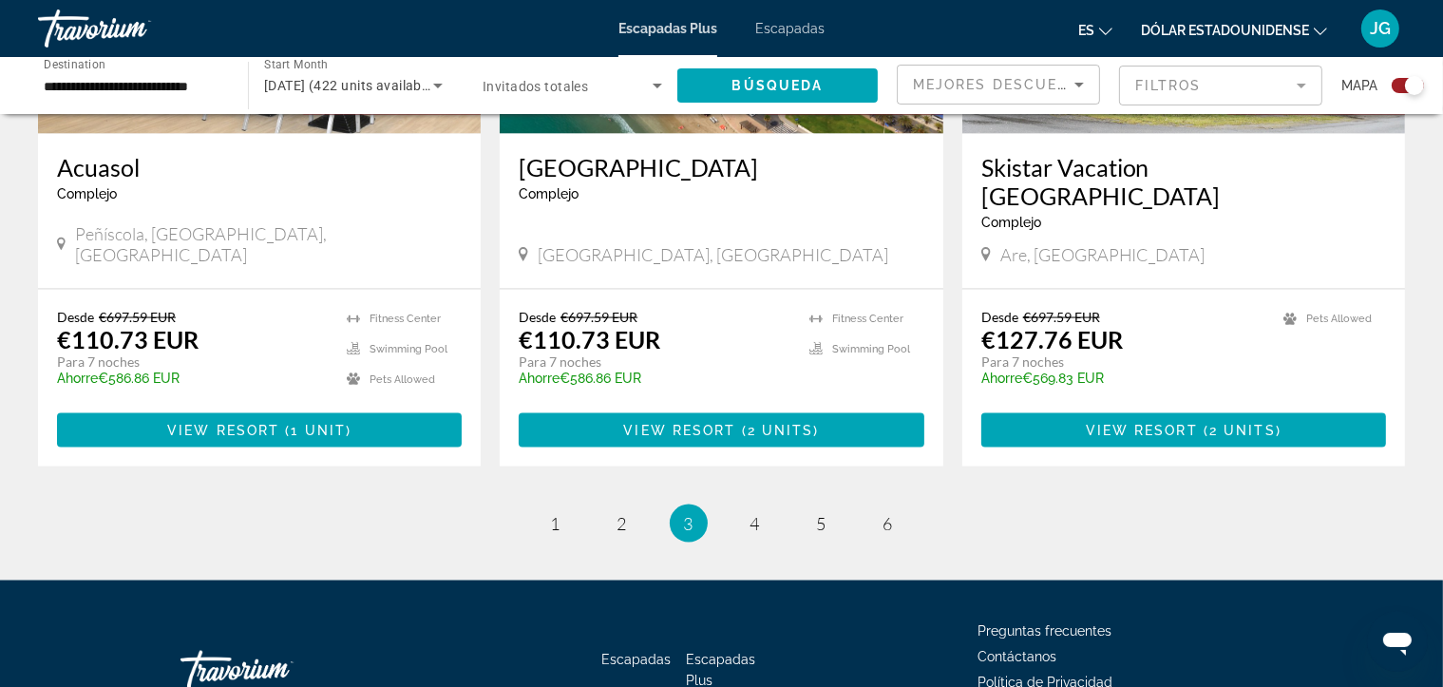
click at [795, 28] on font "Escapadas" at bounding box center [789, 28] width 69 height 15
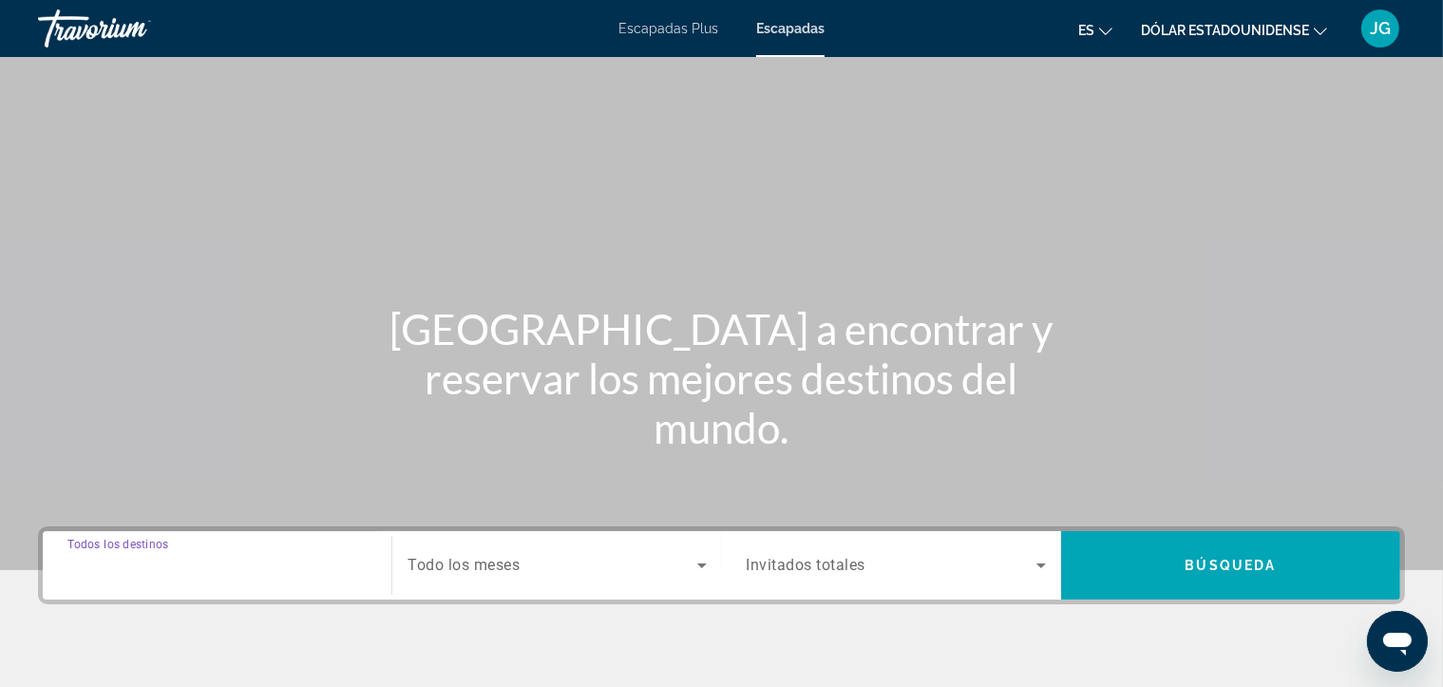
click at [348, 563] on input "Destination Todos los destinos" at bounding box center [216, 566] width 299 height 23
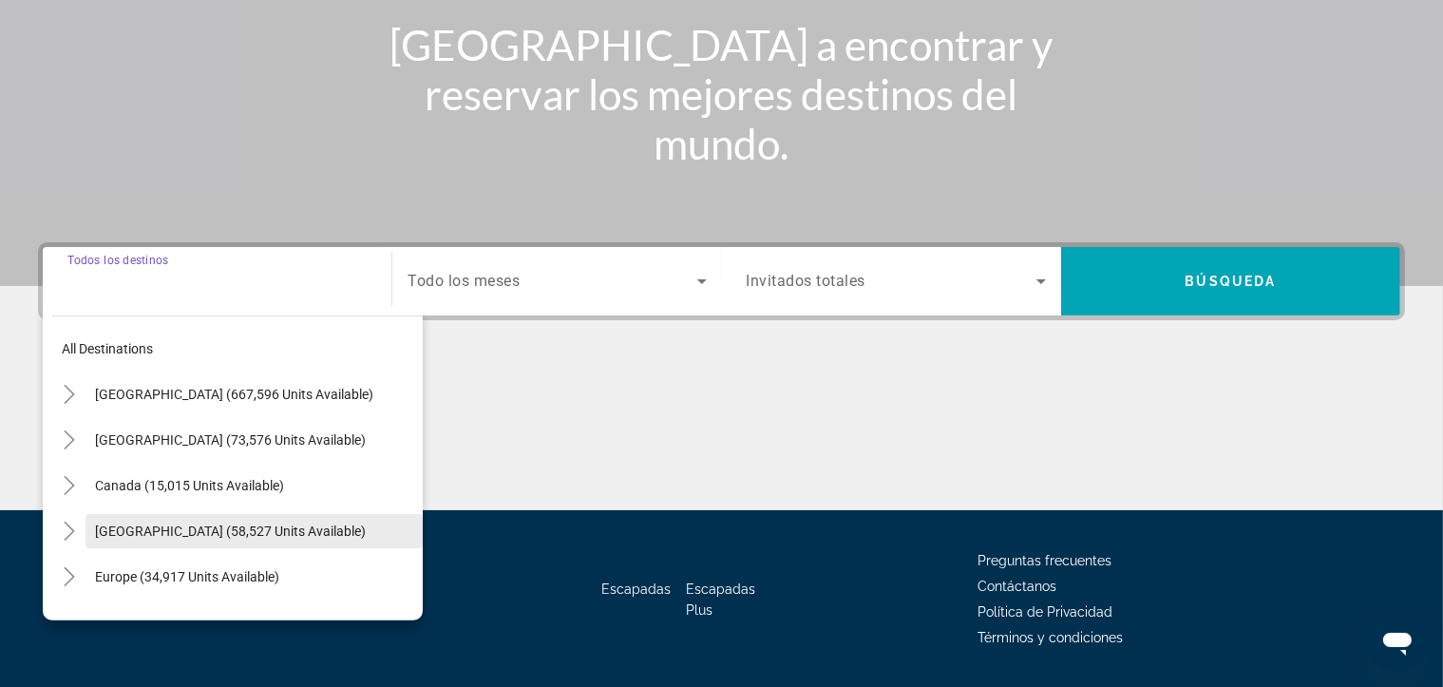
scroll to position [339, 0]
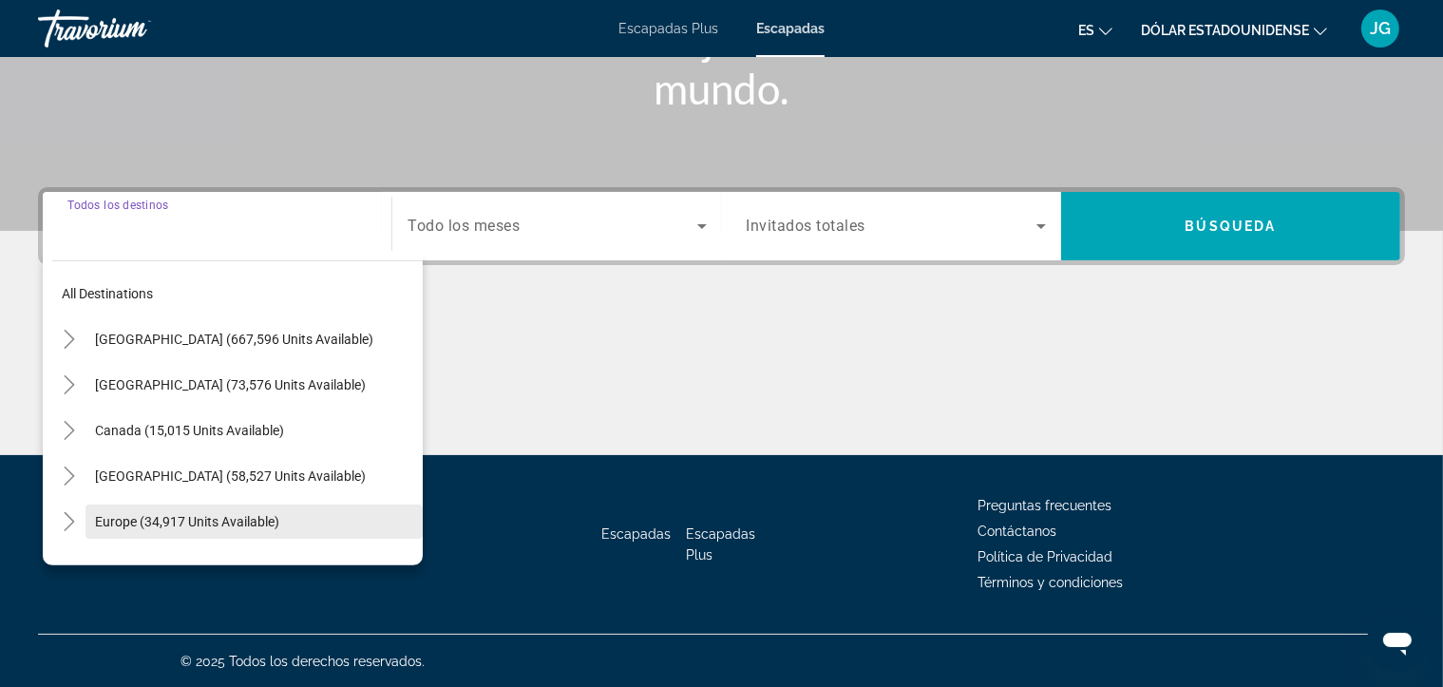
click at [303, 518] on span "Search widget" at bounding box center [253, 522] width 337 height 46
type input "**********"
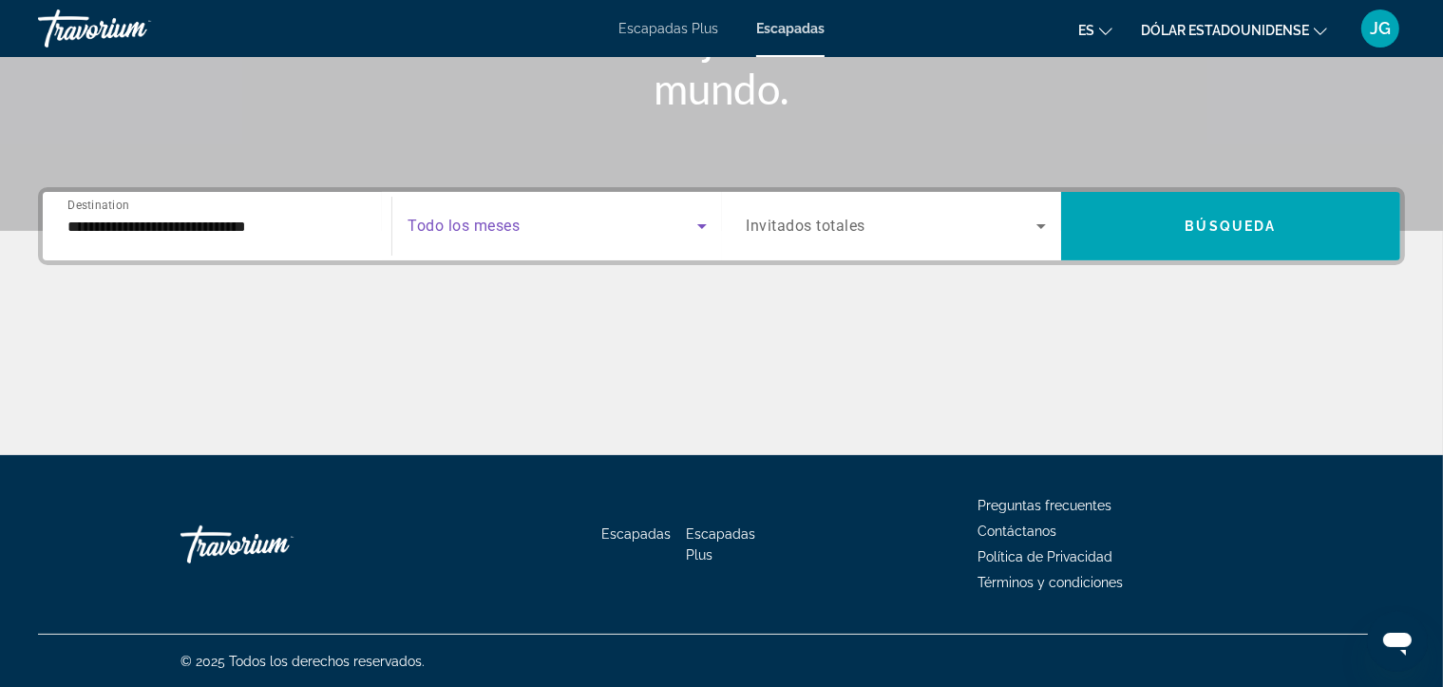
click at [695, 234] on icon "Search widget" at bounding box center [701, 226] width 23 height 23
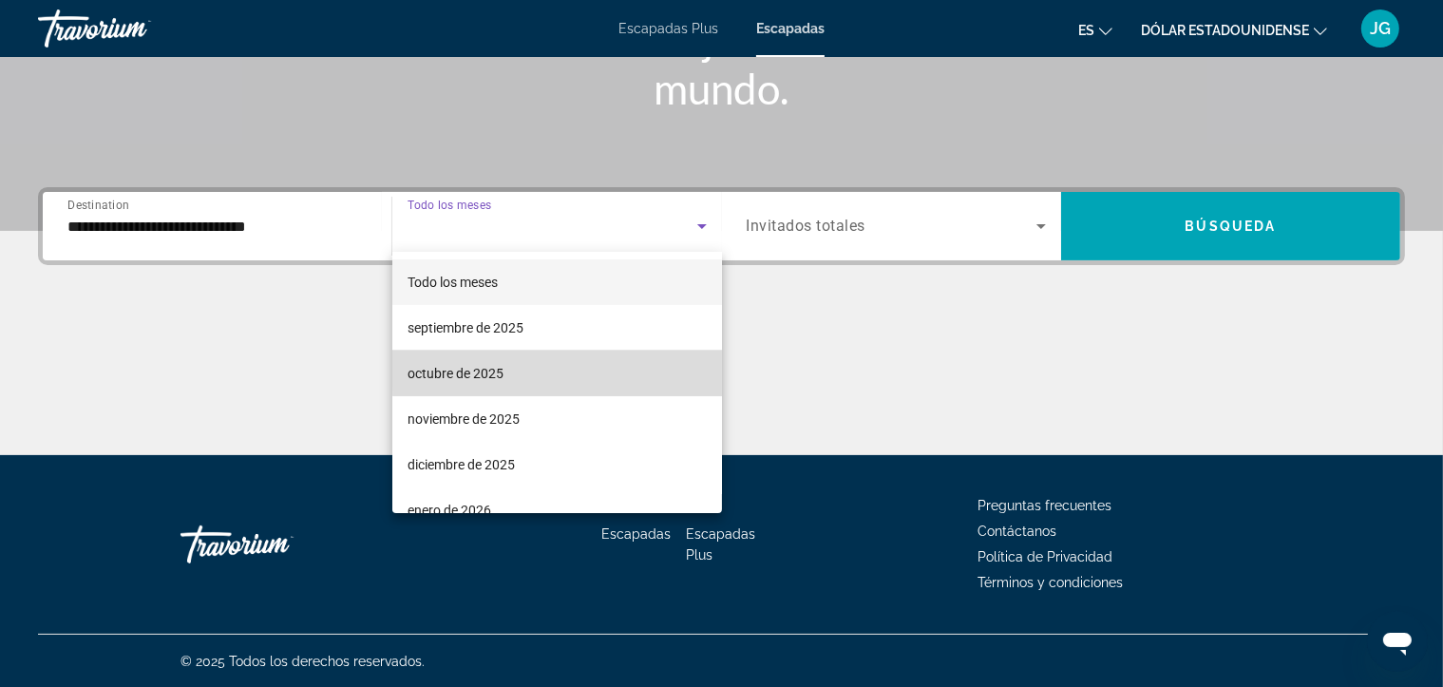
click at [600, 367] on mat-option "octubre de 2025" at bounding box center [557, 373] width 330 height 46
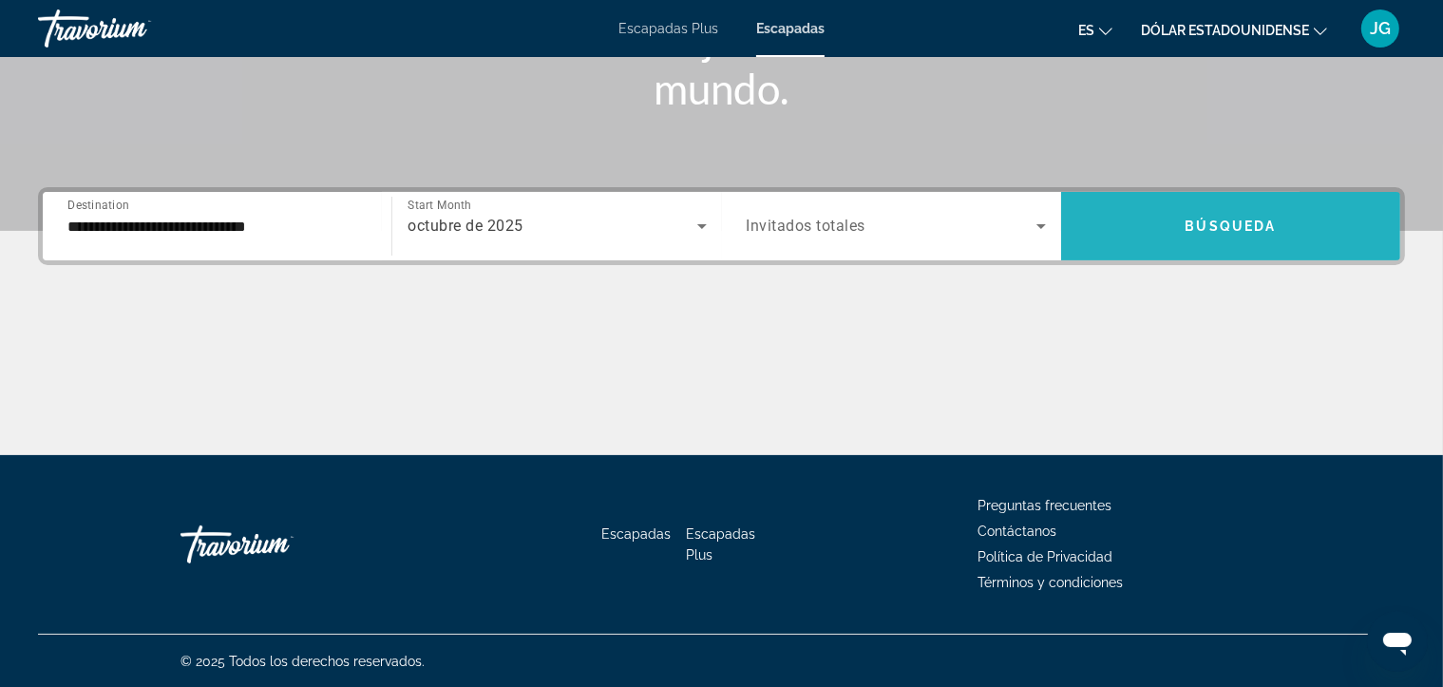
click at [1316, 232] on span "Search widget" at bounding box center [1230, 226] width 339 height 46
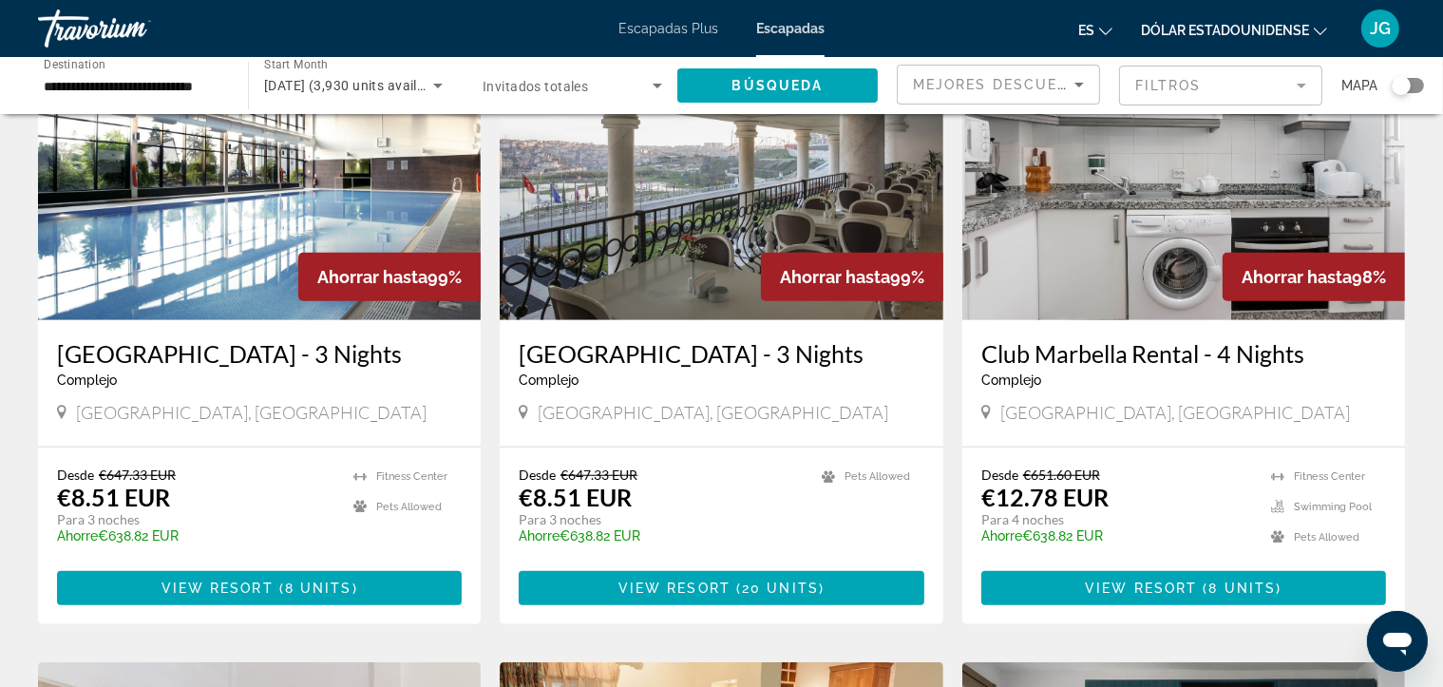
scroll to position [1584, 0]
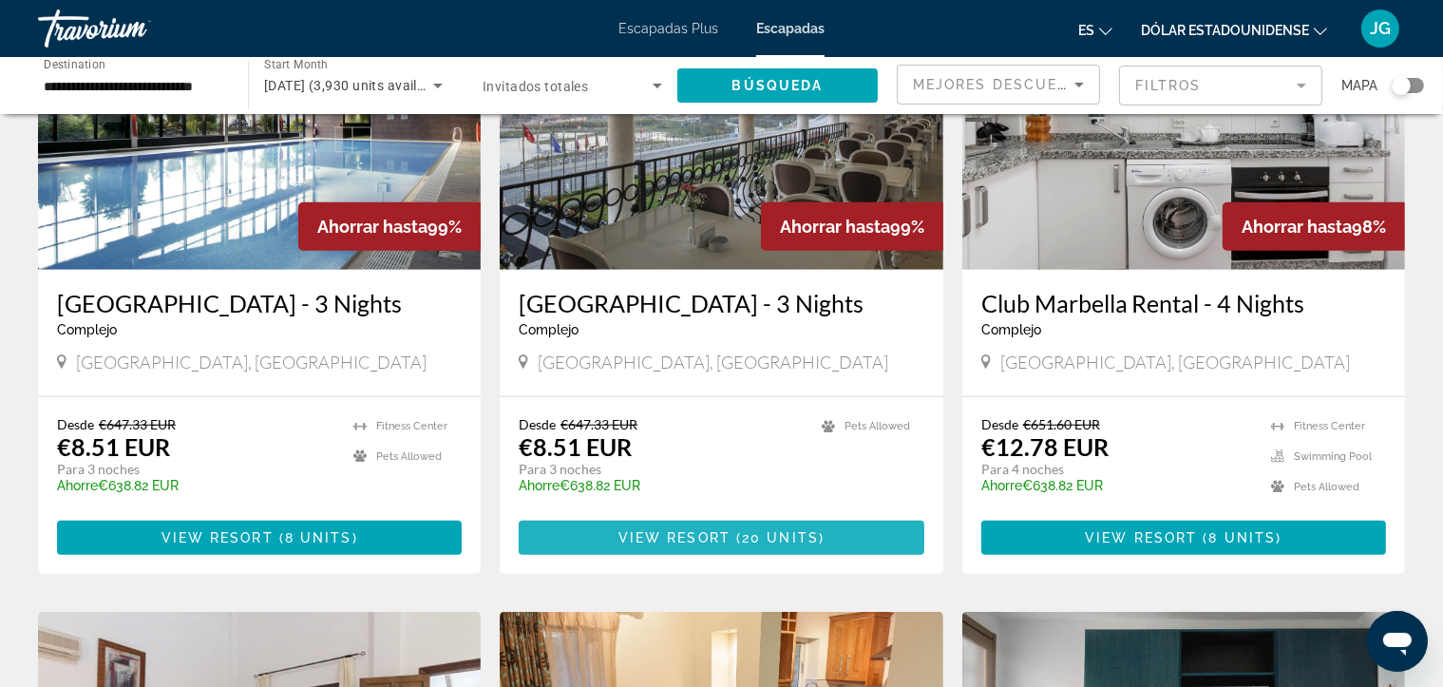
click at [709, 530] on span "View Resort" at bounding box center [674, 537] width 112 height 15
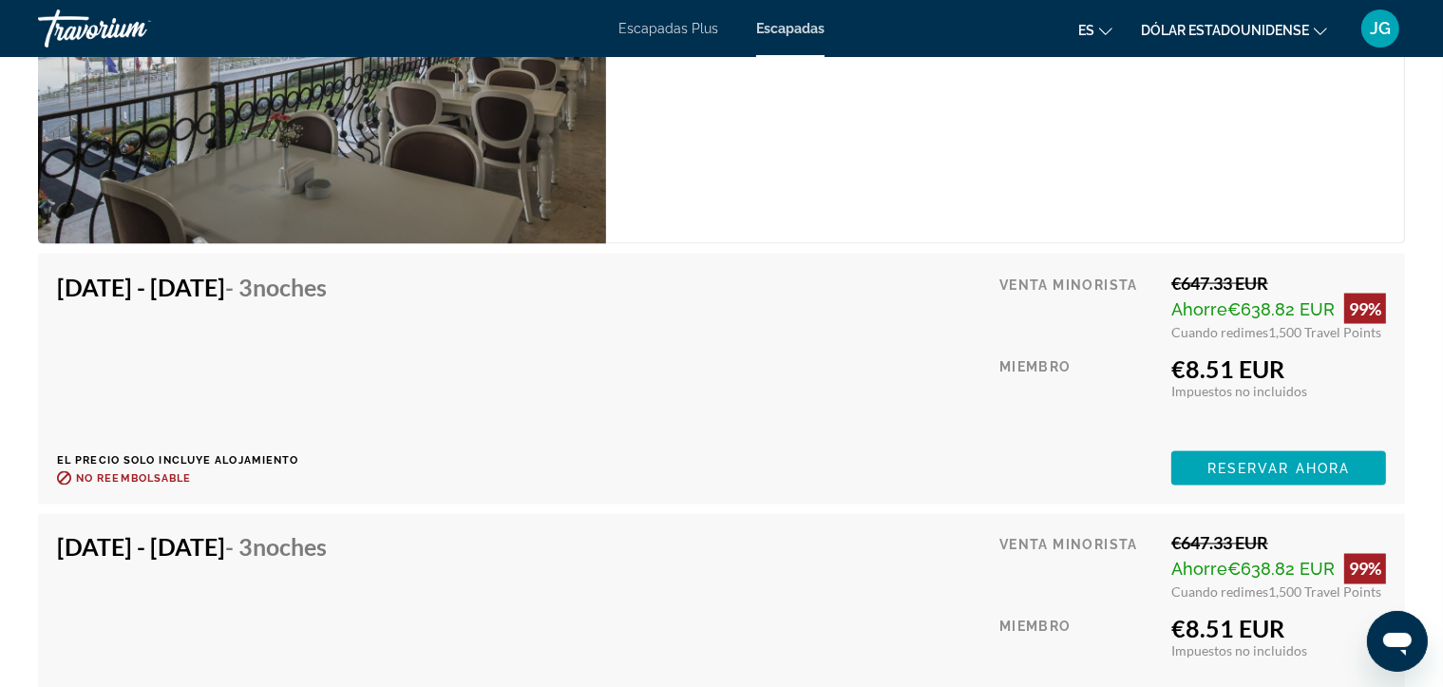
scroll to position [3143, 0]
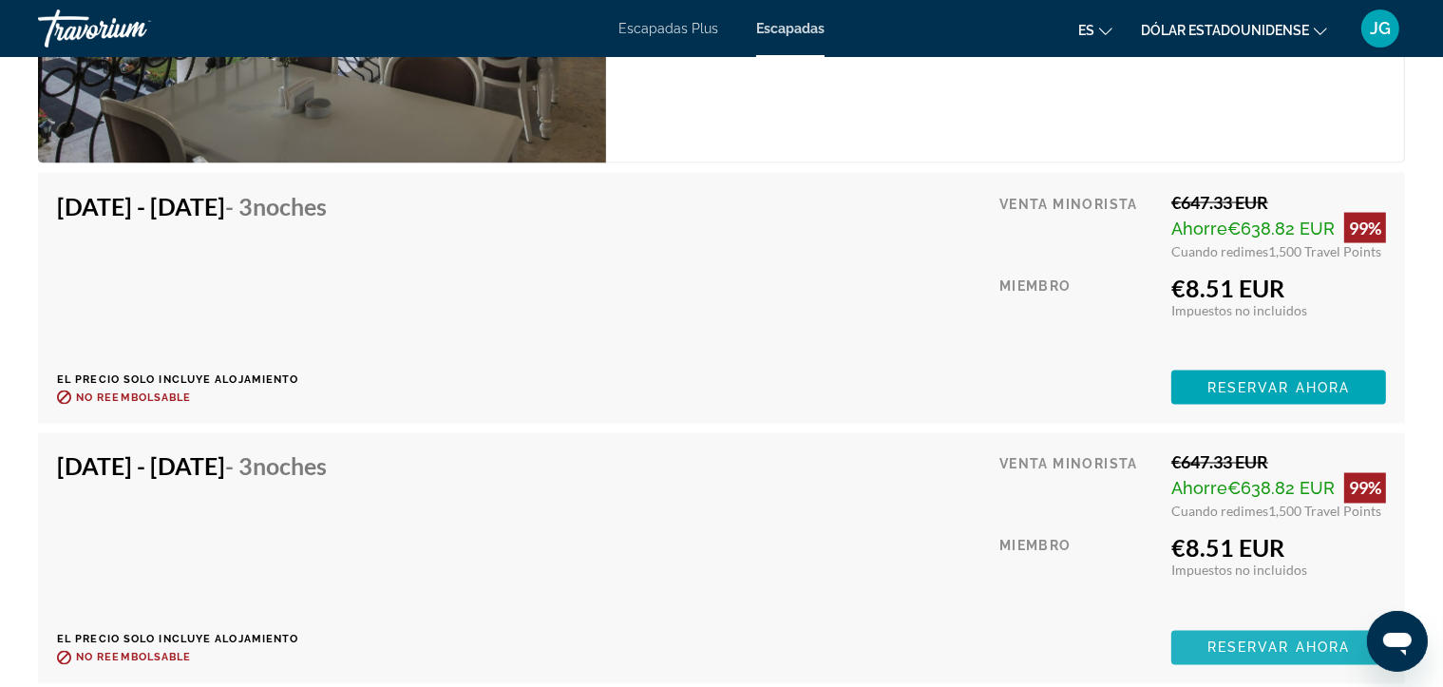
click at [1331, 644] on span "Reservar ahora" at bounding box center [1278, 647] width 142 height 15
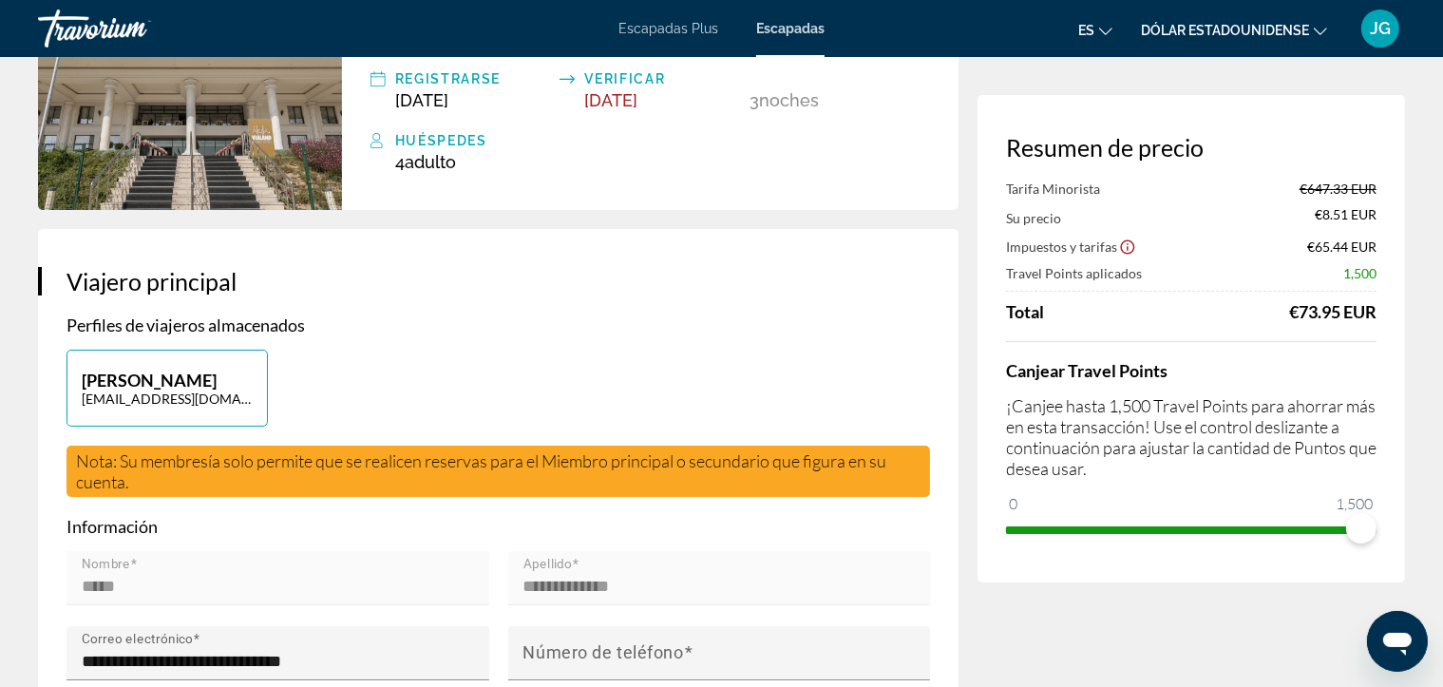
scroll to position [211, 0]
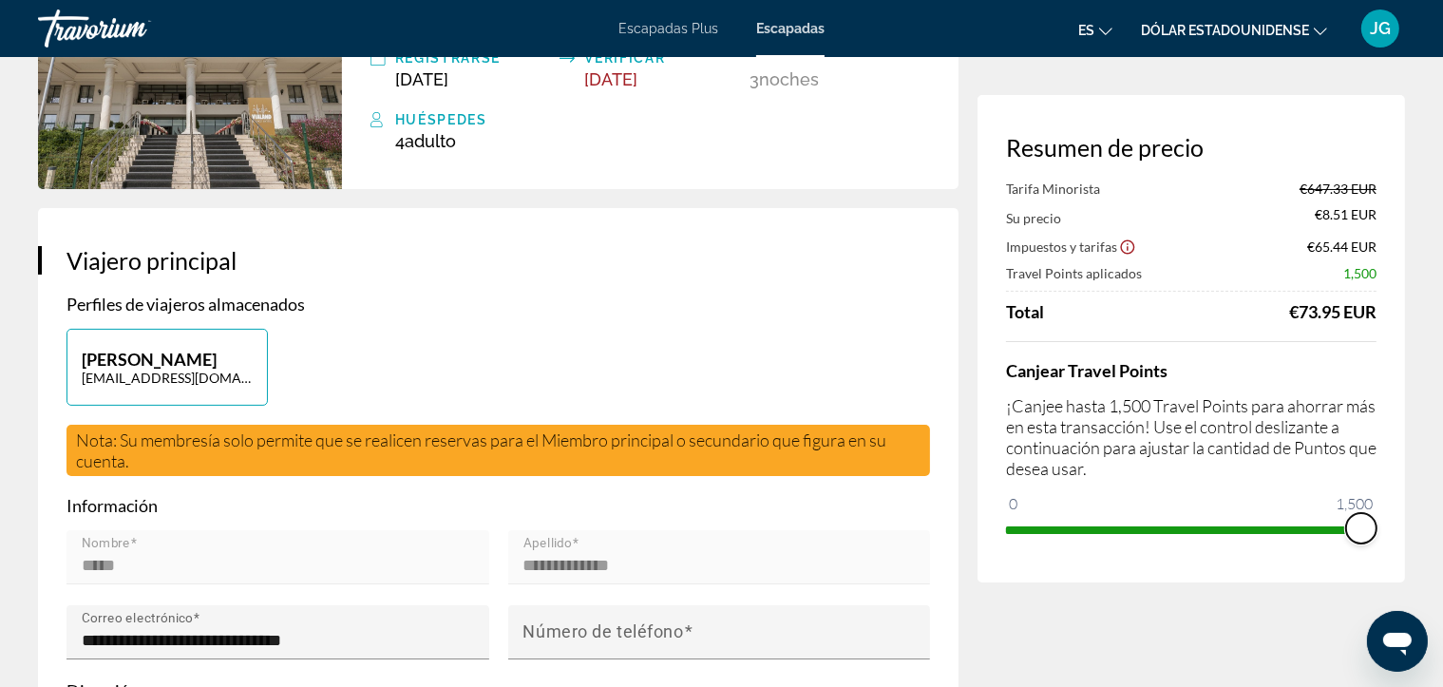
drag, startPoint x: 1369, startPoint y: 537, endPoint x: 1380, endPoint y: 537, distance: 11.4
click at [1380, 537] on div "Resumen de precio Tarifa Minorista €647.33 EUR Su precio €8.51 EUR Impuestos y …" at bounding box center [1190, 338] width 427 height 487
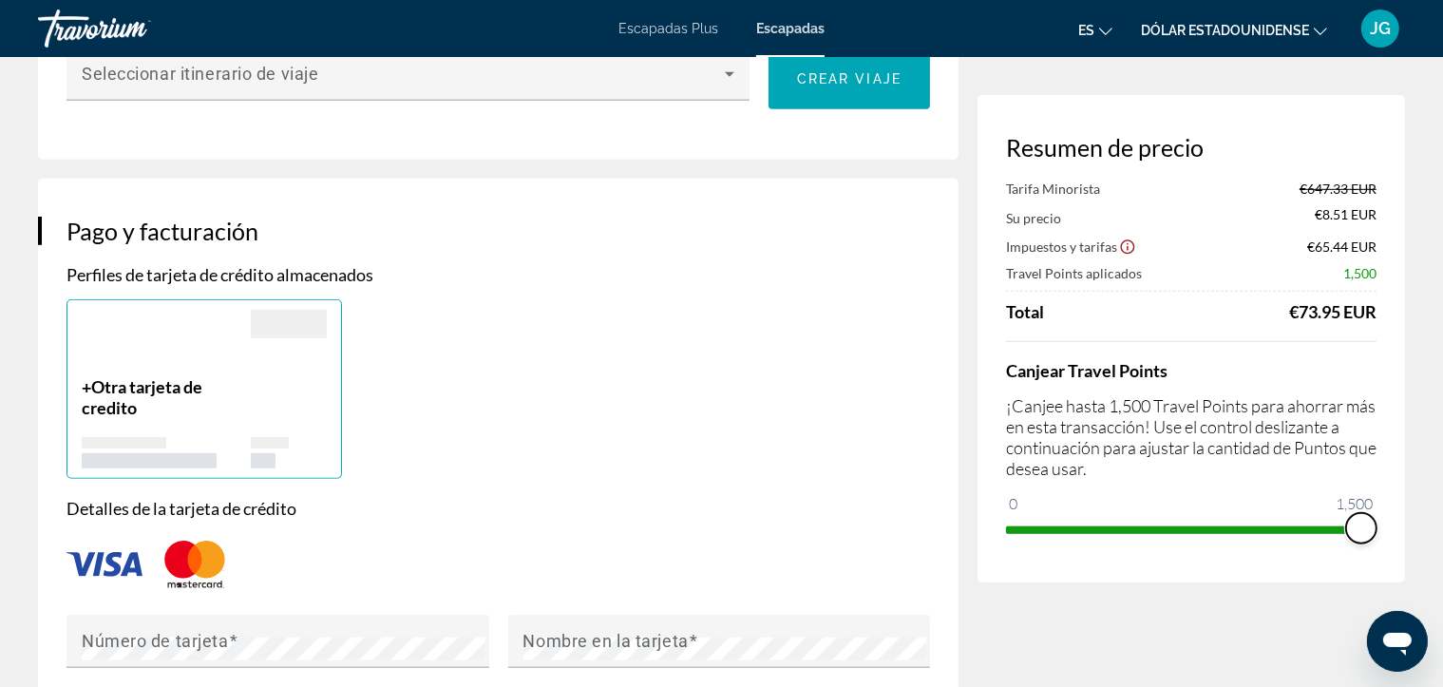
scroll to position [1086, 0]
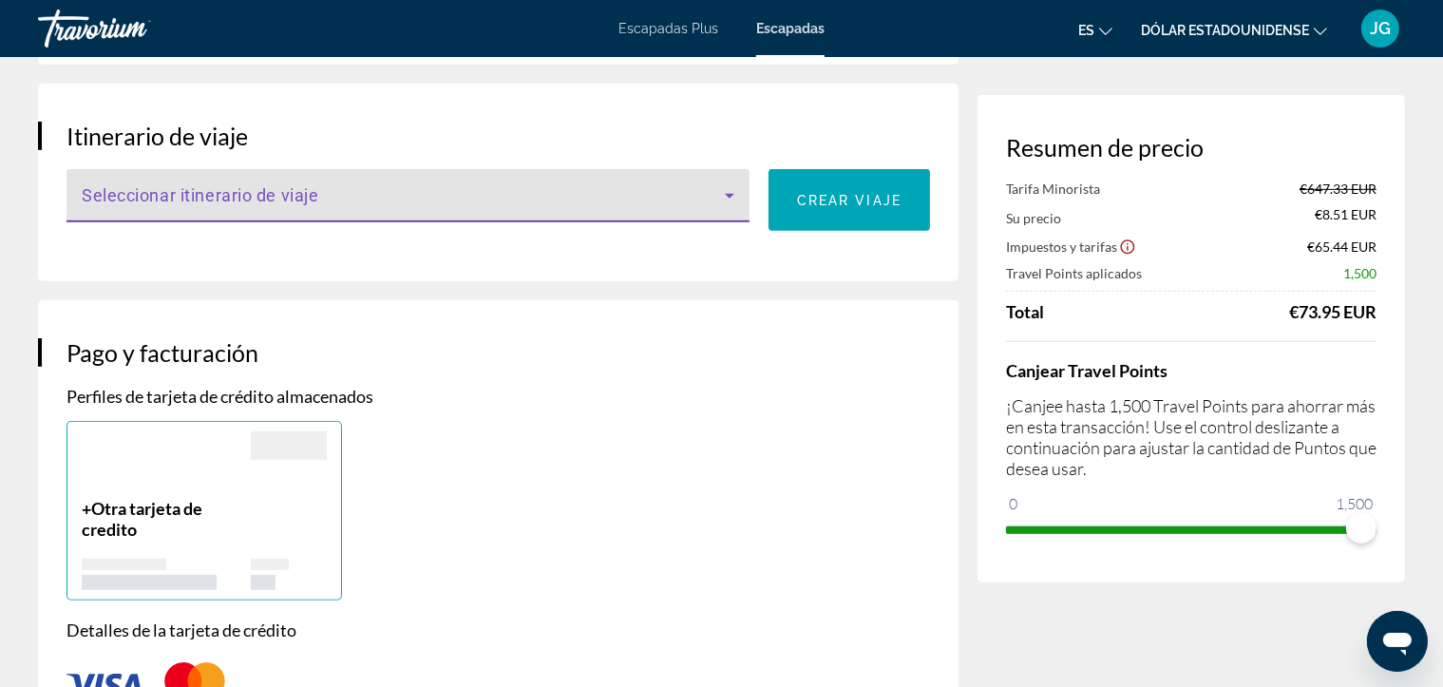
click at [727, 184] on icon "Contenido principal" at bounding box center [729, 195] width 23 height 23
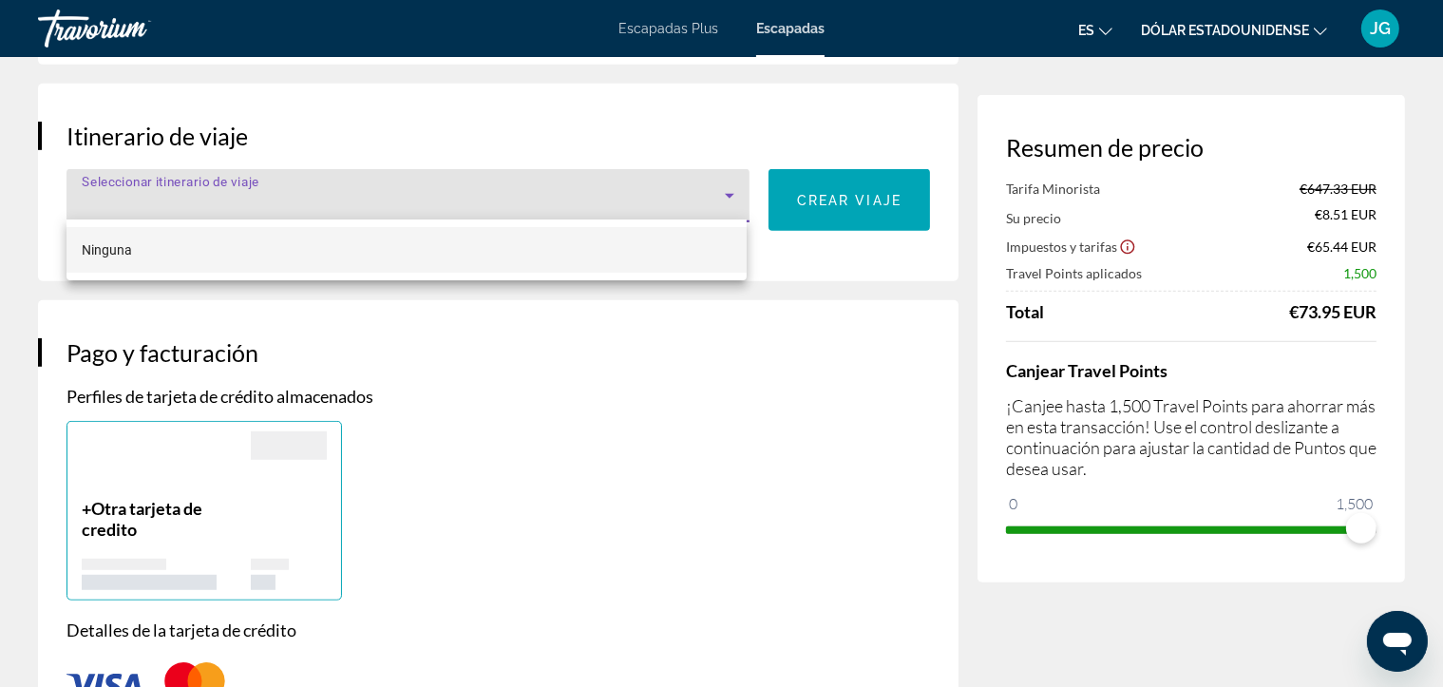
click at [746, 399] on div at bounding box center [721, 343] width 1443 height 687
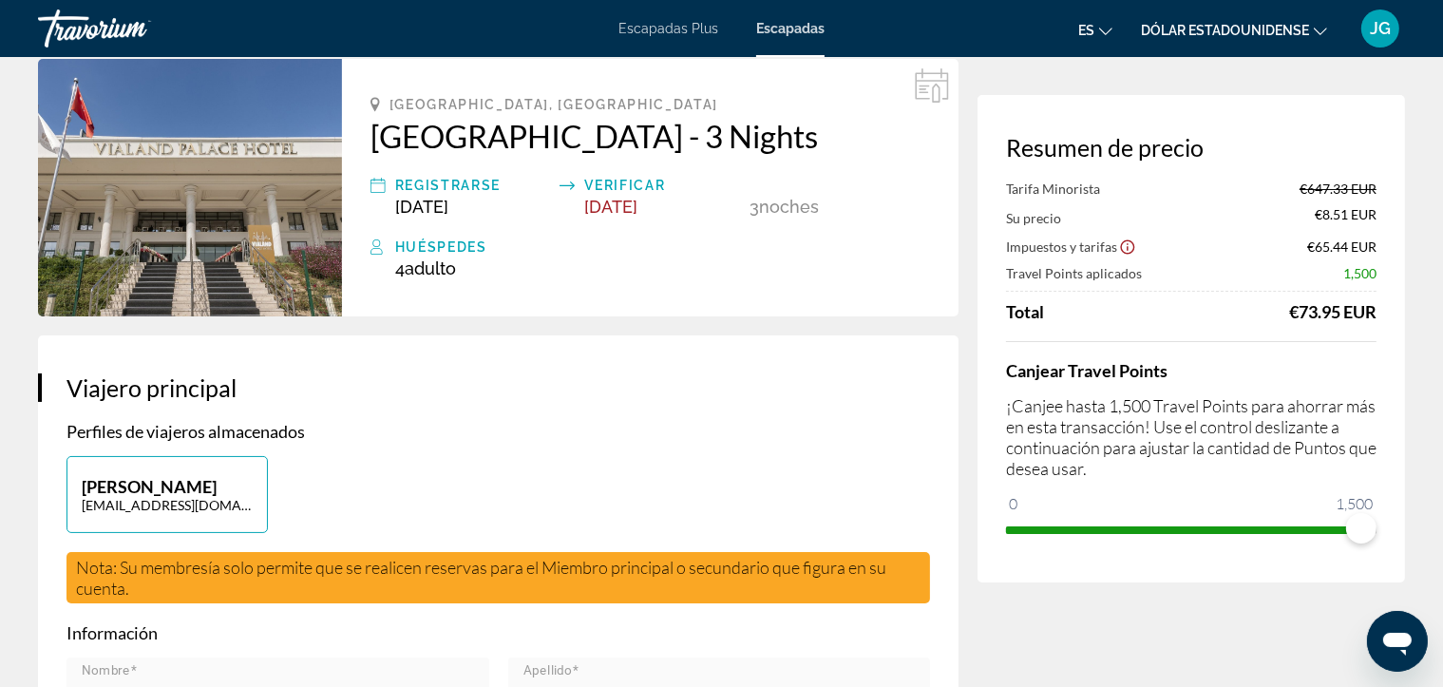
scroll to position [0, 0]
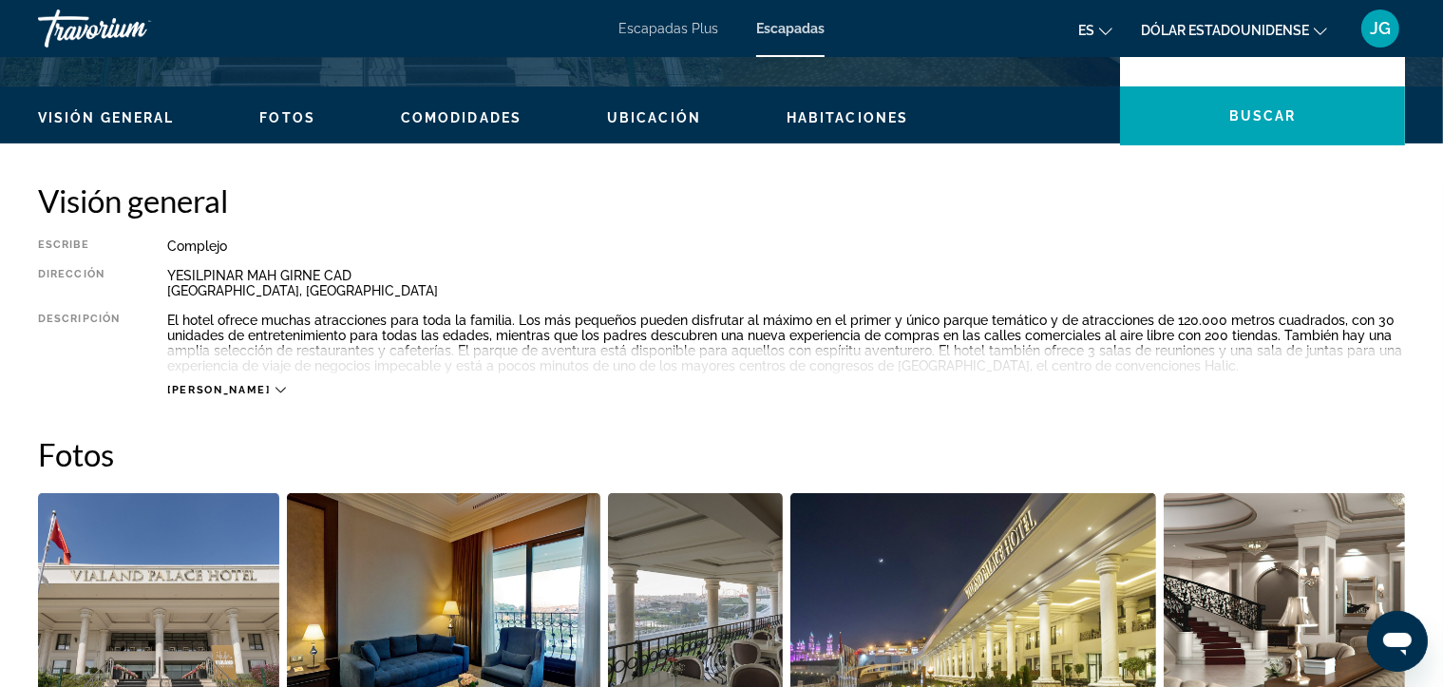
scroll to position [561, 0]
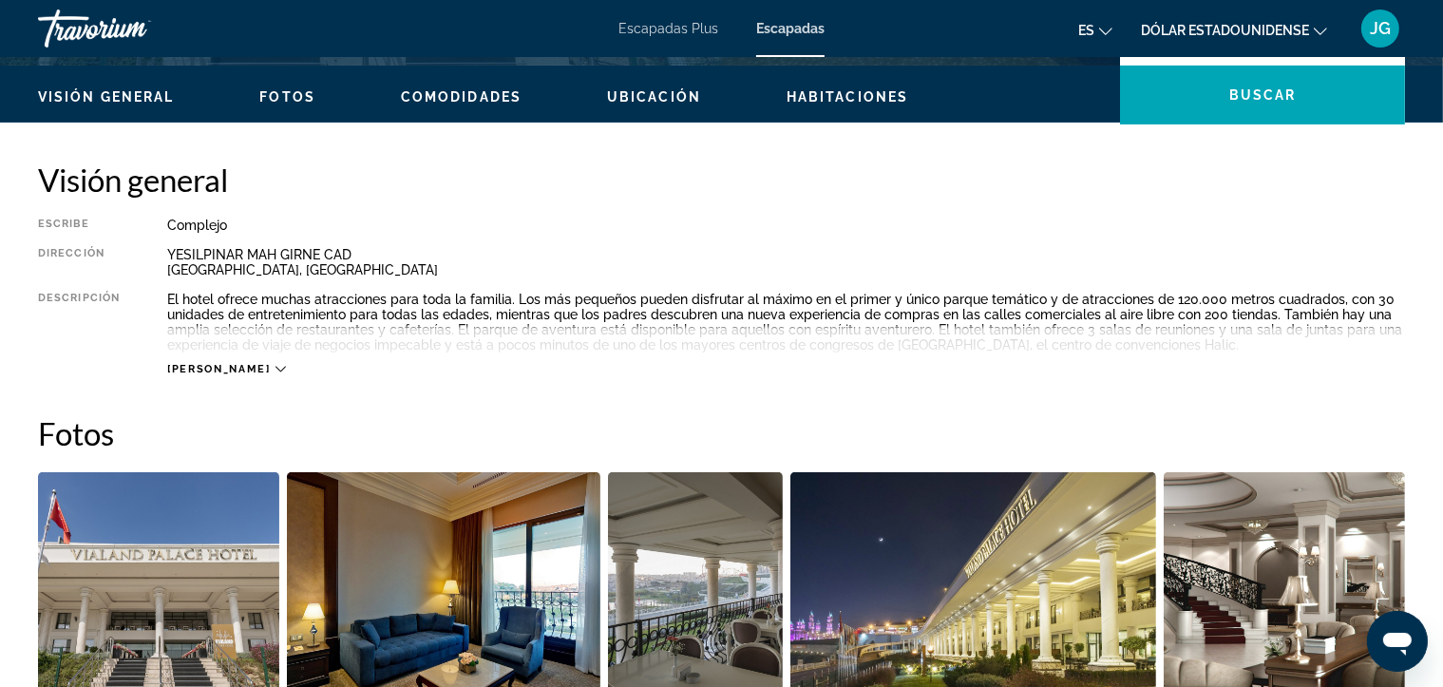
click at [275, 368] on icon "Contenido principal" at bounding box center [280, 369] width 10 height 10
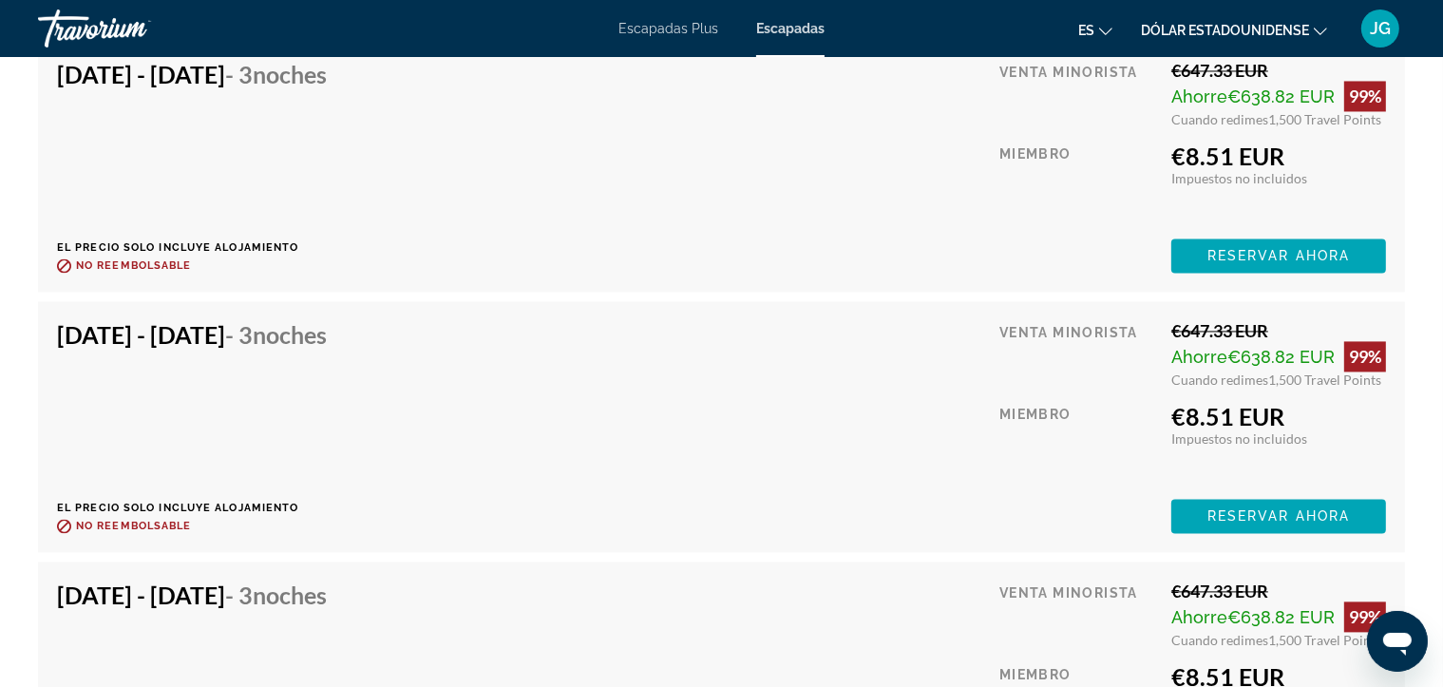
scroll to position [3846, 0]
